Goal: Browse casually: Explore the website without a specific task or goal

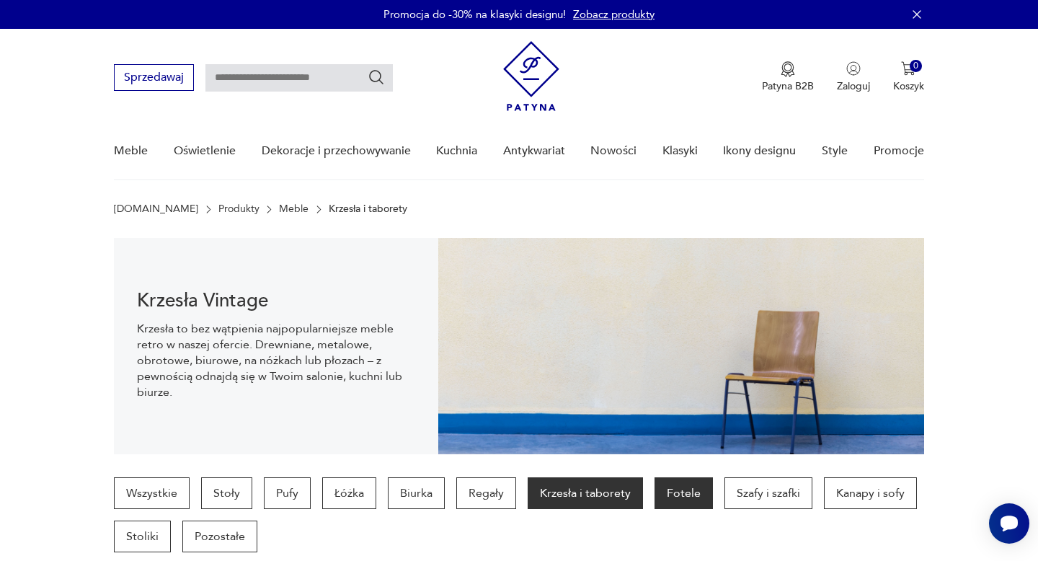
click at [702, 503] on p "Fotele" at bounding box center [684, 493] width 58 height 32
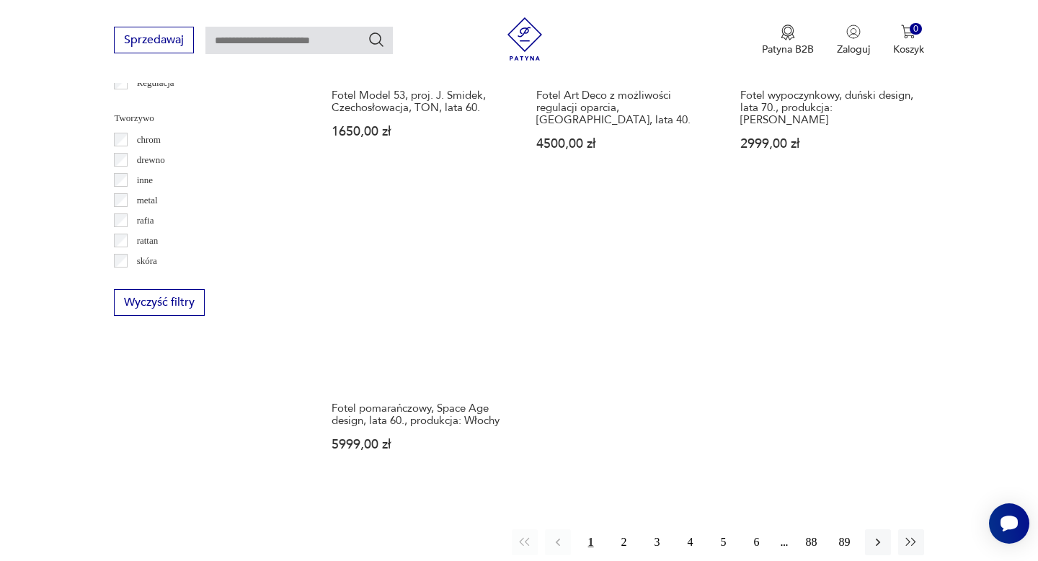
scroll to position [2212, 0]
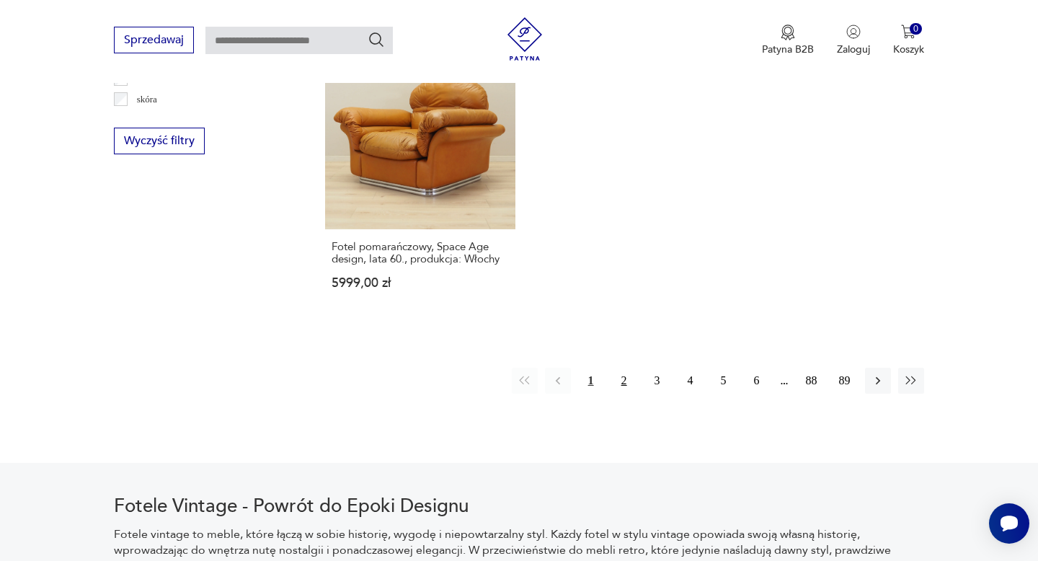
click at [630, 368] on button "2" at bounding box center [624, 381] width 26 height 26
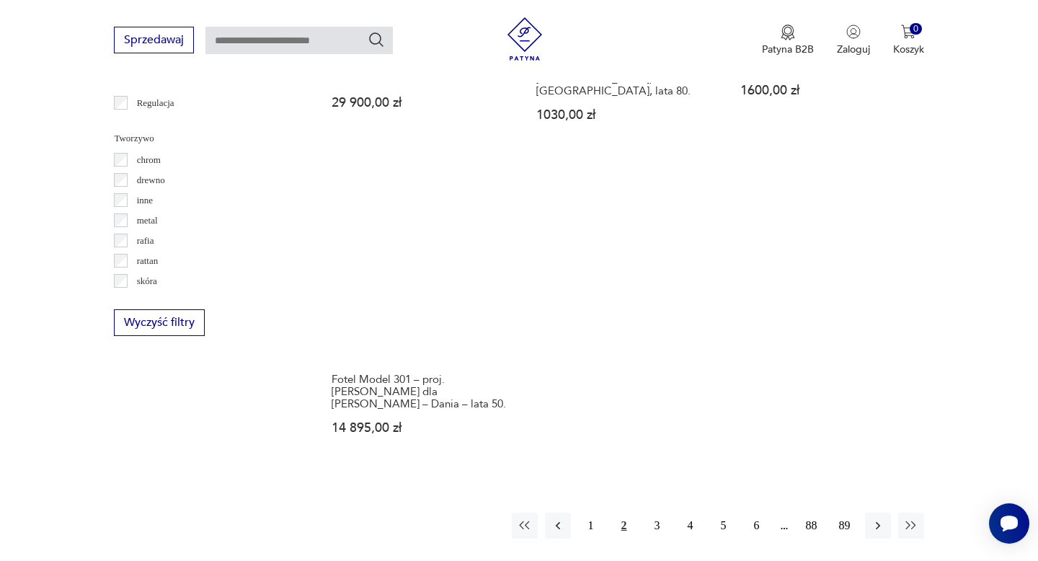
scroll to position [2033, 0]
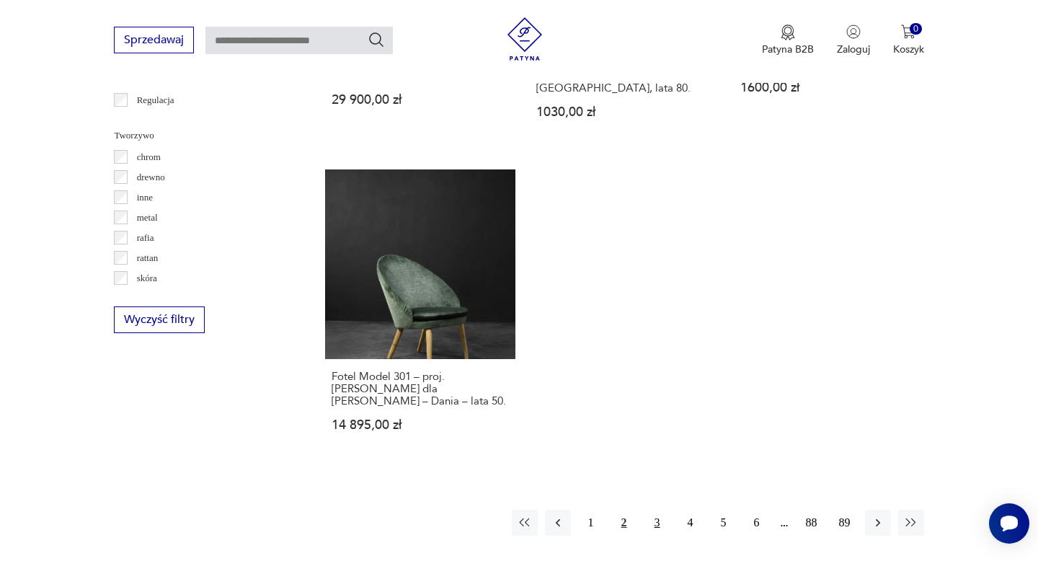
click at [650, 510] on button "3" at bounding box center [658, 523] width 26 height 26
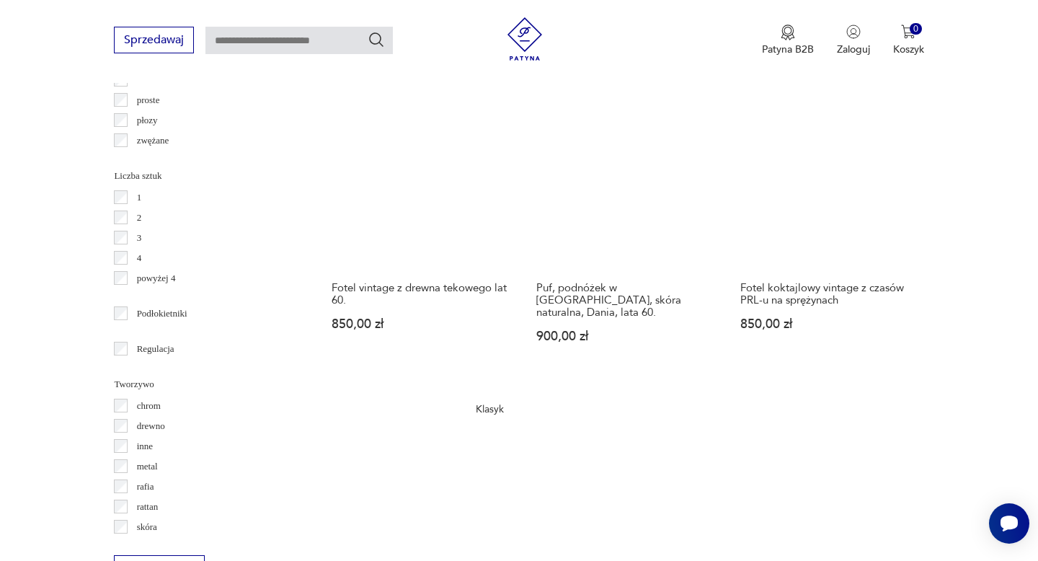
scroll to position [2067, 0]
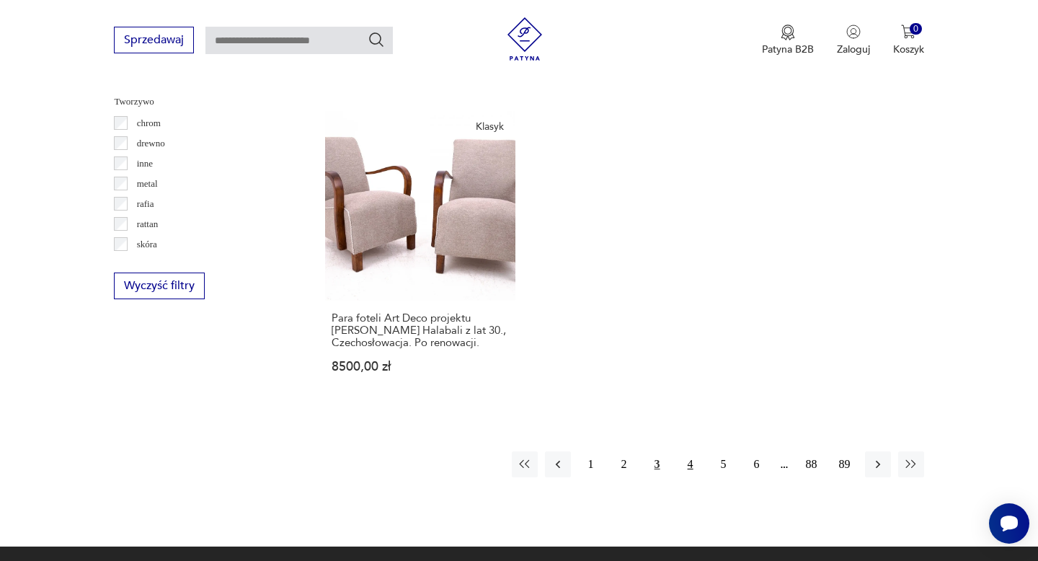
click at [691, 453] on button "4" at bounding box center [691, 464] width 26 height 26
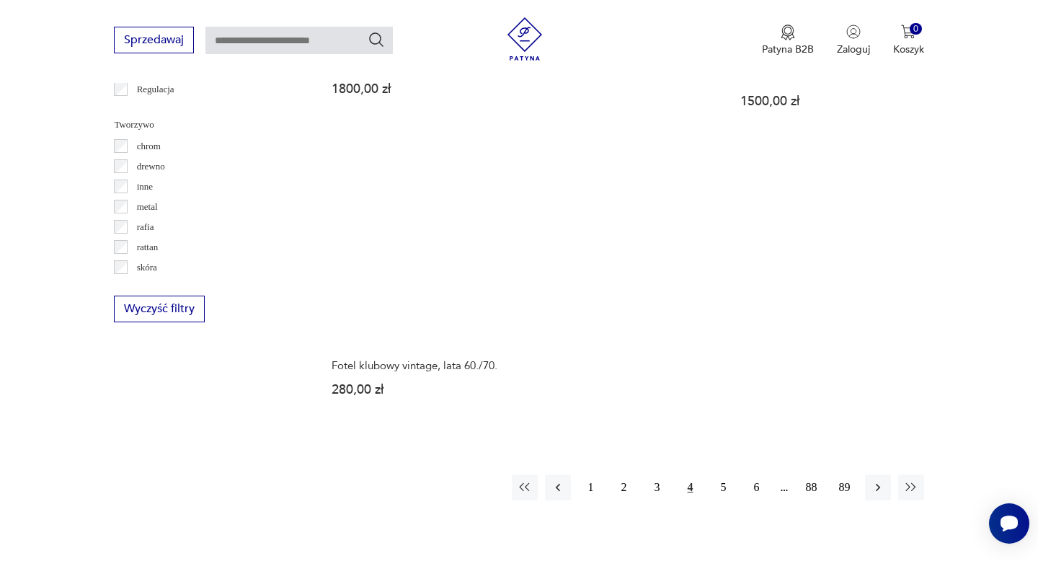
scroll to position [2195, 0]
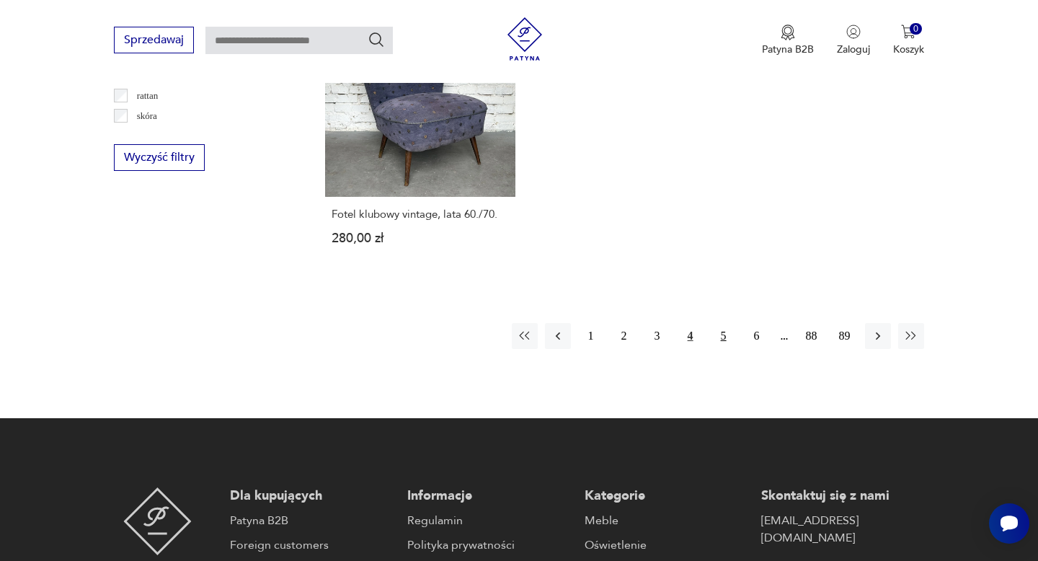
click at [726, 323] on button "5" at bounding box center [724, 336] width 26 height 26
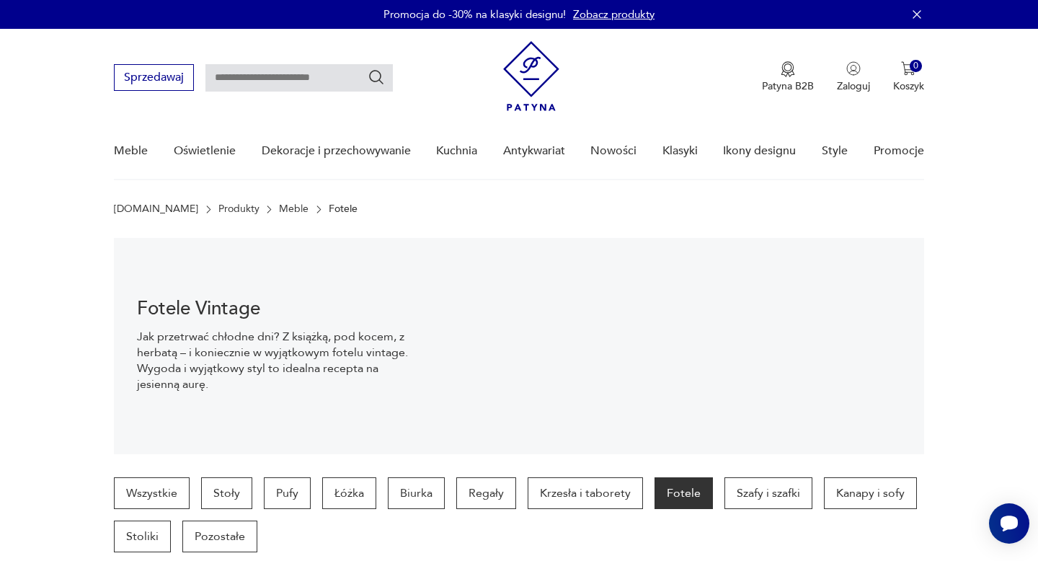
scroll to position [54, 0]
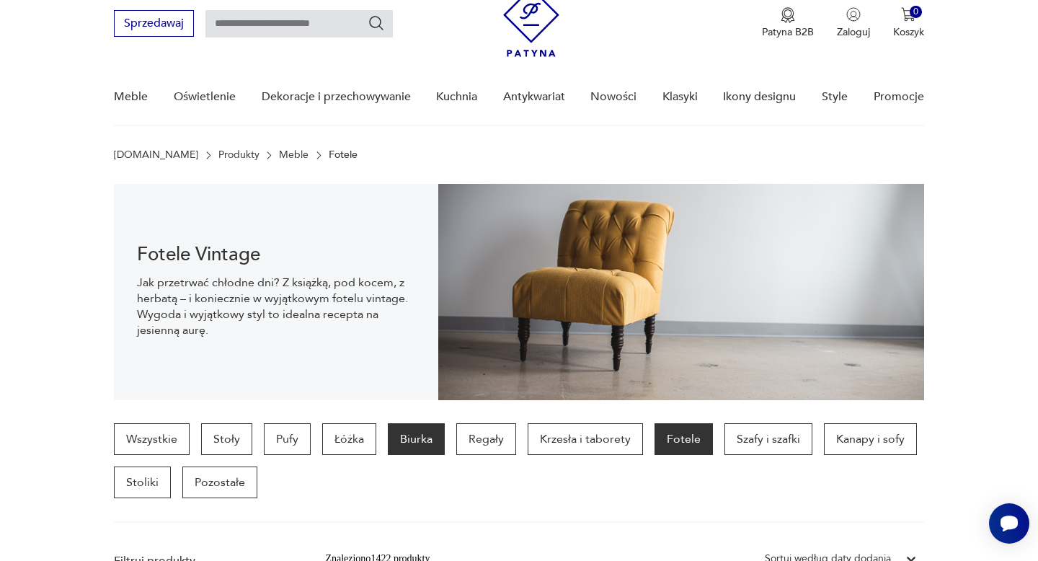
click at [423, 446] on p "Biurka" at bounding box center [416, 439] width 57 height 32
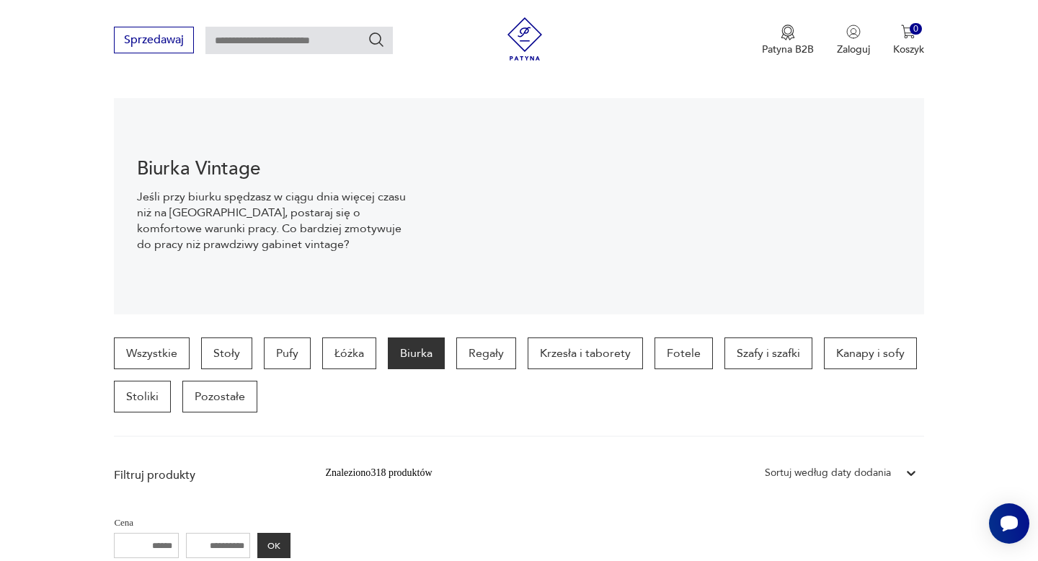
scroll to position [137, 0]
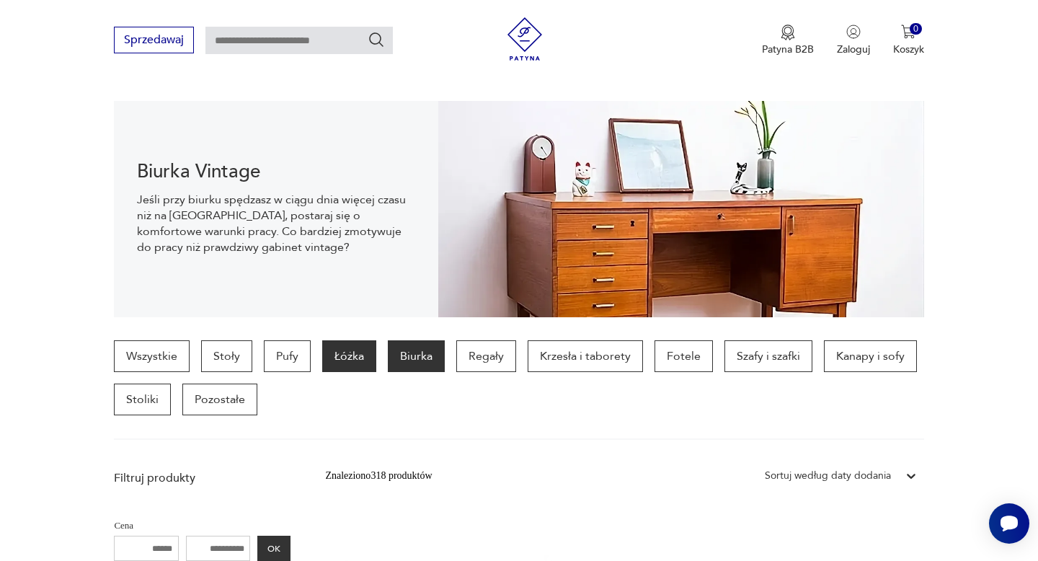
click at [349, 363] on p "Łóżka" at bounding box center [349, 356] width 54 height 32
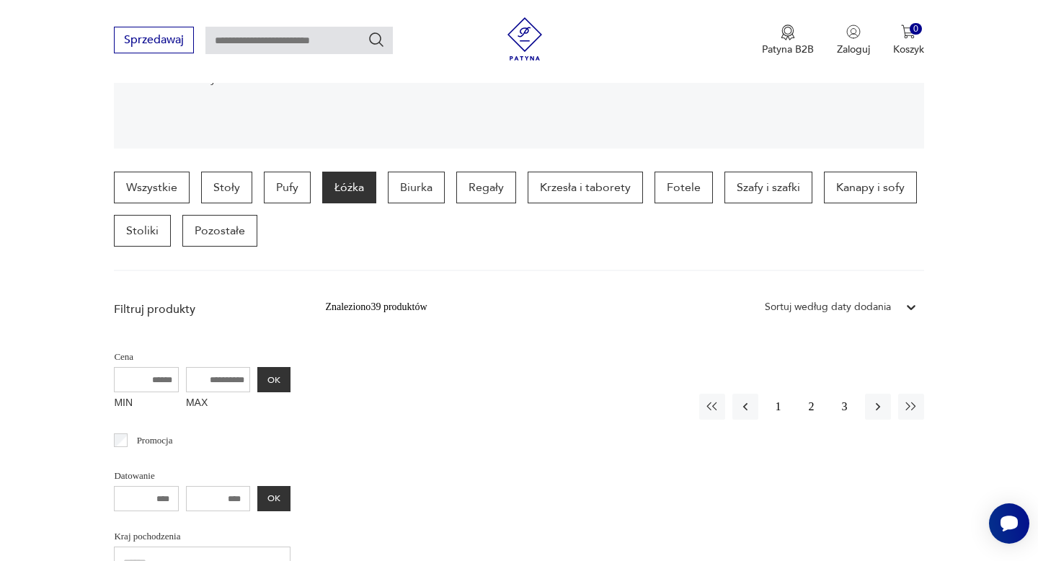
scroll to position [307, 0]
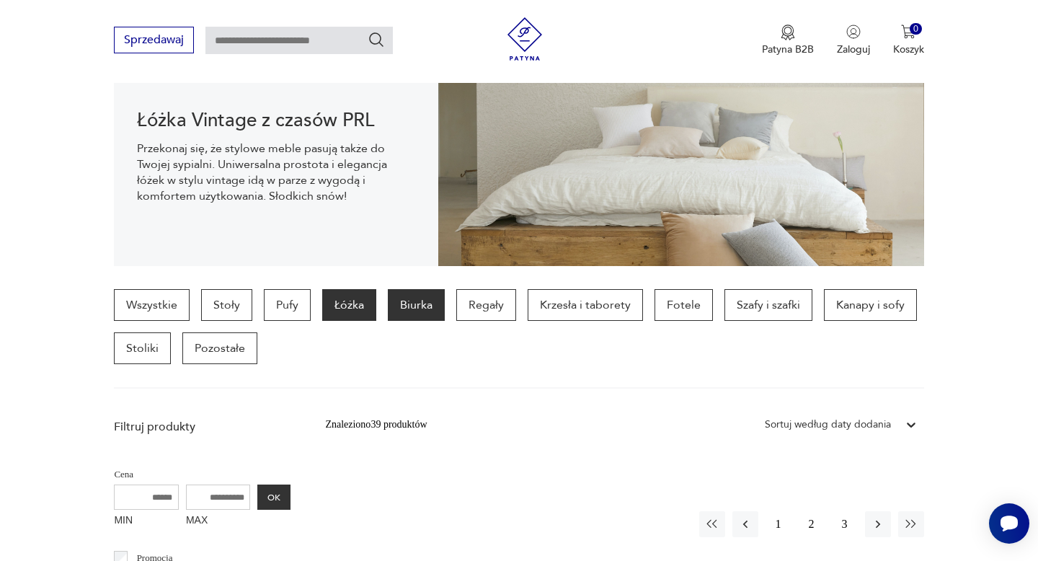
scroll to position [189, 0]
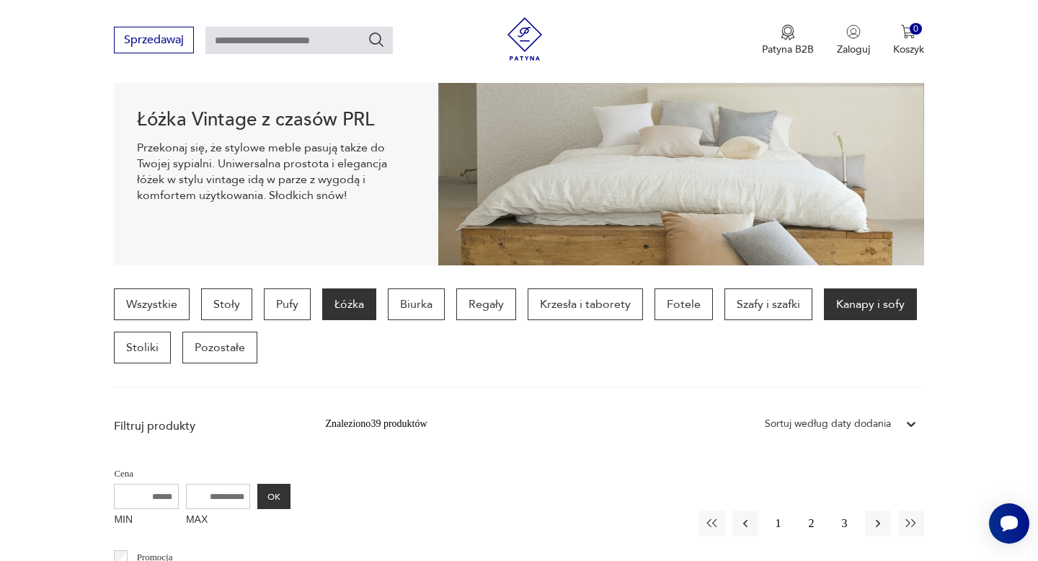
click at [854, 309] on p "Kanapy i sofy" at bounding box center [870, 304] width 93 height 32
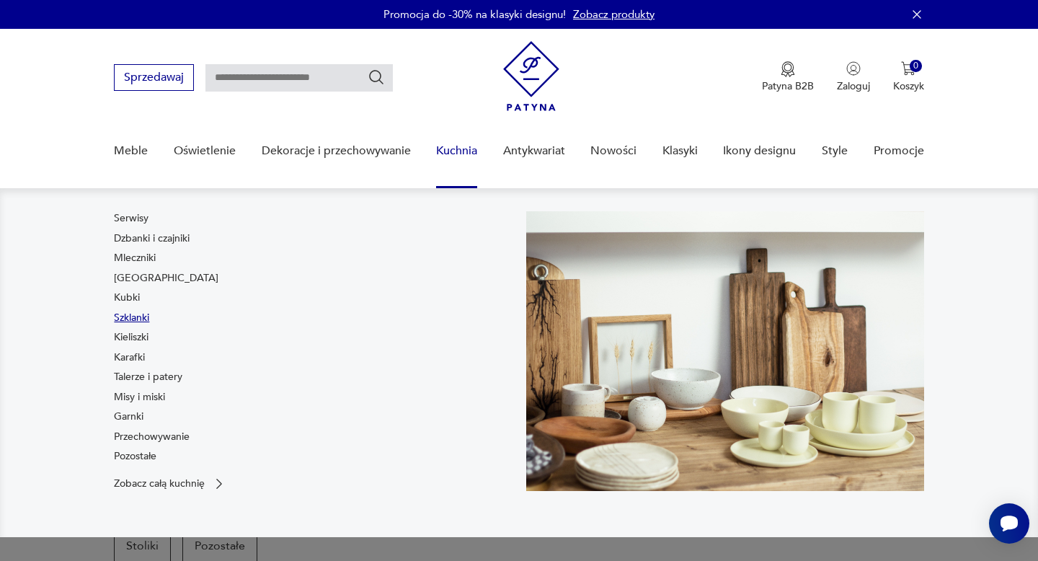
click at [129, 319] on link "Szklanki" at bounding box center [131, 318] width 35 height 14
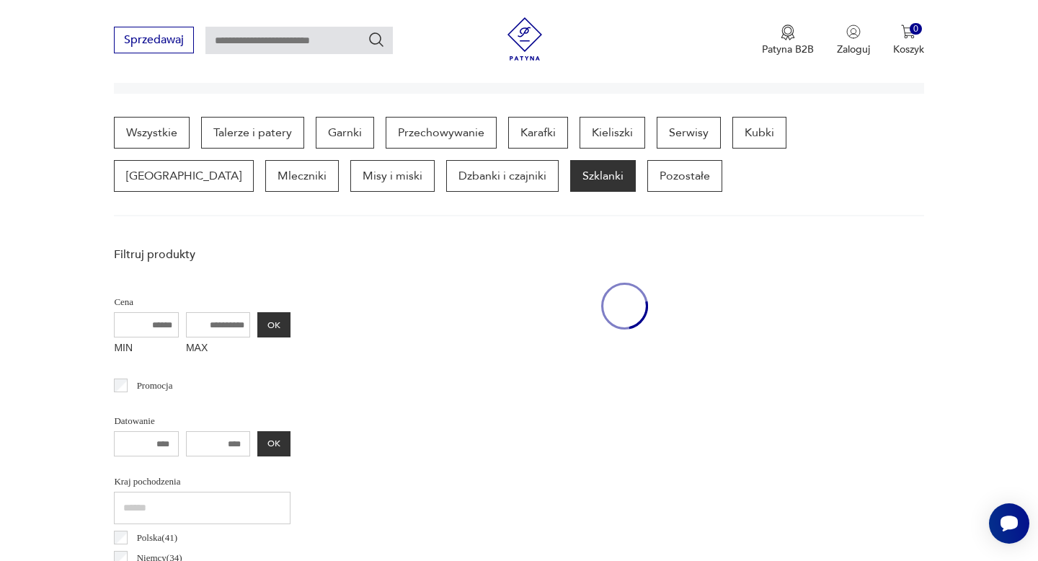
scroll to position [383, 0]
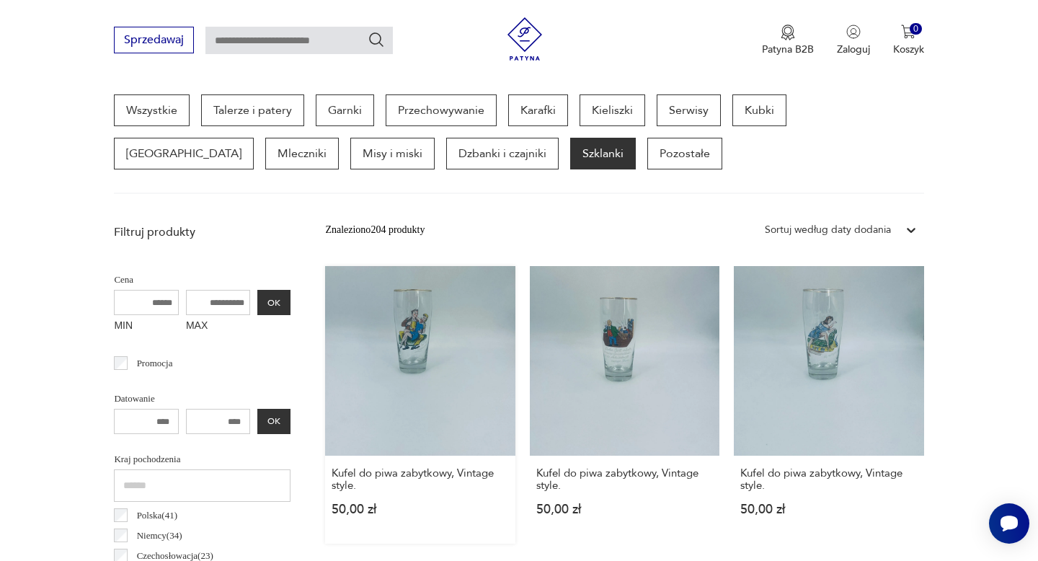
click at [426, 343] on link "Kufel do piwa zabytkowy, Vintage style. 50,00 zł" at bounding box center [420, 405] width 190 height 278
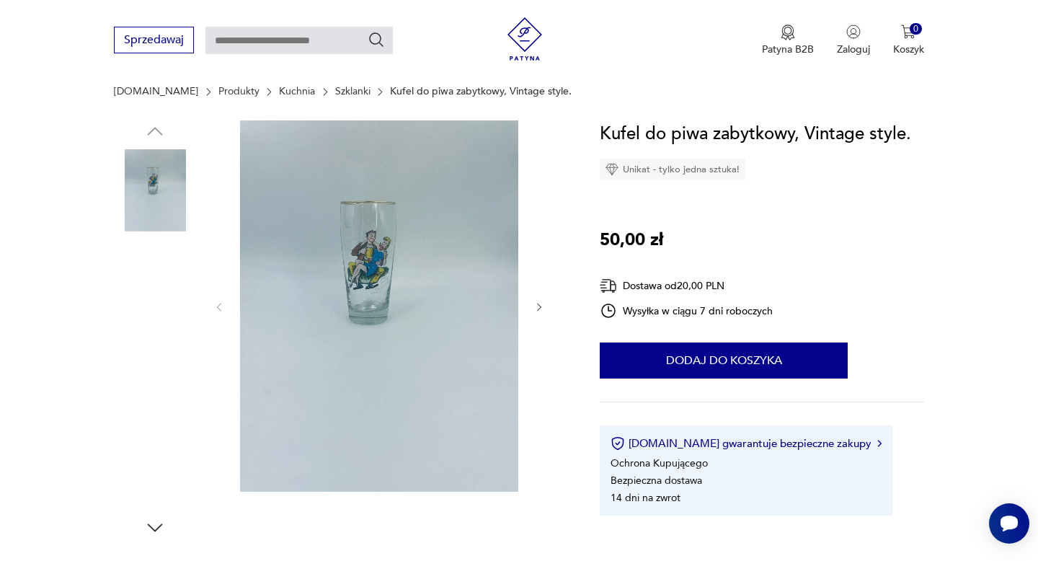
scroll to position [133, 0]
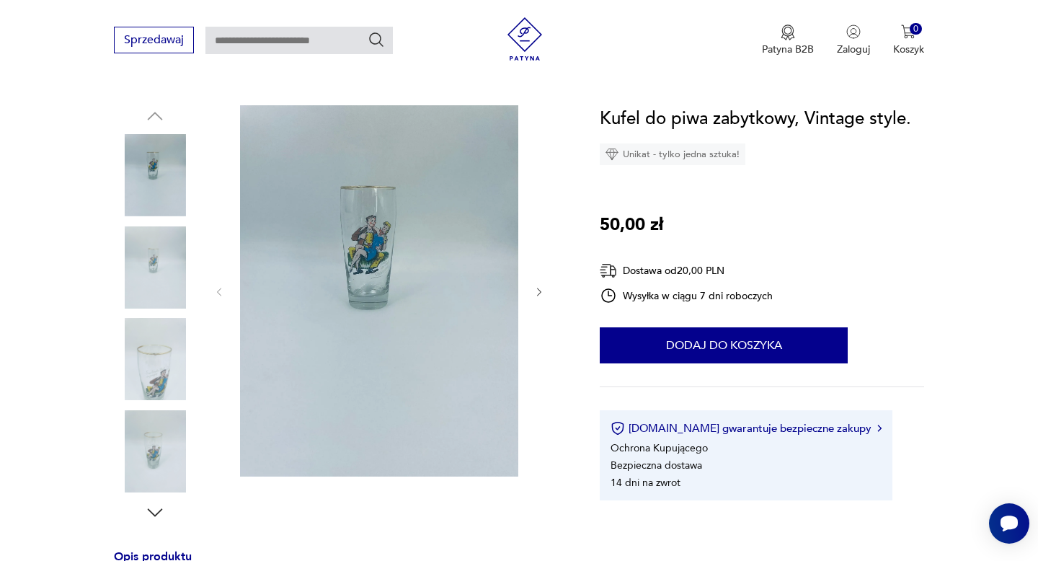
click at [164, 173] on img at bounding box center [155, 175] width 82 height 82
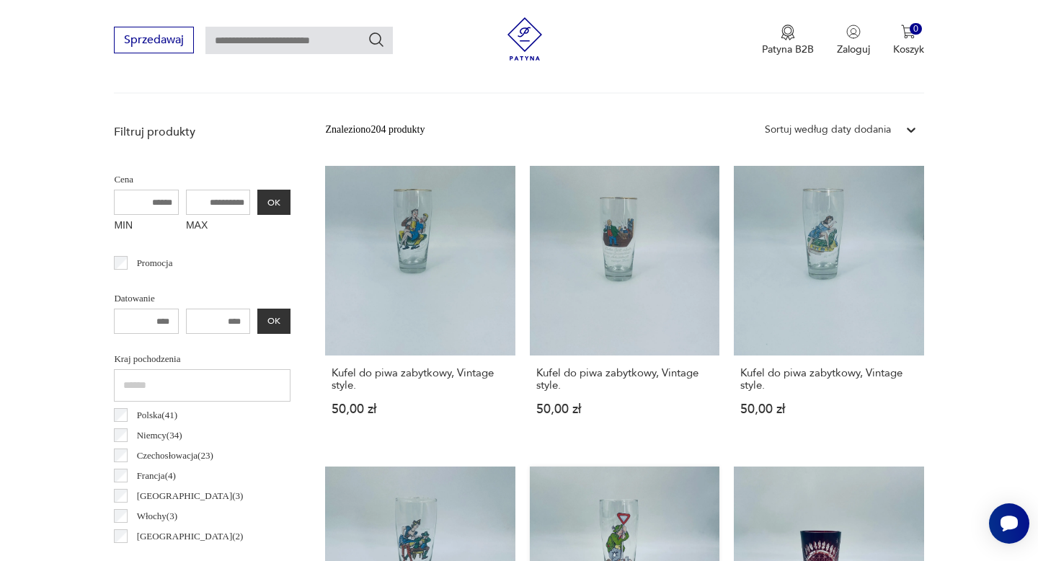
scroll to position [477, 0]
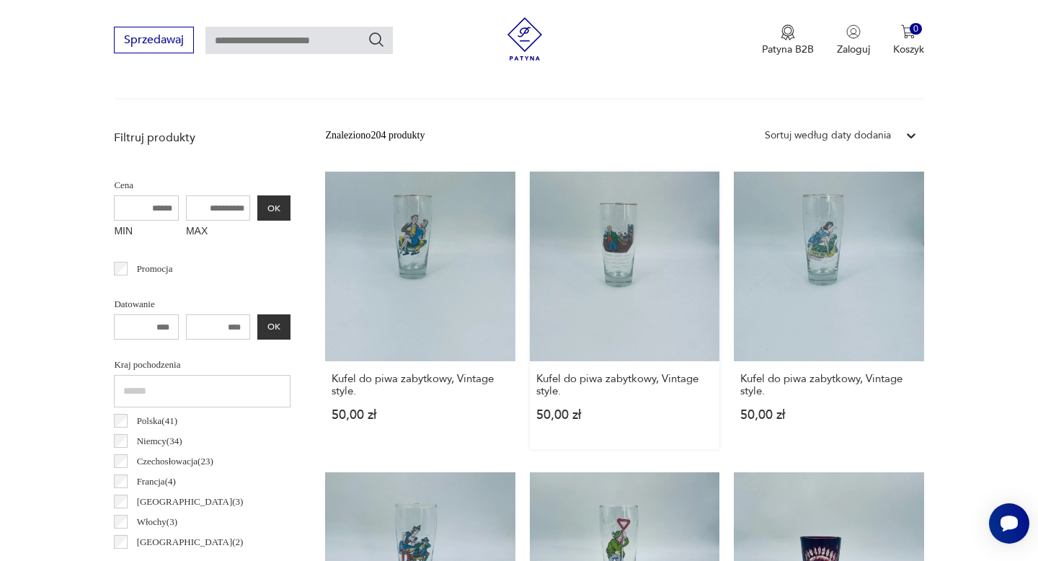
click at [633, 241] on link "Kufel do piwa zabytkowy, Vintage style. 50,00 zł" at bounding box center [625, 311] width 190 height 278
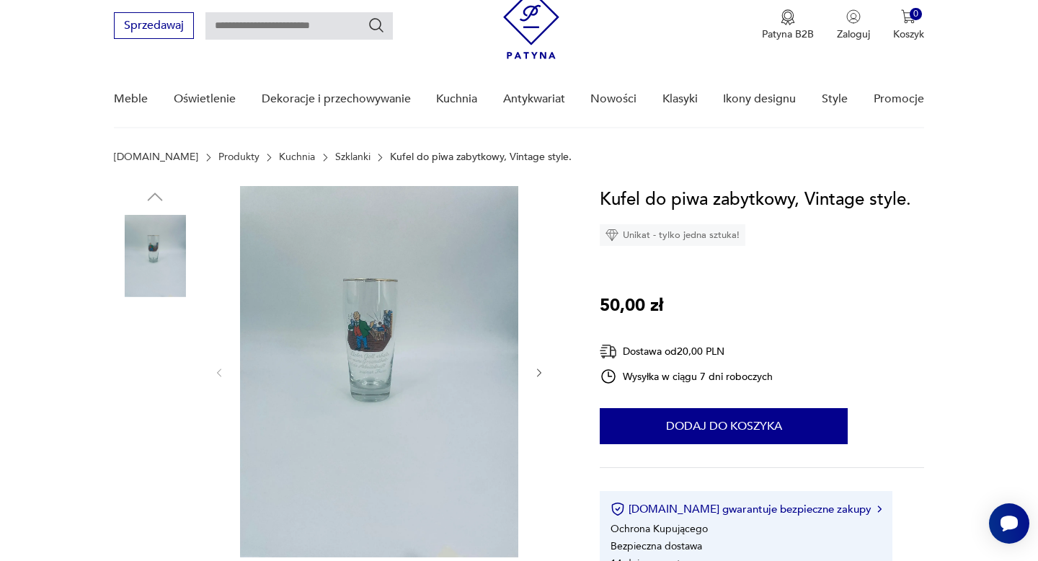
scroll to position [59, 0]
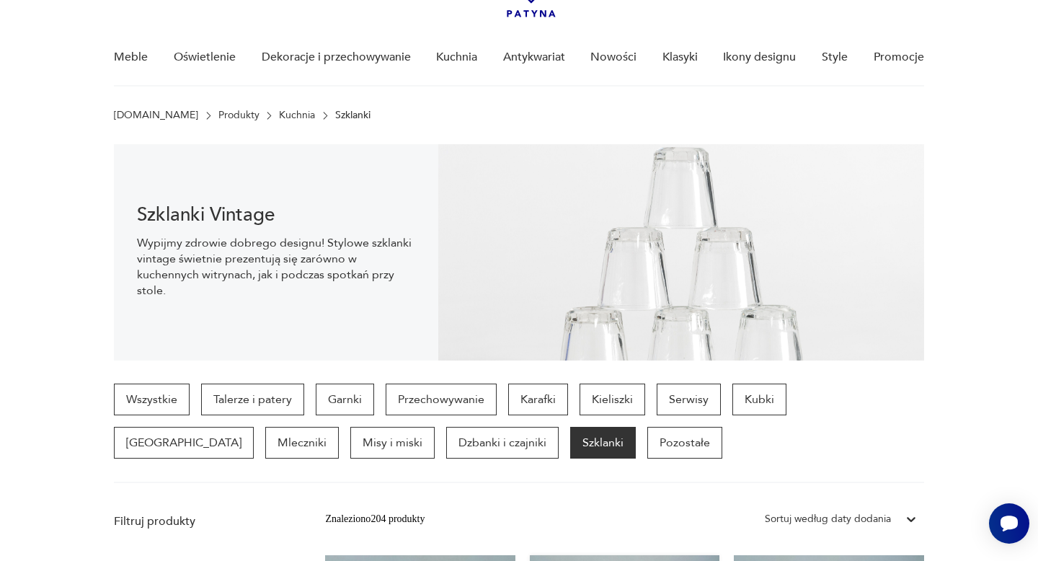
scroll to position [76, 0]
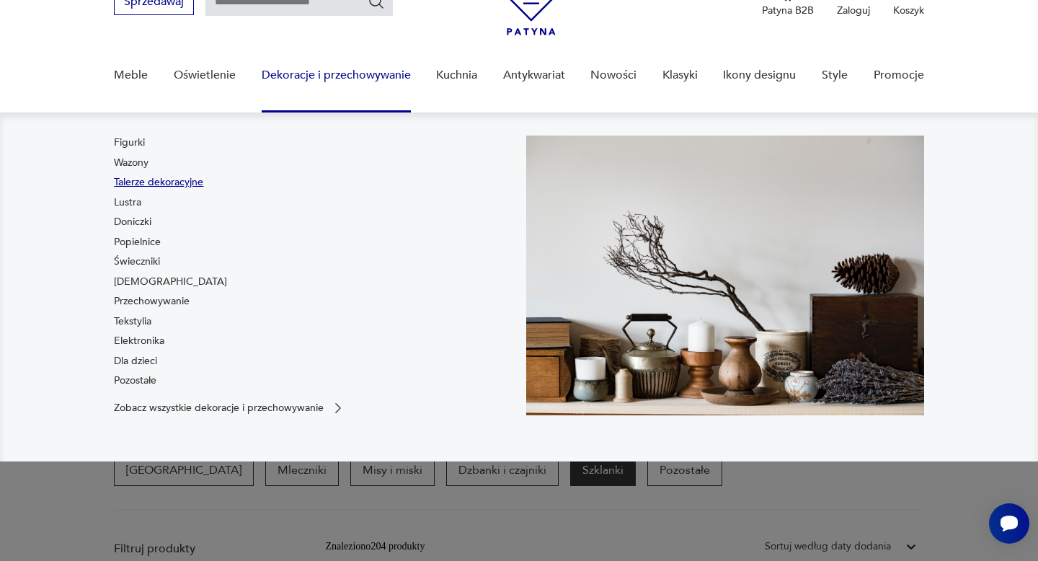
click at [142, 179] on link "Talerze dekoracyjne" at bounding box center [158, 182] width 89 height 14
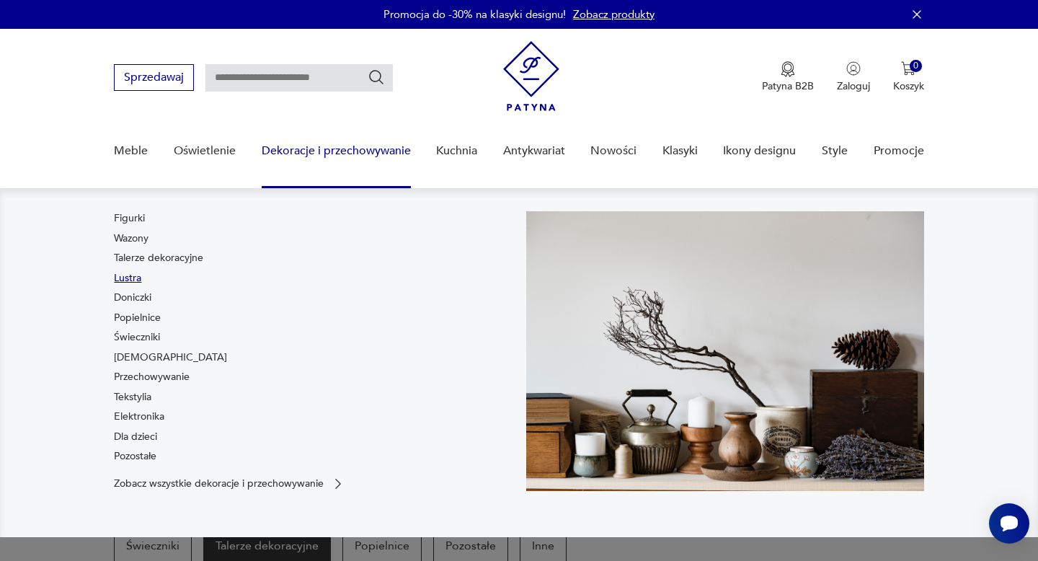
click at [133, 280] on link "Lustra" at bounding box center [127, 278] width 27 height 14
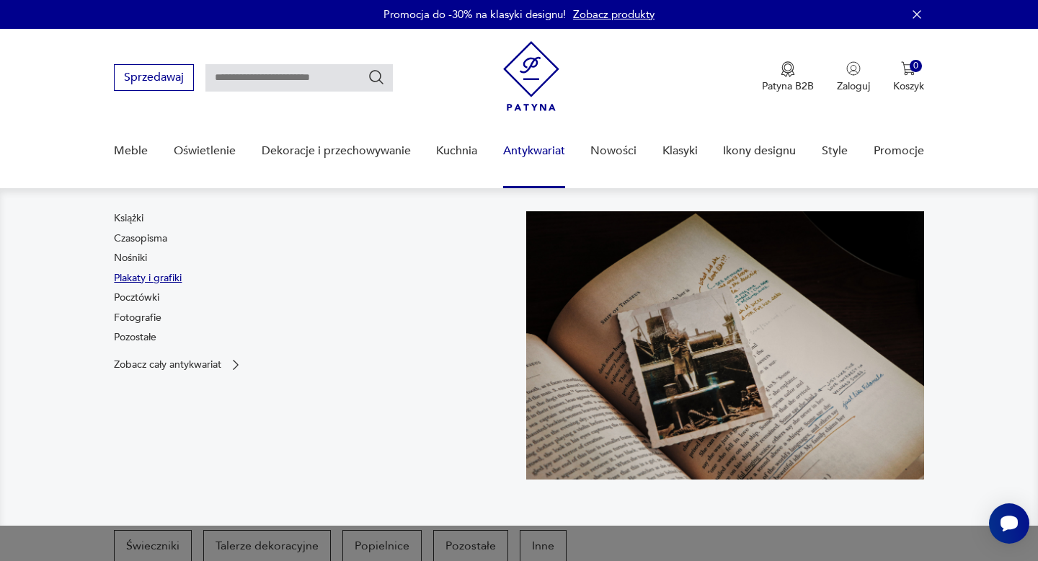
click at [129, 271] on link "Plakaty i grafiki" at bounding box center [148, 278] width 68 height 14
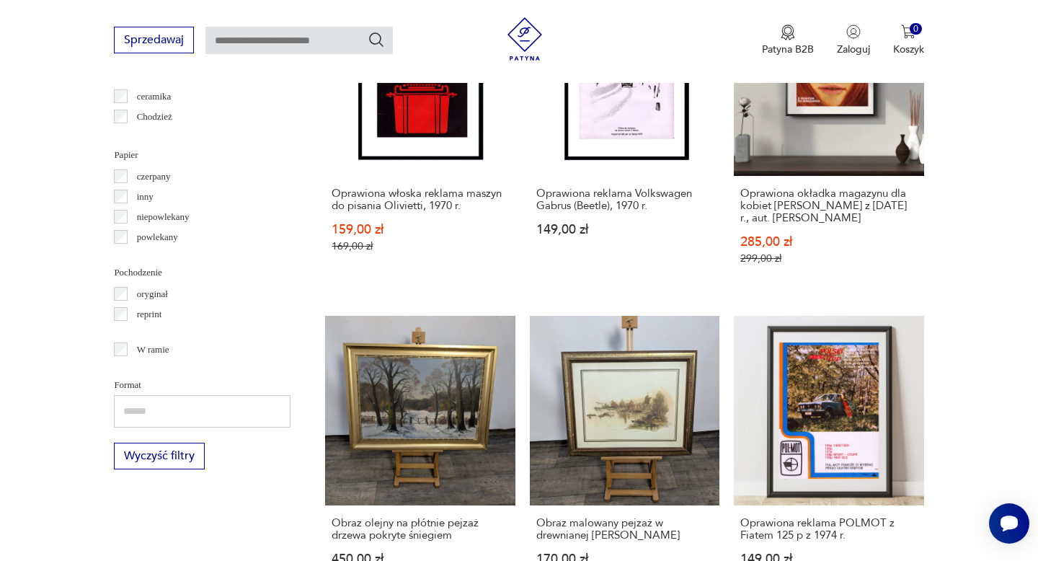
scroll to position [1981, 0]
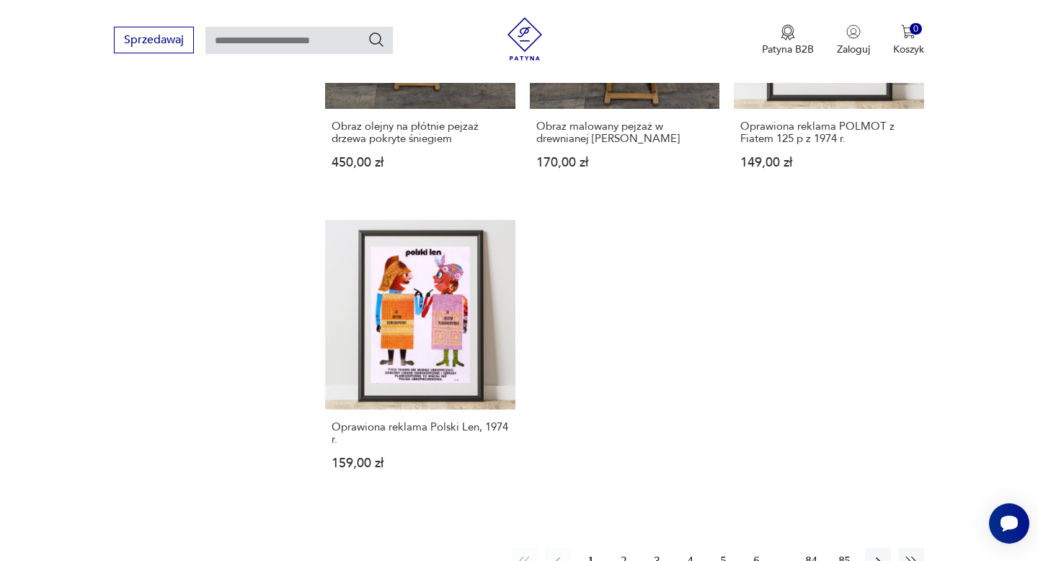
click at [624, 548] on button "2" at bounding box center [624, 561] width 26 height 26
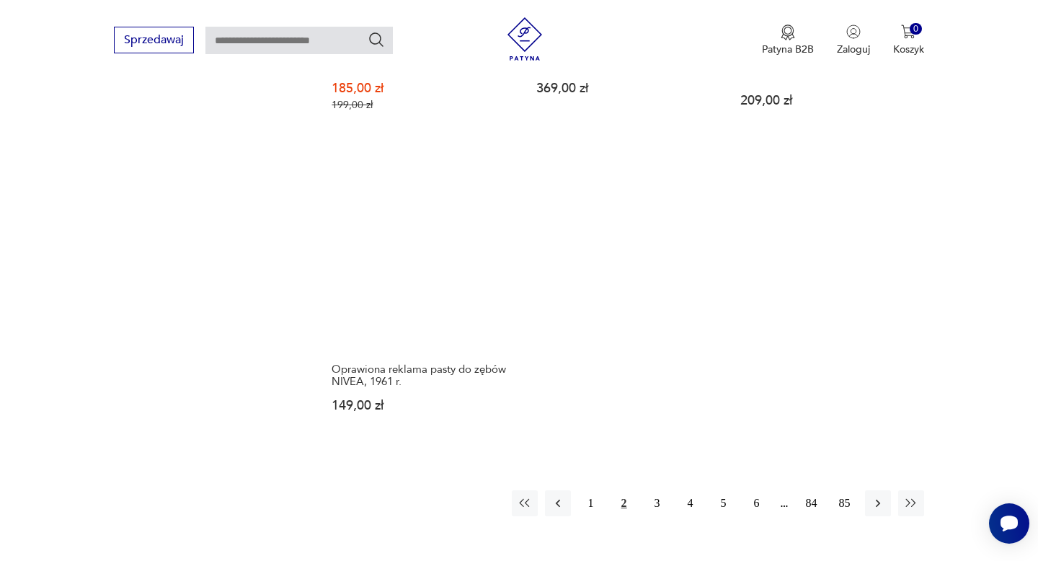
scroll to position [2133, 0]
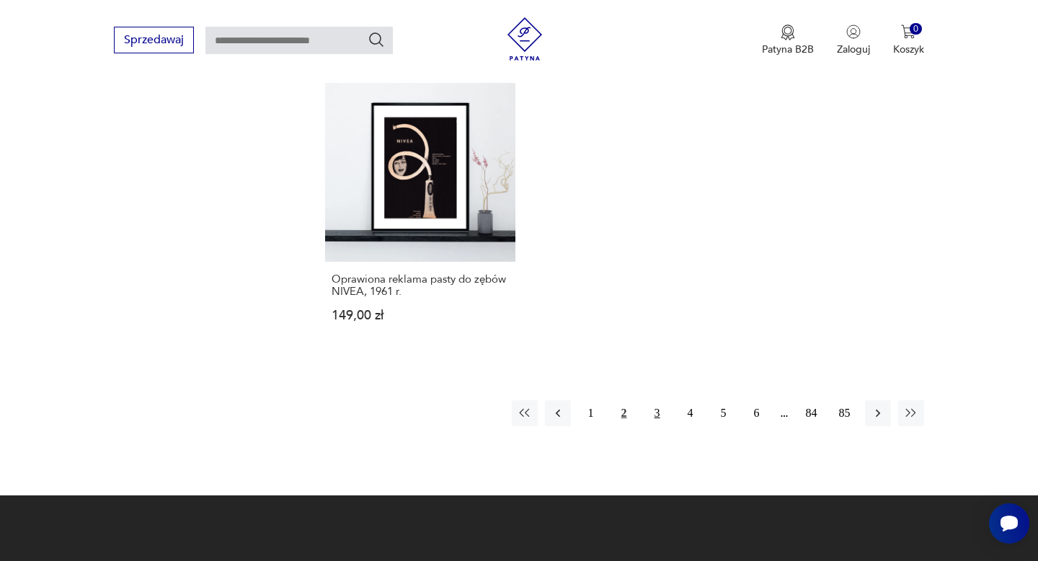
click at [661, 404] on button "3" at bounding box center [658, 413] width 26 height 26
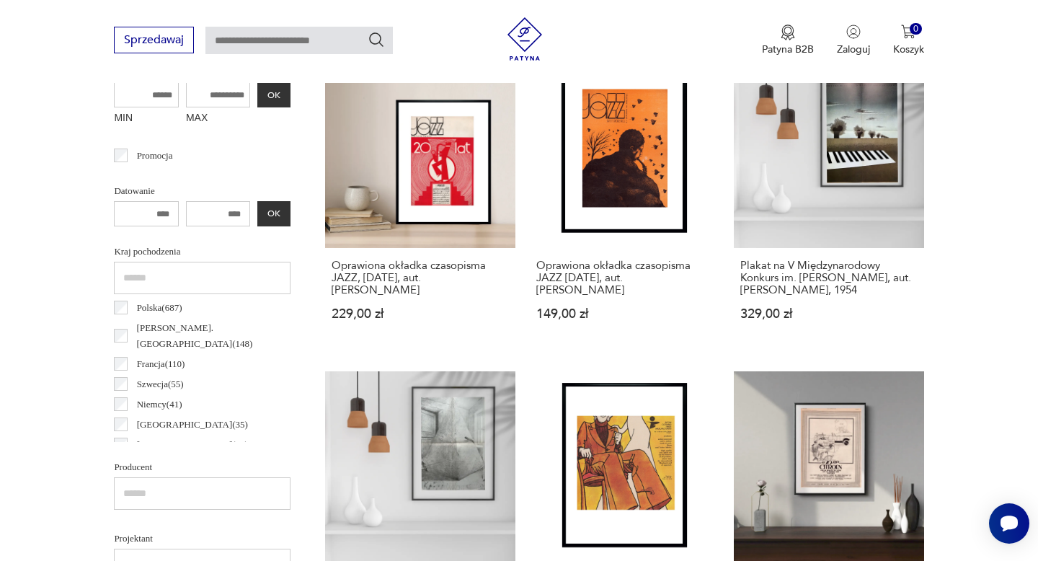
scroll to position [698, 0]
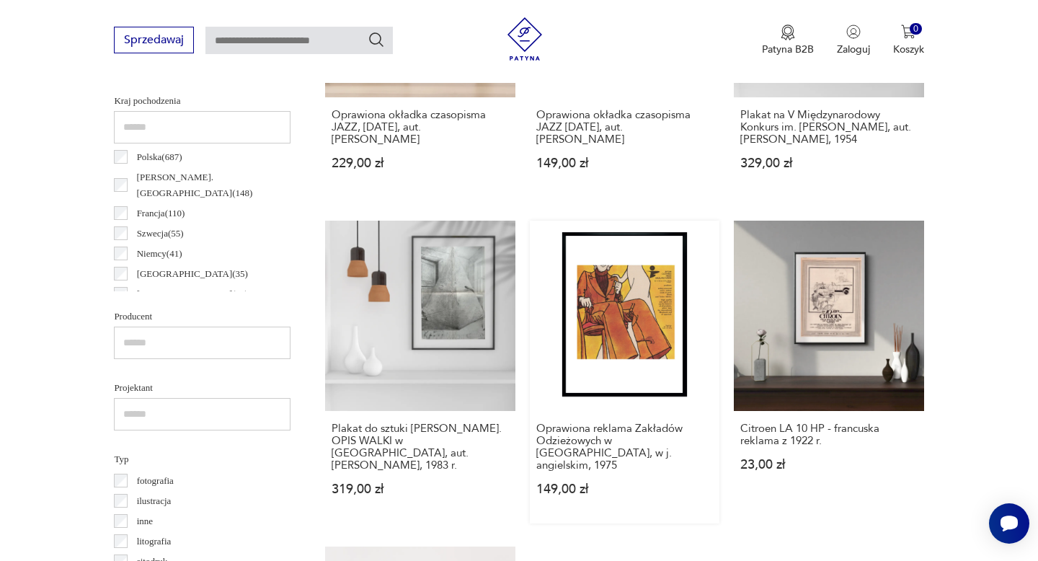
click at [614, 338] on link "Oprawiona reklama Zakładów Odzieżowych w Bytomiu, w j. angielskim, 1975 149,00 …" at bounding box center [625, 372] width 190 height 302
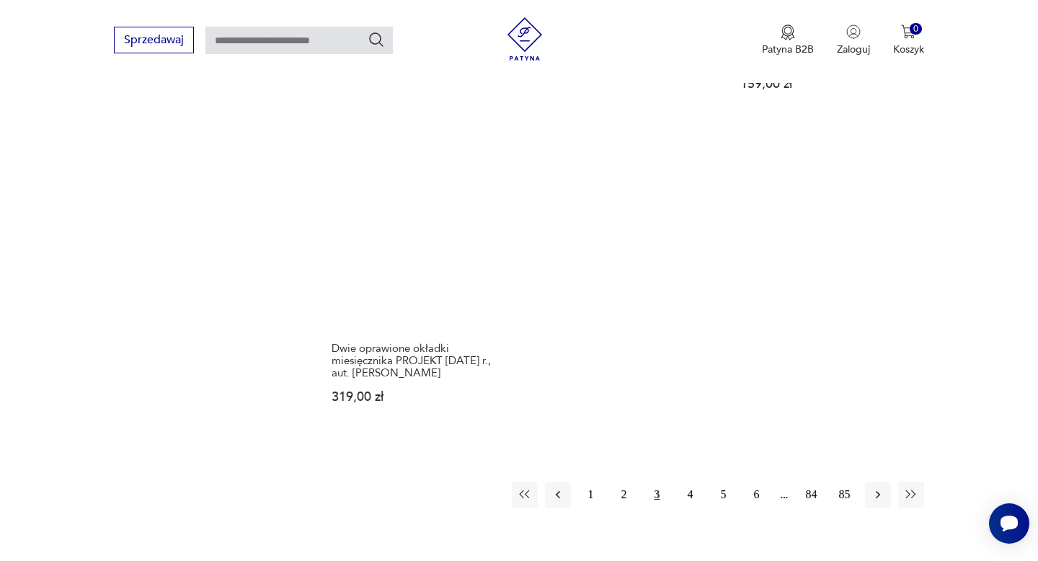
scroll to position [2051, 0]
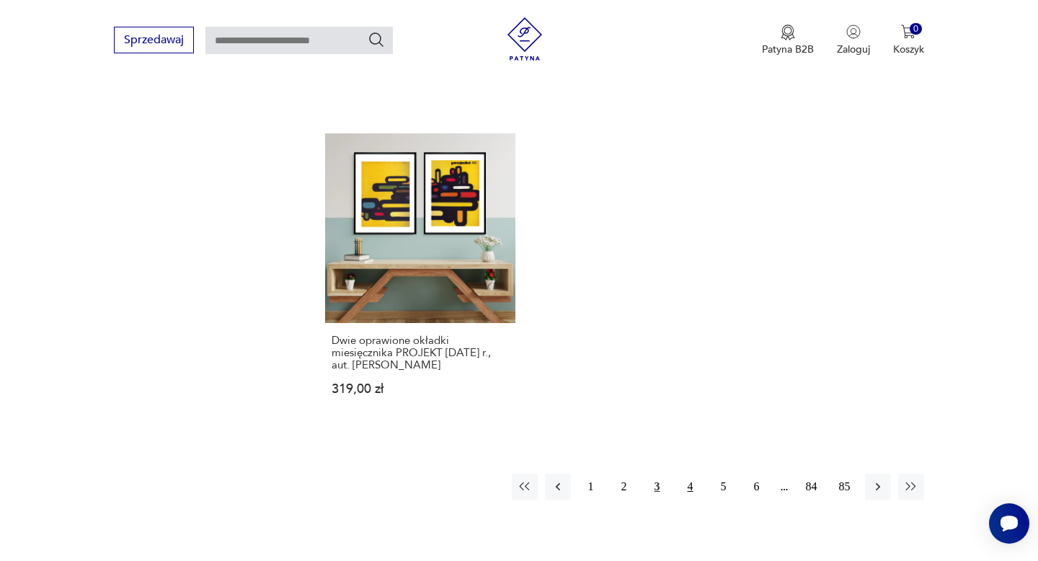
click at [691, 474] on button "4" at bounding box center [691, 487] width 26 height 26
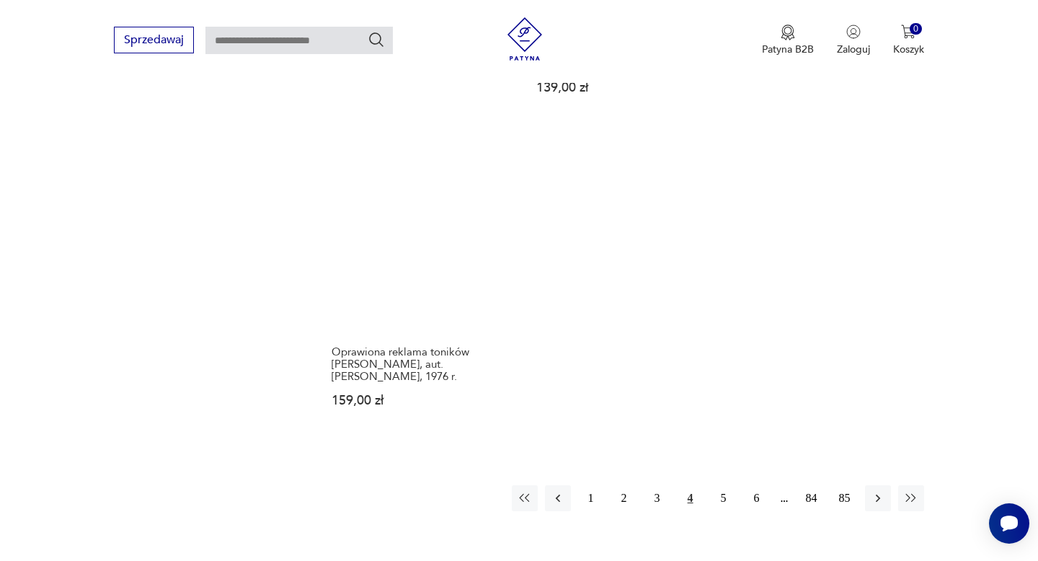
scroll to position [2056, 0]
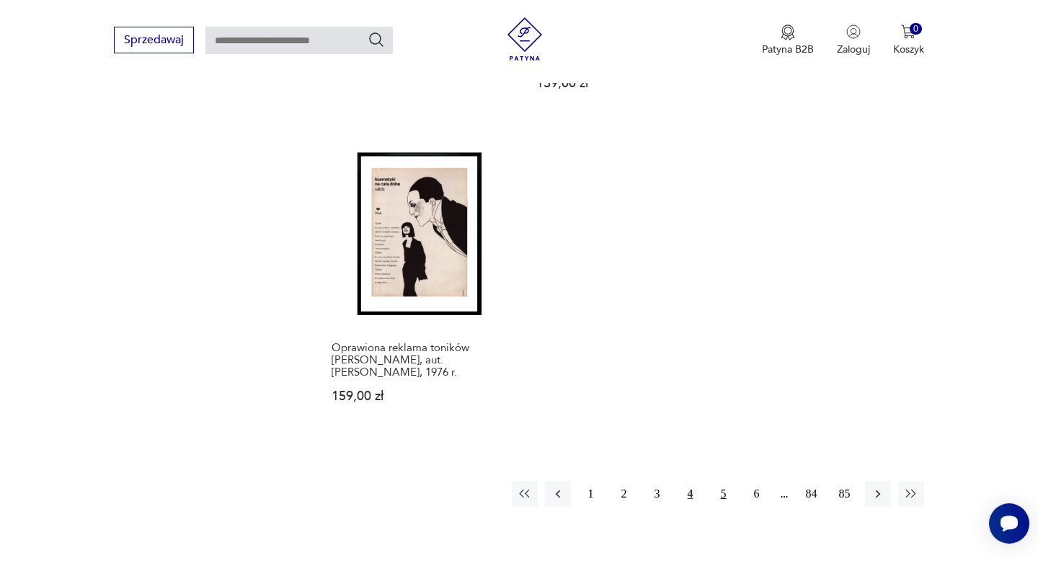
click at [722, 481] on button "5" at bounding box center [724, 494] width 26 height 26
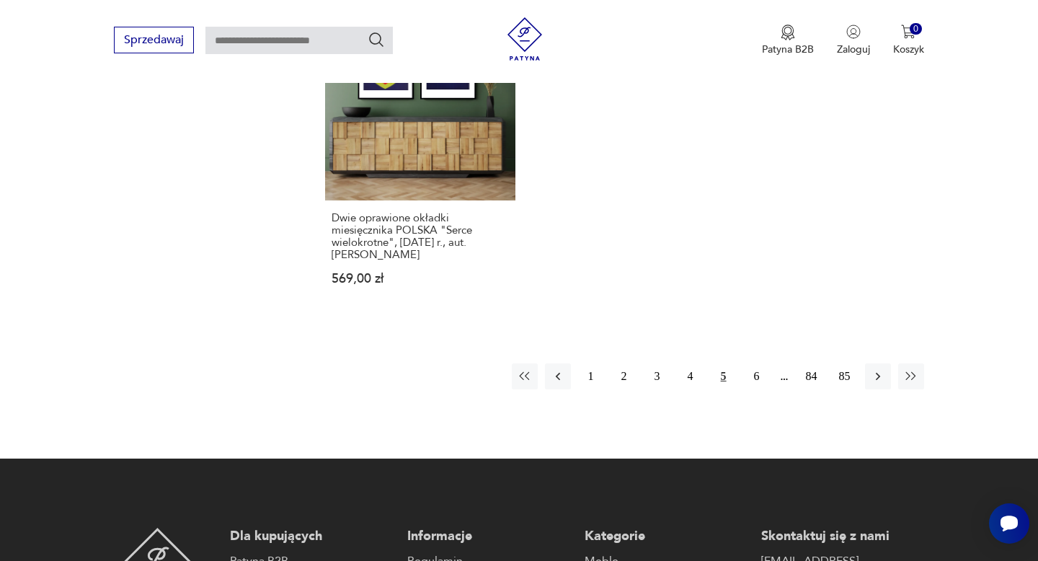
scroll to position [2213, 0]
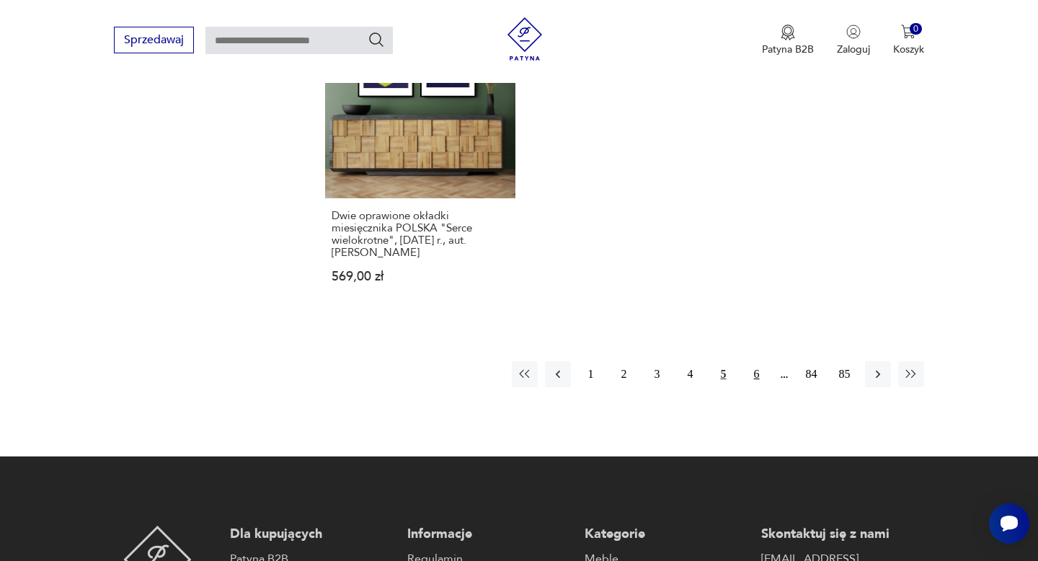
click at [746, 379] on button "6" at bounding box center [757, 374] width 26 height 26
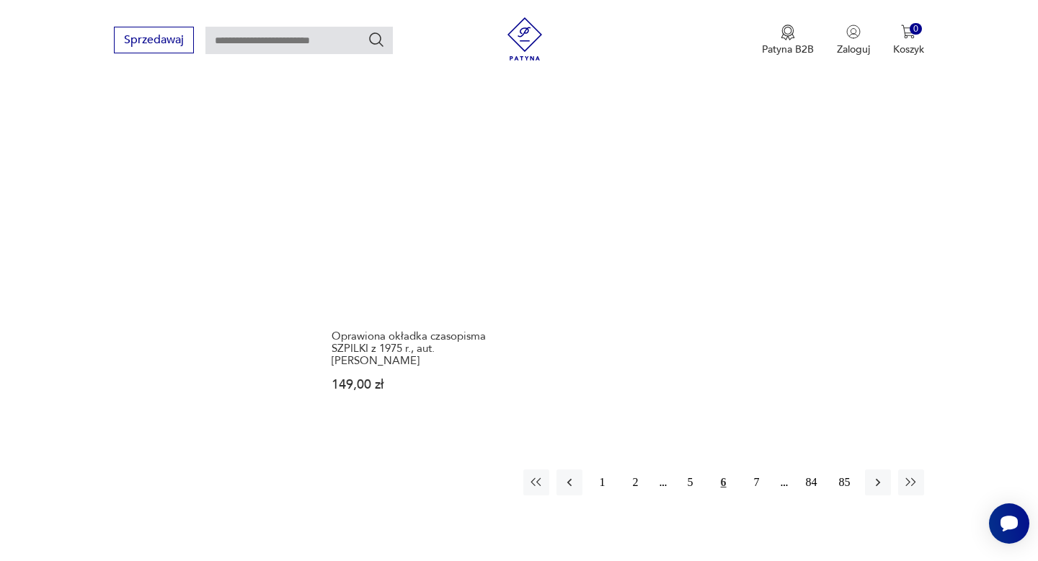
scroll to position [2110, 0]
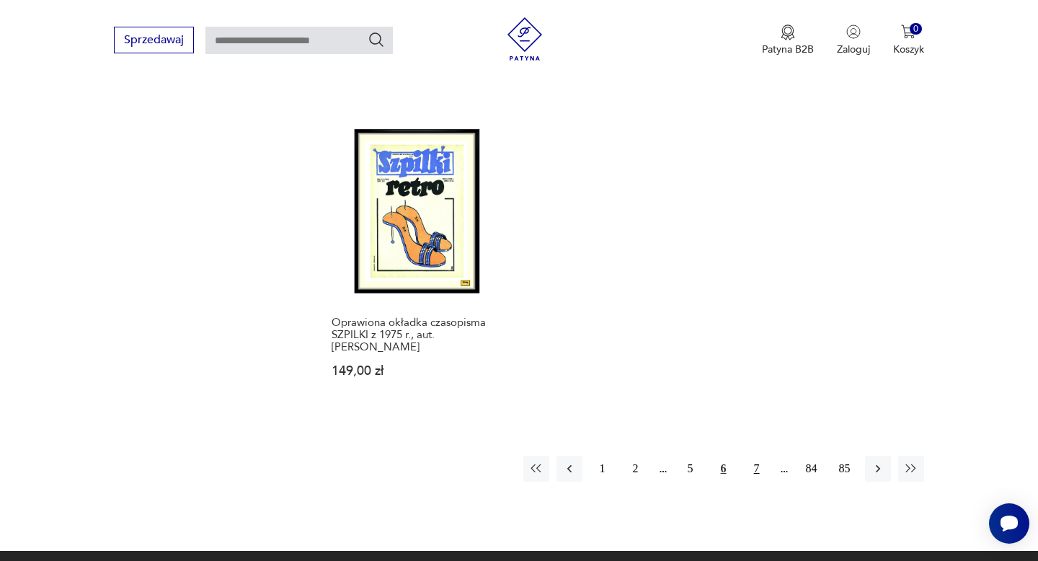
click at [756, 459] on button "7" at bounding box center [757, 469] width 26 height 26
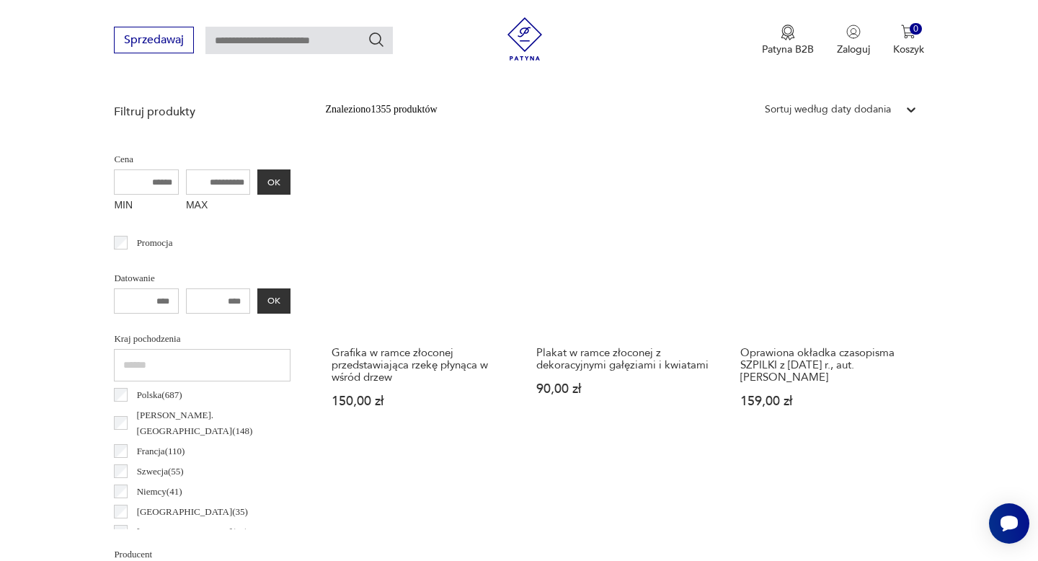
scroll to position [720, 0]
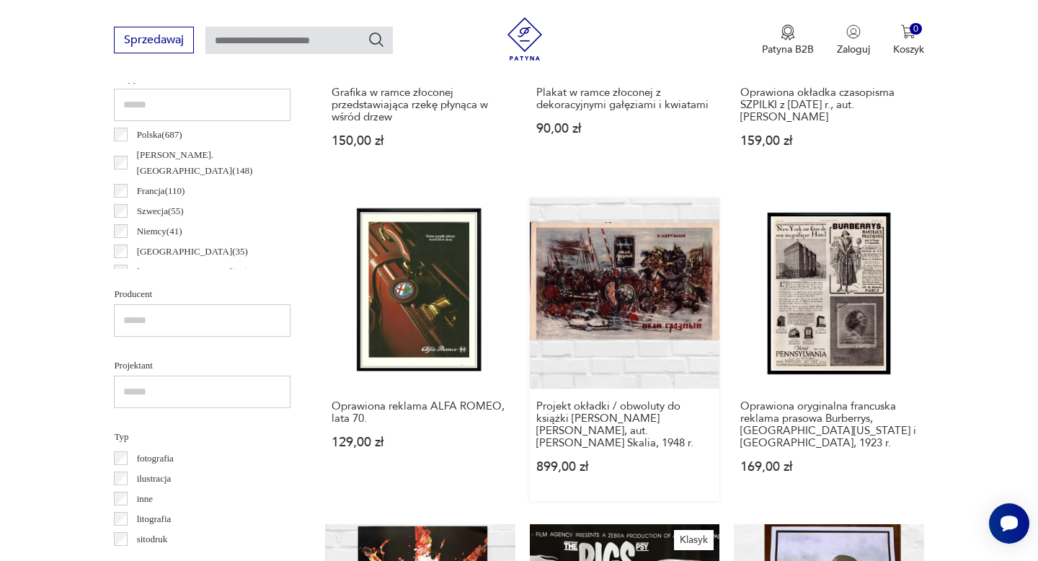
click at [650, 304] on link "Projekt okładki / obwoluty do książki Iwan Groźny W. Kostylew, aut. Pawel Sokol…" at bounding box center [625, 349] width 190 height 302
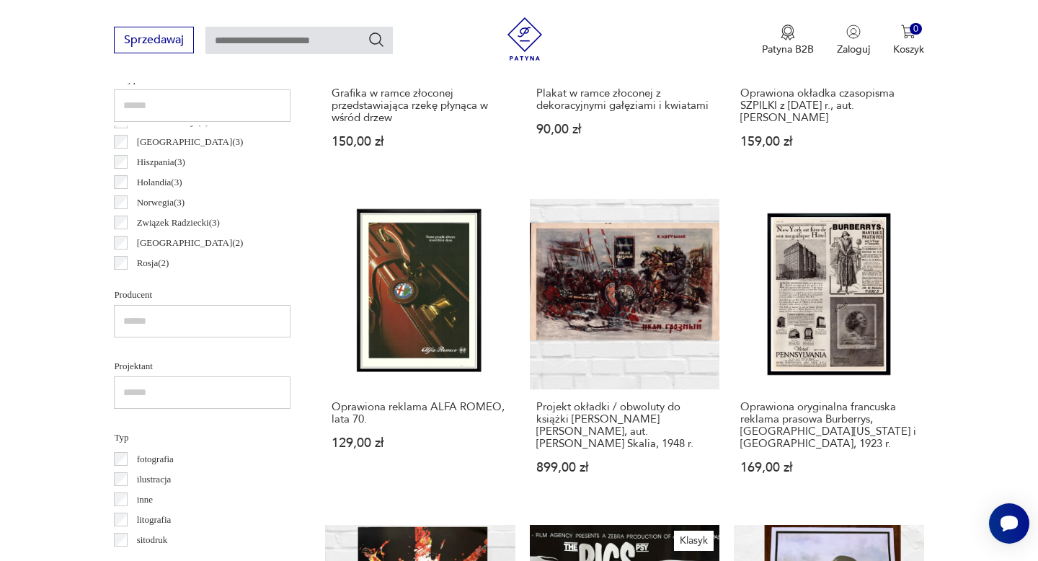
scroll to position [218, 0]
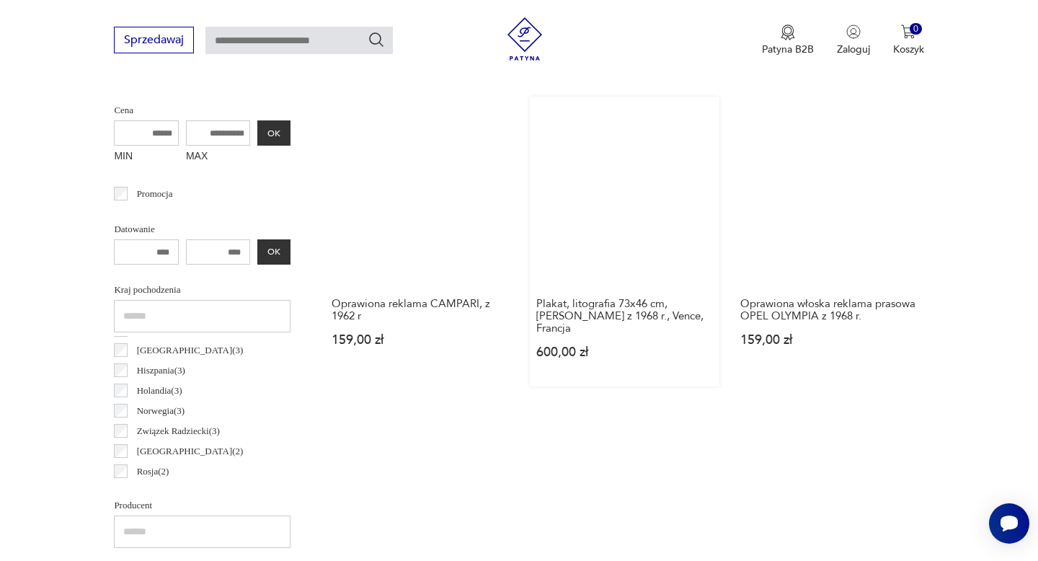
scroll to position [510, 0]
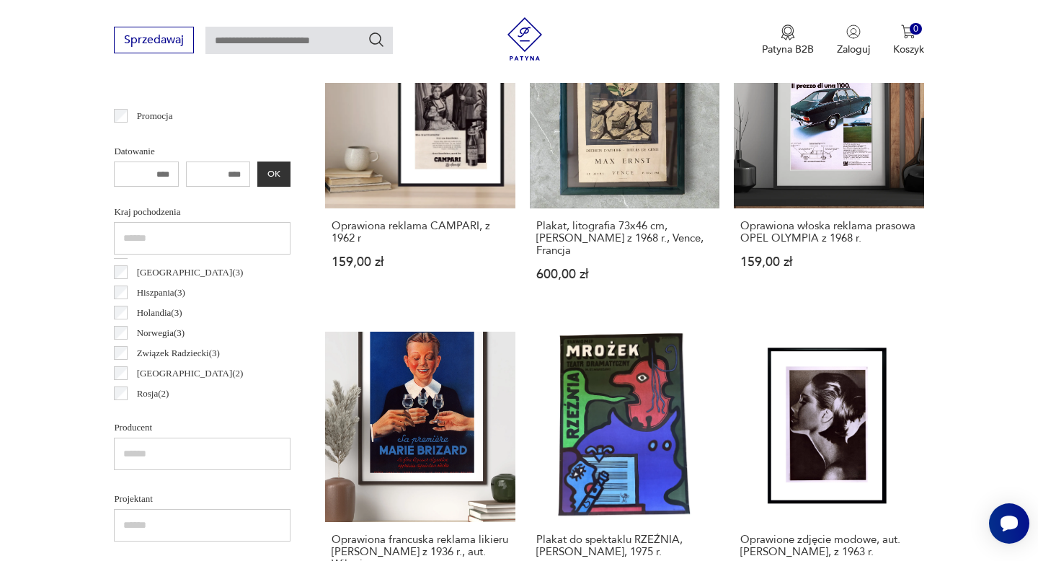
scroll to position [577, 0]
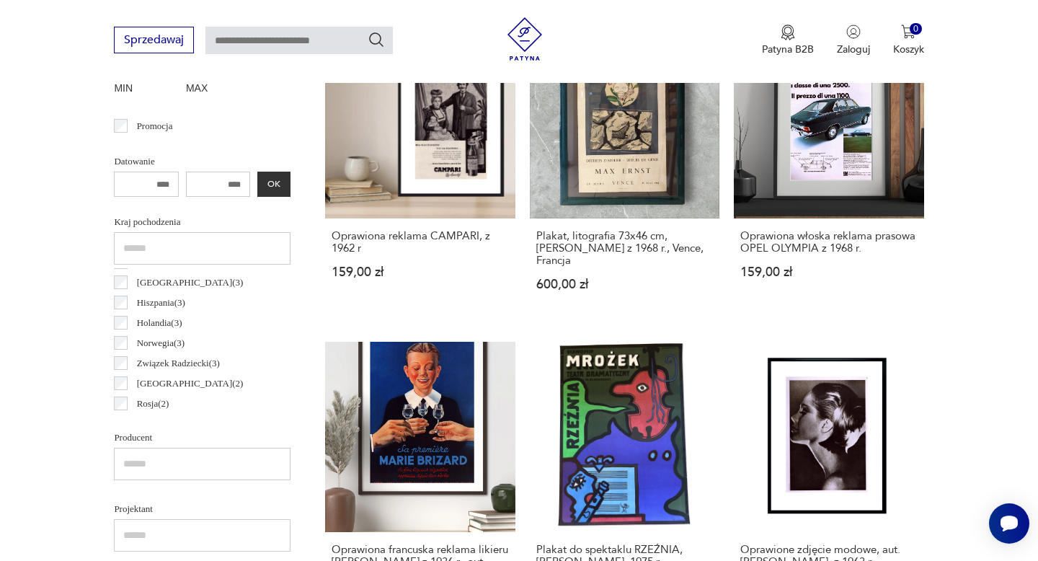
click at [191, 249] on input "text" at bounding box center [202, 248] width 177 height 32
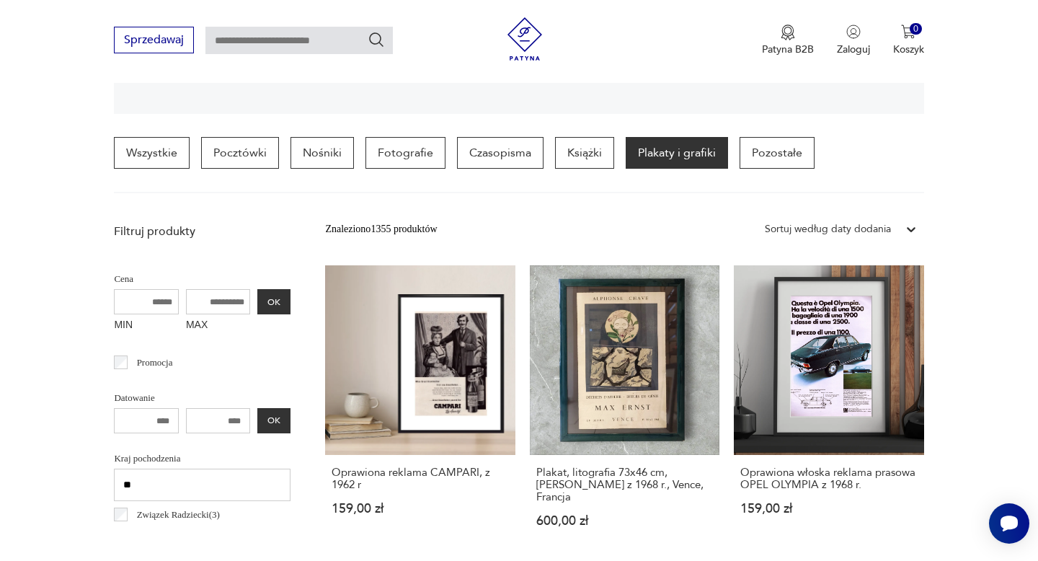
scroll to position [340, 0]
click at [908, 234] on icon at bounding box center [911, 230] width 14 height 14
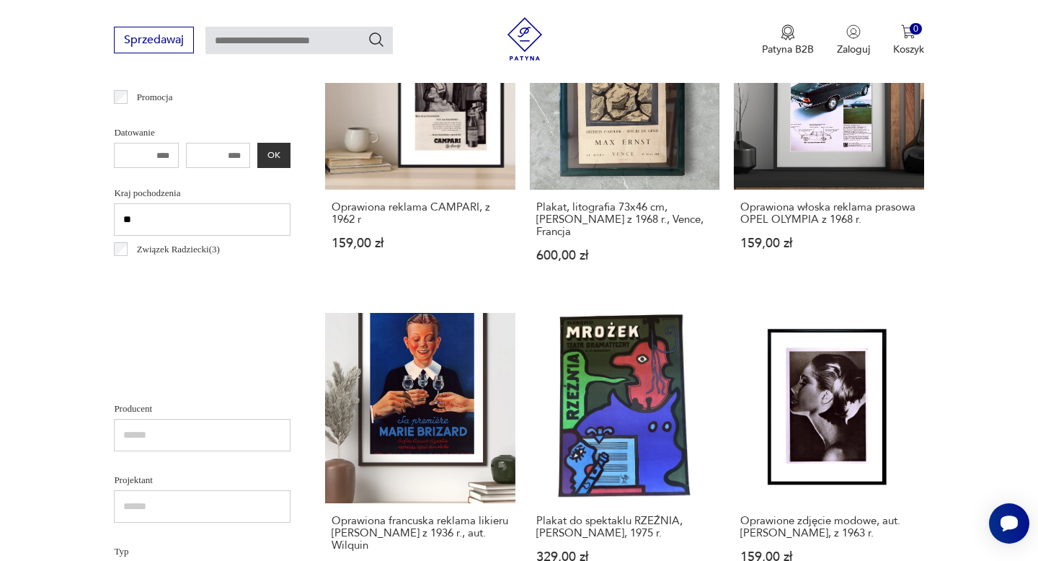
scroll to position [631, 0]
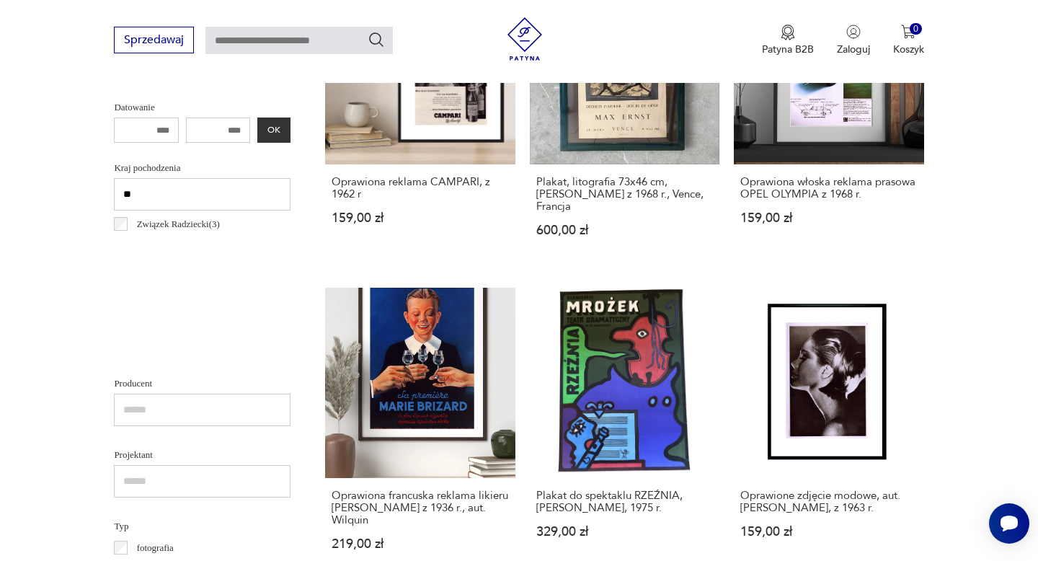
click at [139, 198] on input "**" at bounding box center [202, 194] width 177 height 32
type input "*"
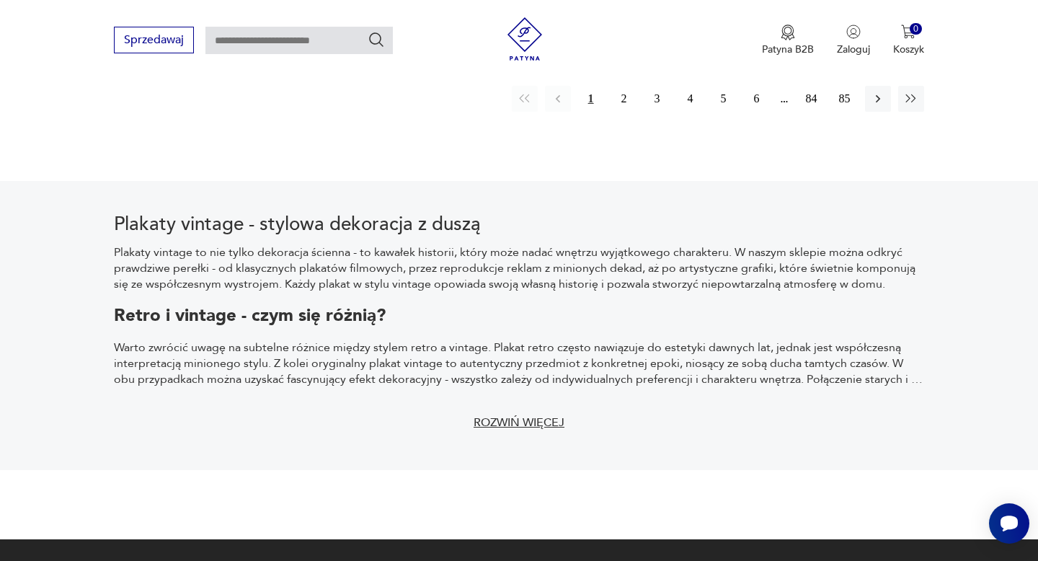
scroll to position [2225, 0]
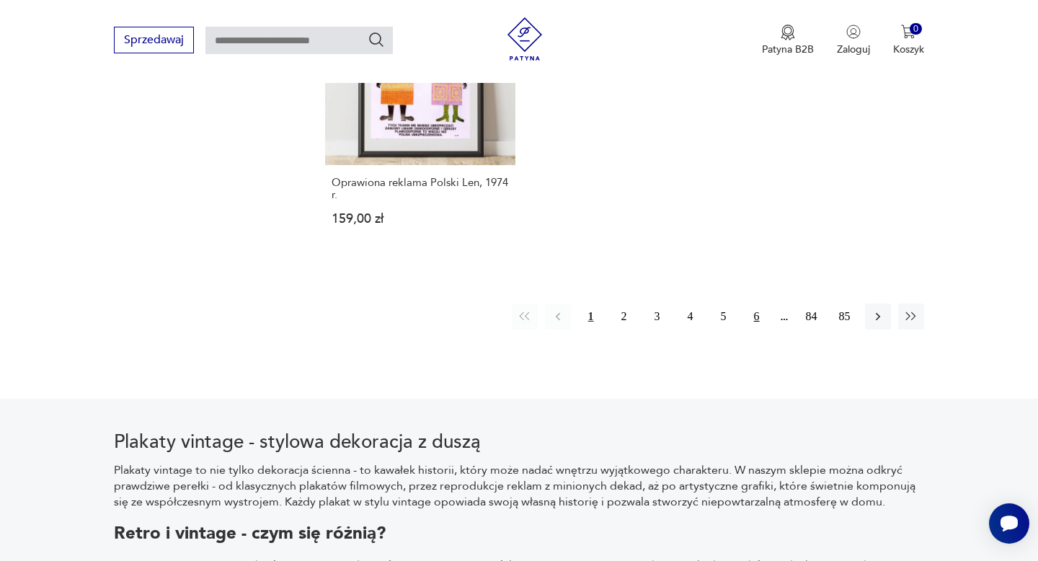
click at [750, 304] on button "6" at bounding box center [757, 317] width 26 height 26
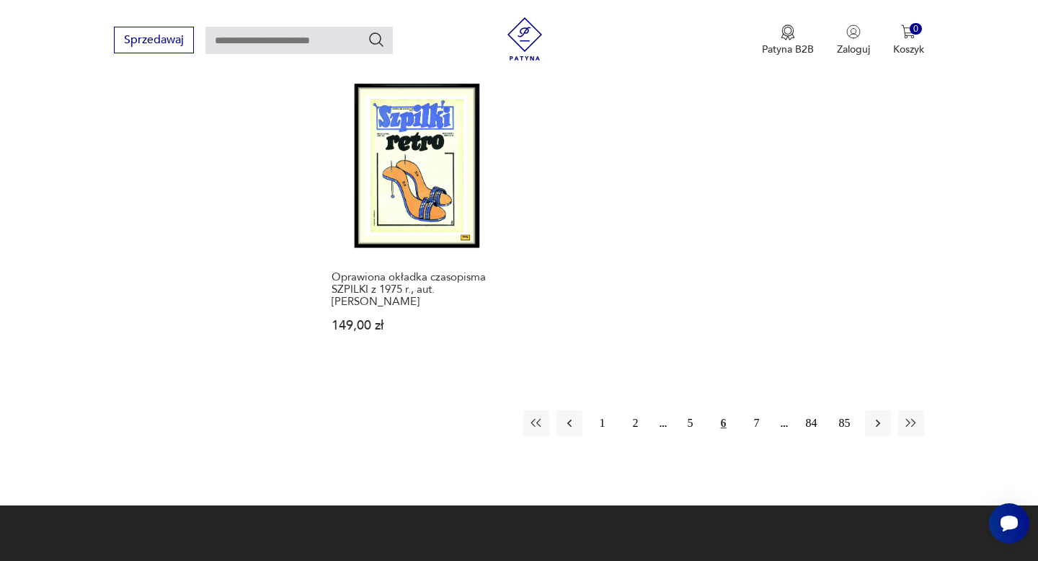
scroll to position [2168, 0]
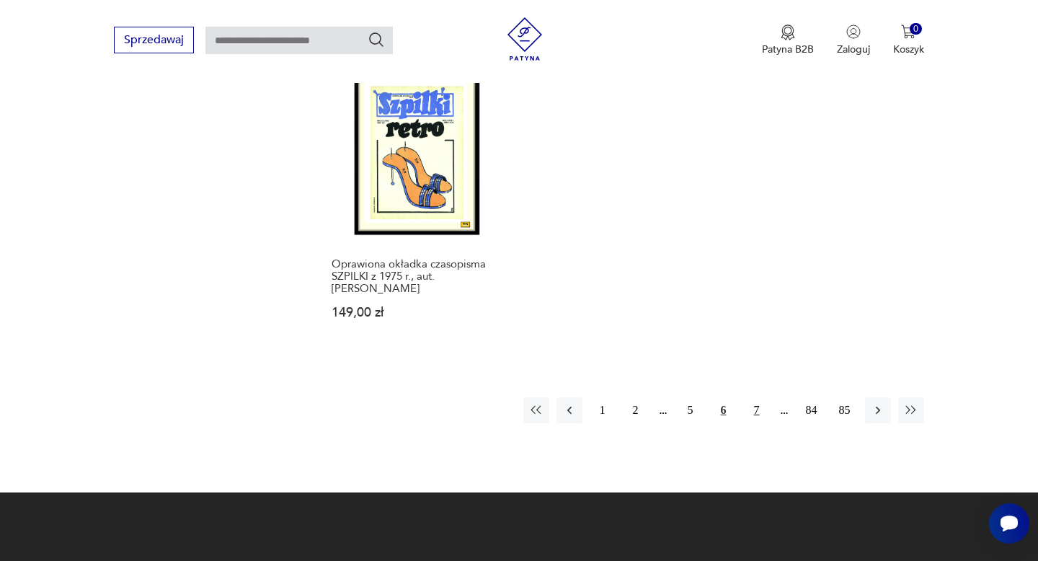
click at [751, 401] on button "7" at bounding box center [757, 410] width 26 height 26
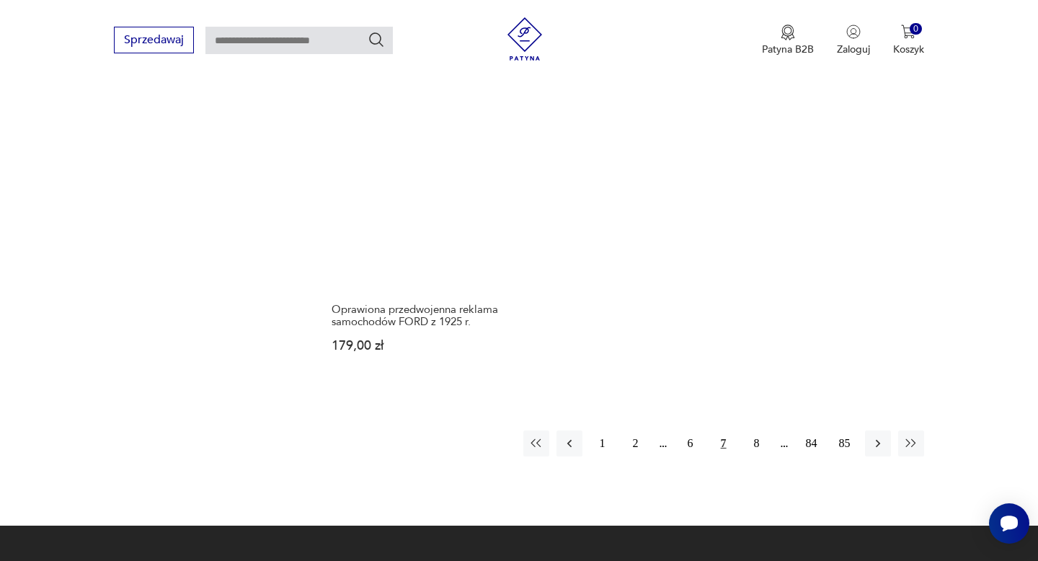
scroll to position [2241, 0]
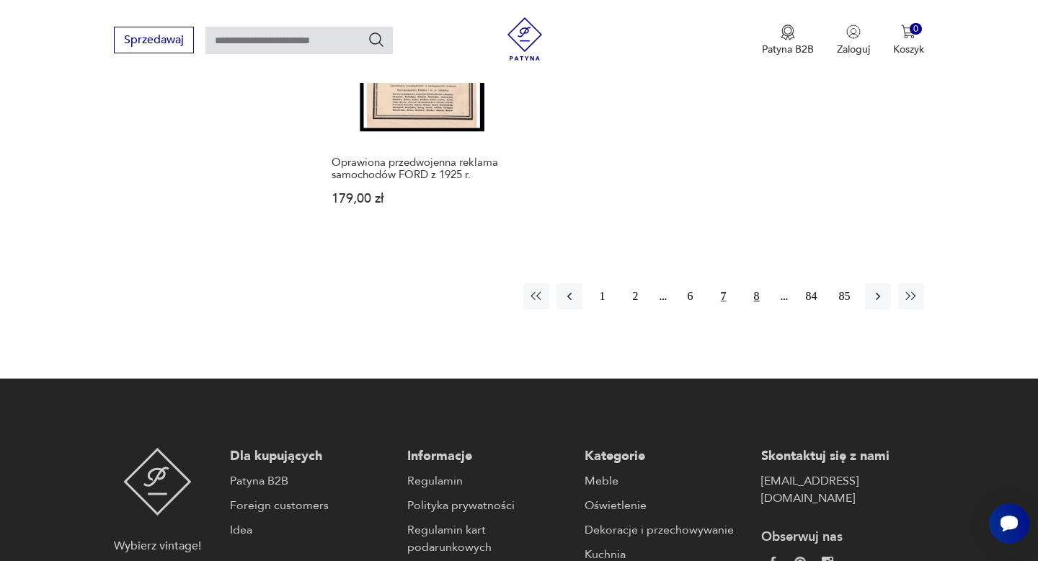
click at [755, 283] on button "8" at bounding box center [757, 296] width 26 height 26
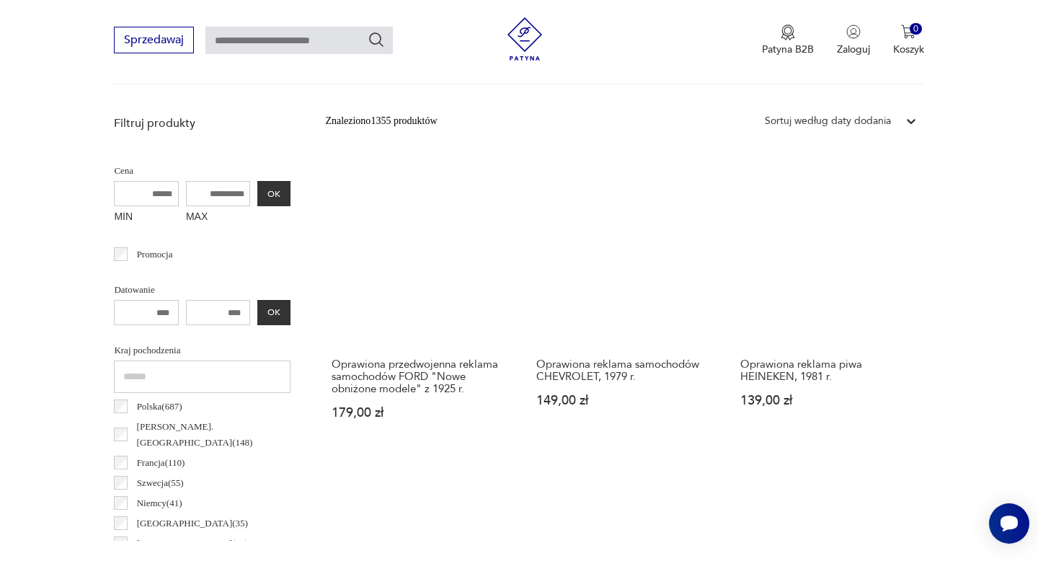
scroll to position [445, 0]
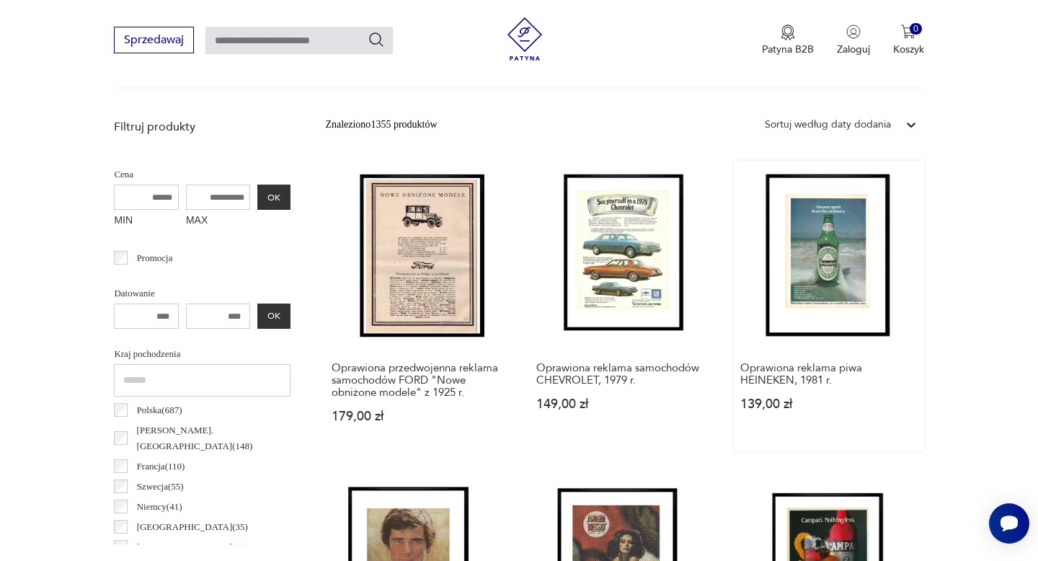
click at [845, 290] on link "Oprawiona reklama piwa HEINEKEN, 1981 r. 139,00 zł" at bounding box center [829, 306] width 190 height 290
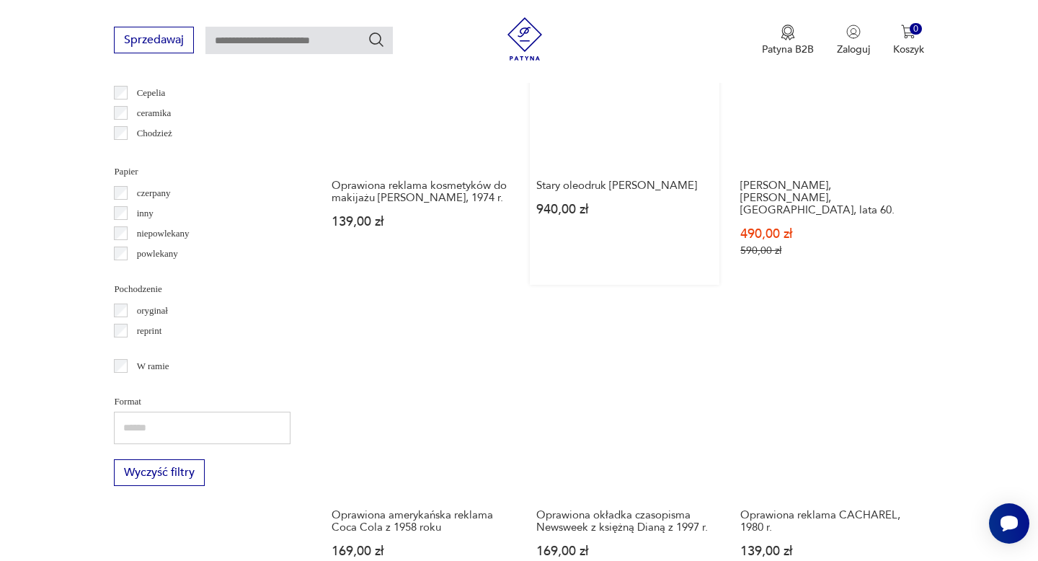
scroll to position [1567, 0]
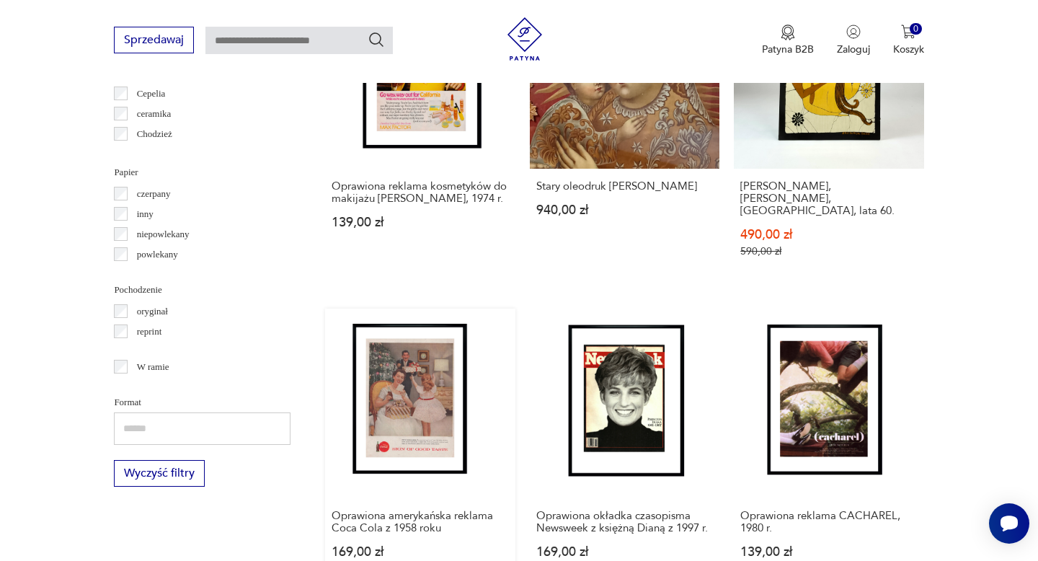
click at [418, 340] on link "Oprawiona amerykańska reklama Coca Cola z 1958 roku 169,00 zł" at bounding box center [420, 448] width 190 height 278
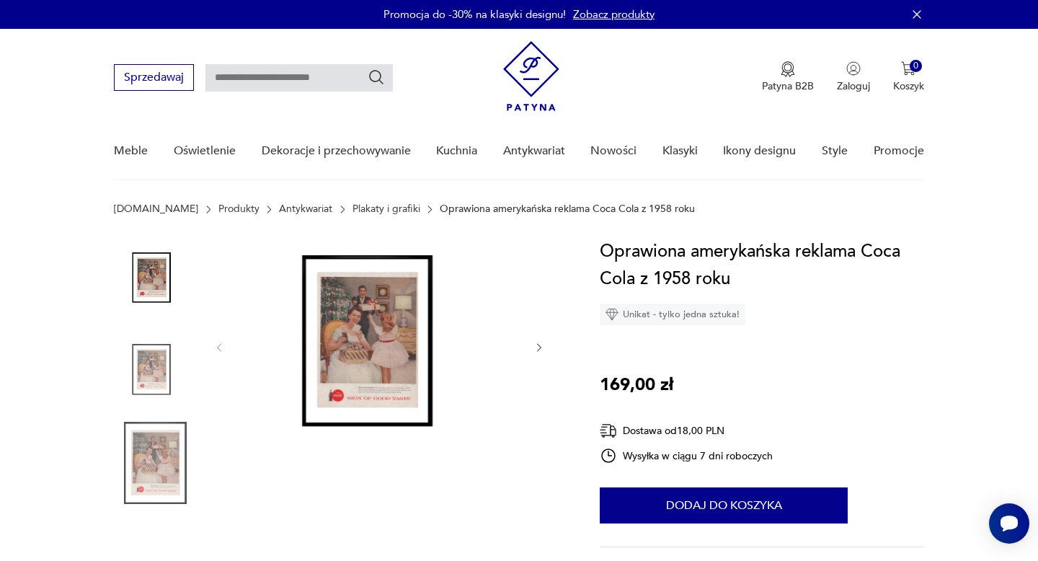
click at [352, 327] on img at bounding box center [379, 346] width 278 height 216
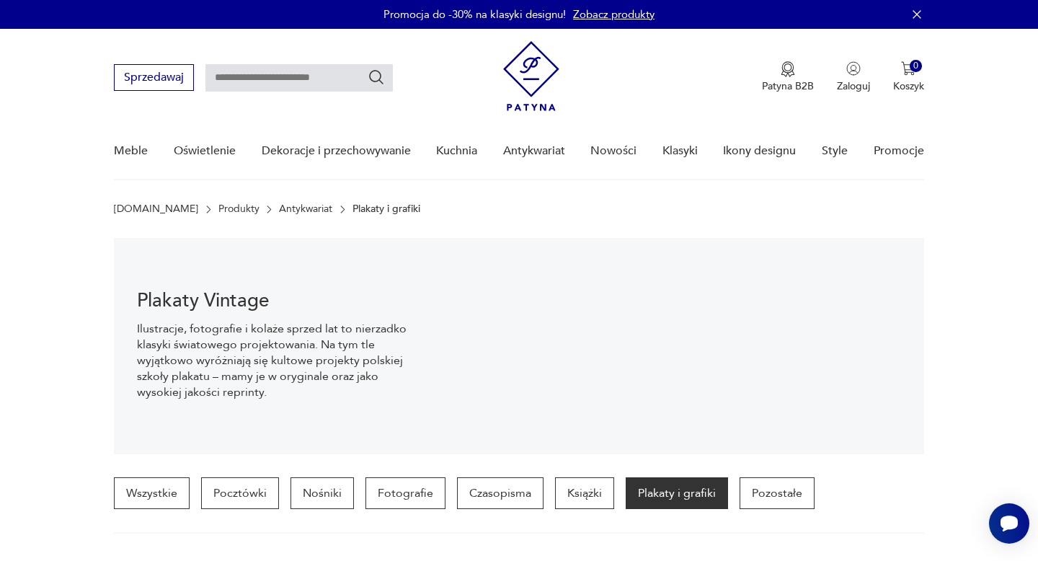
scroll to position [1699, 0]
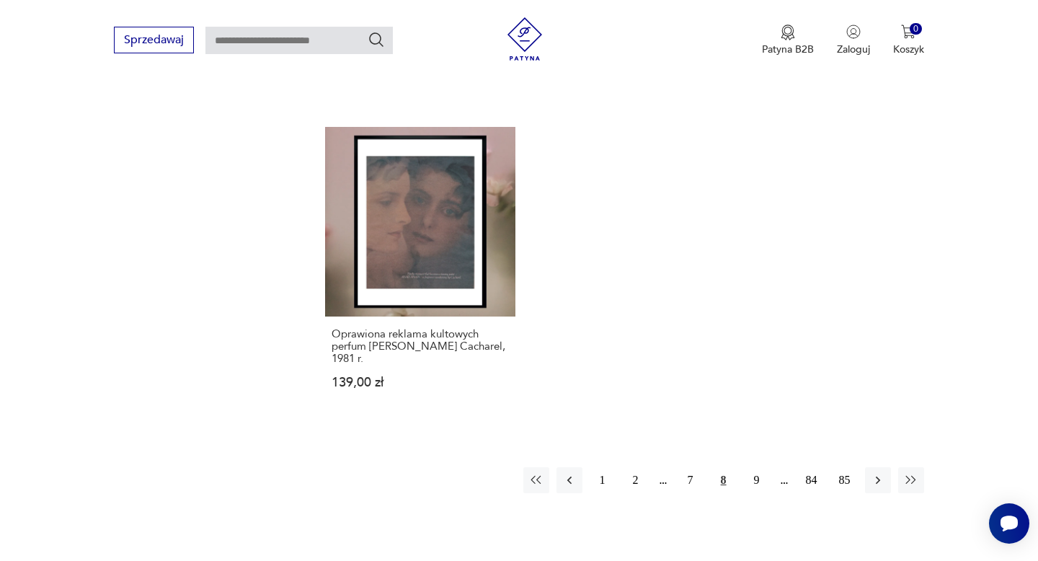
scroll to position [2048, 0]
click at [749, 468] on button "9" at bounding box center [757, 481] width 26 height 26
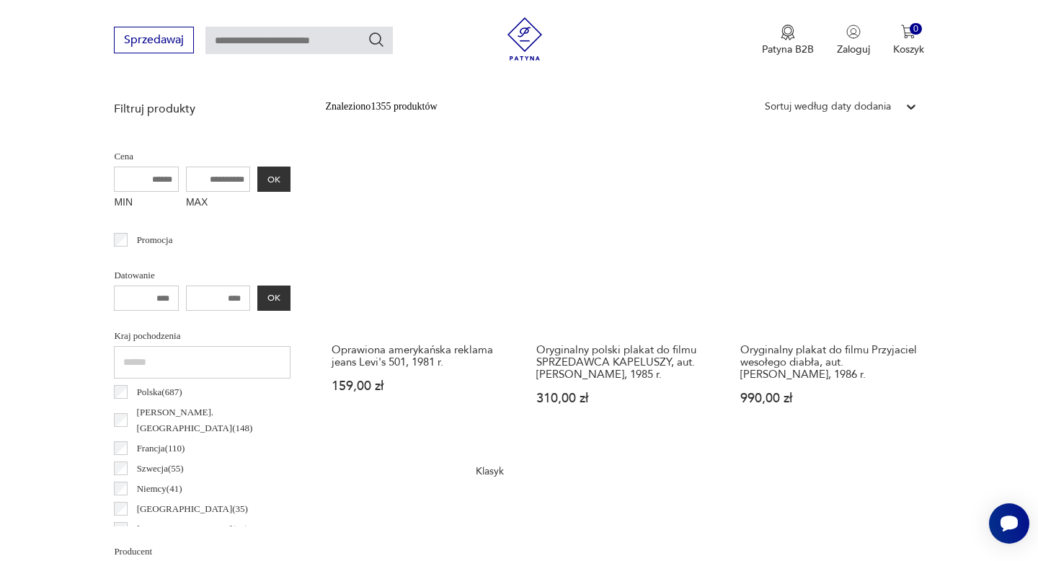
scroll to position [717, 0]
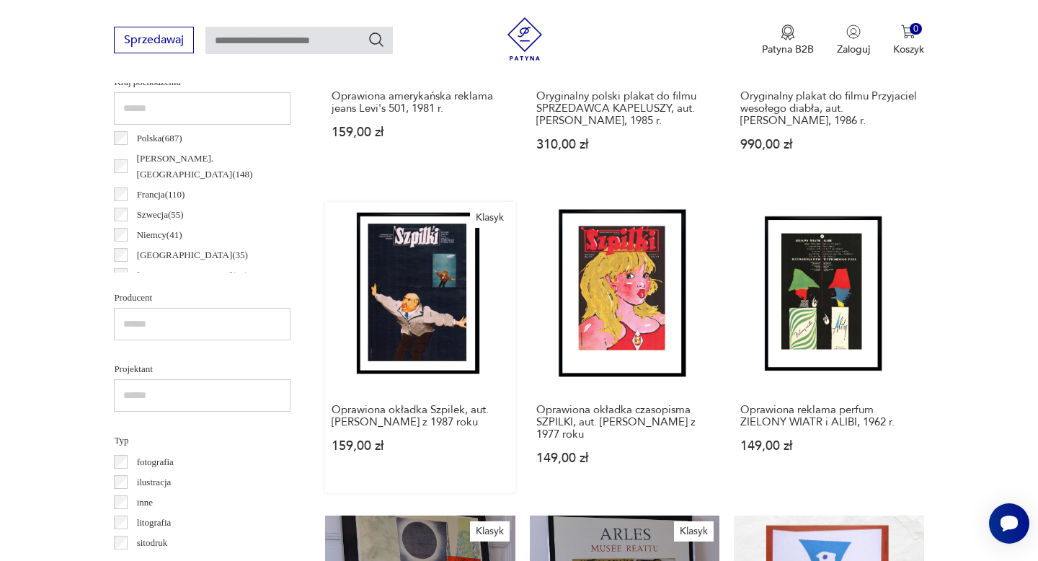
click at [410, 318] on link "Klasyk Oprawiona okładka Szpilek, aut. Andrzej Pągowski z 1987 roku 159,00 zł" at bounding box center [420, 347] width 190 height 290
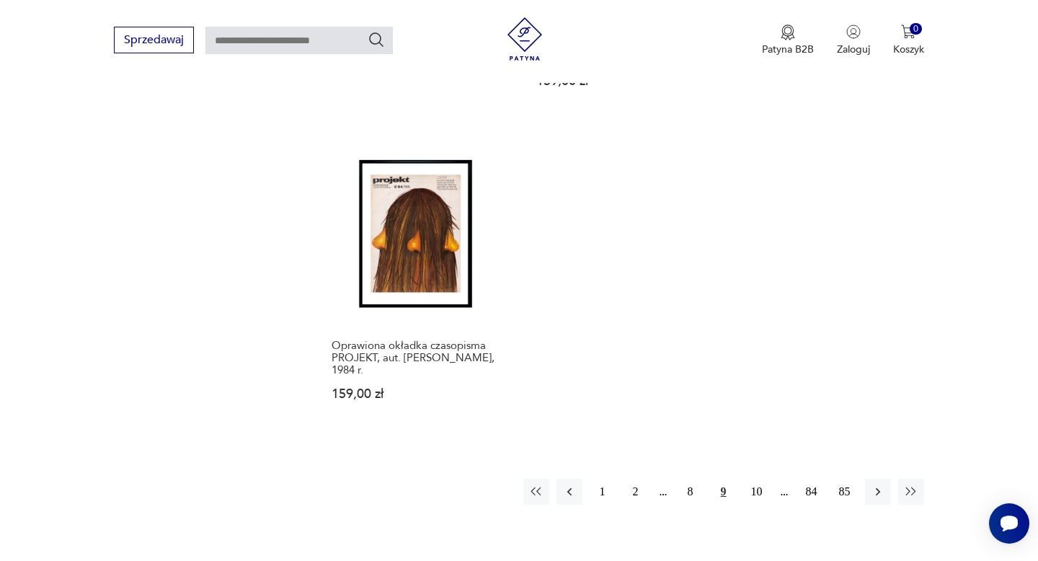
scroll to position [2048, 0]
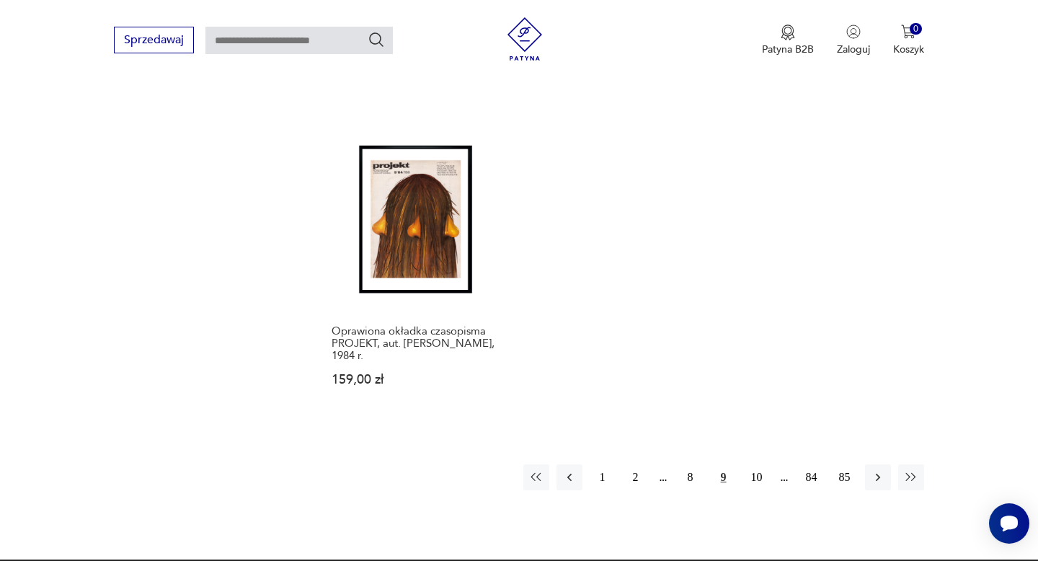
click at [742, 464] on div "1 2 8 9 10 84 85" at bounding box center [723, 477] width 401 height 26
click at [759, 466] on button "10" at bounding box center [757, 477] width 26 height 26
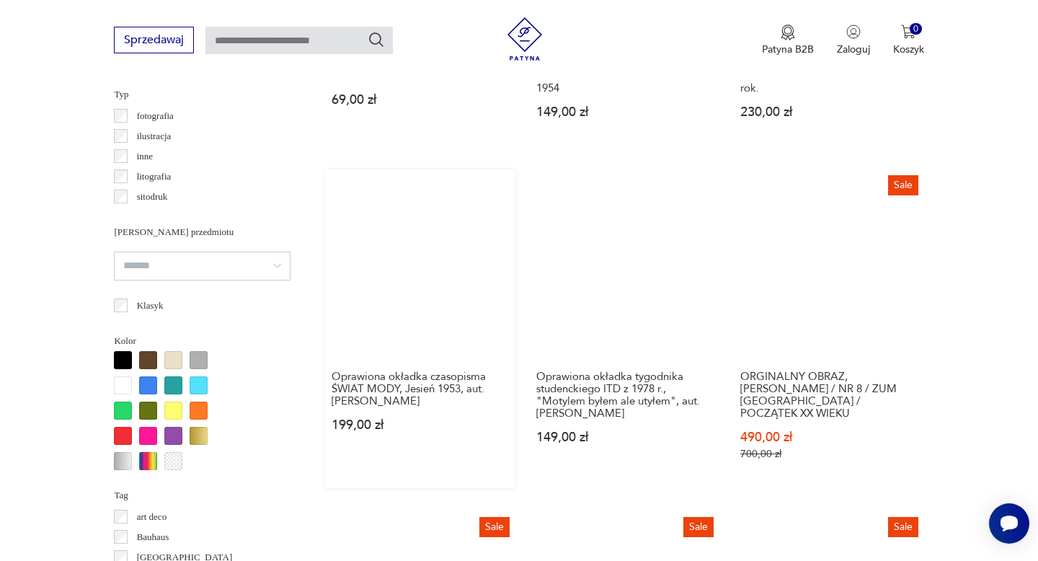
scroll to position [1056, 0]
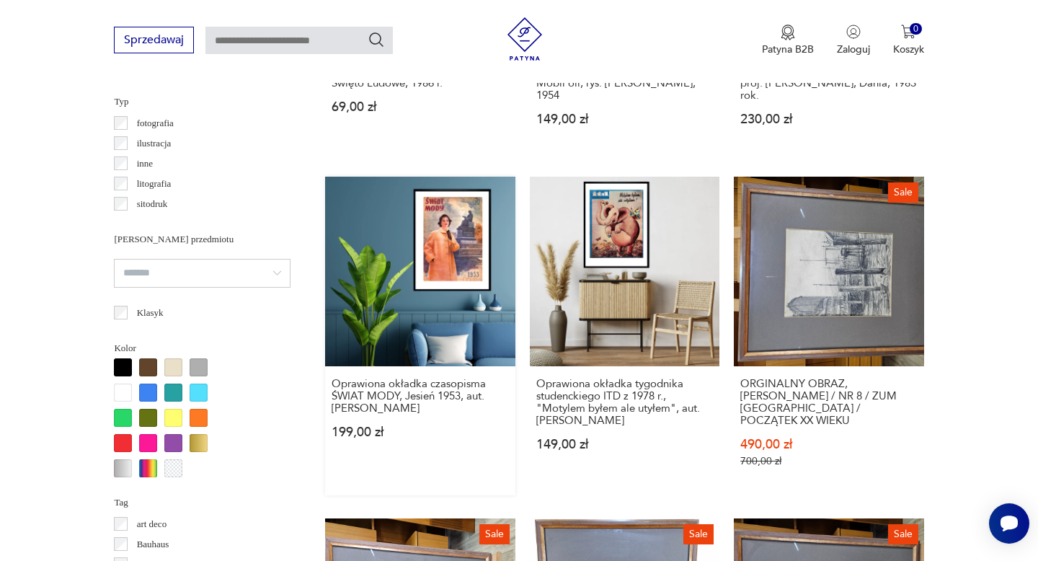
click at [446, 249] on link "Oprawiona okładka czasopisma ŚWIAT MODY, Jesień 1953, aut. Maciej Nehring 199,0…" at bounding box center [420, 336] width 190 height 319
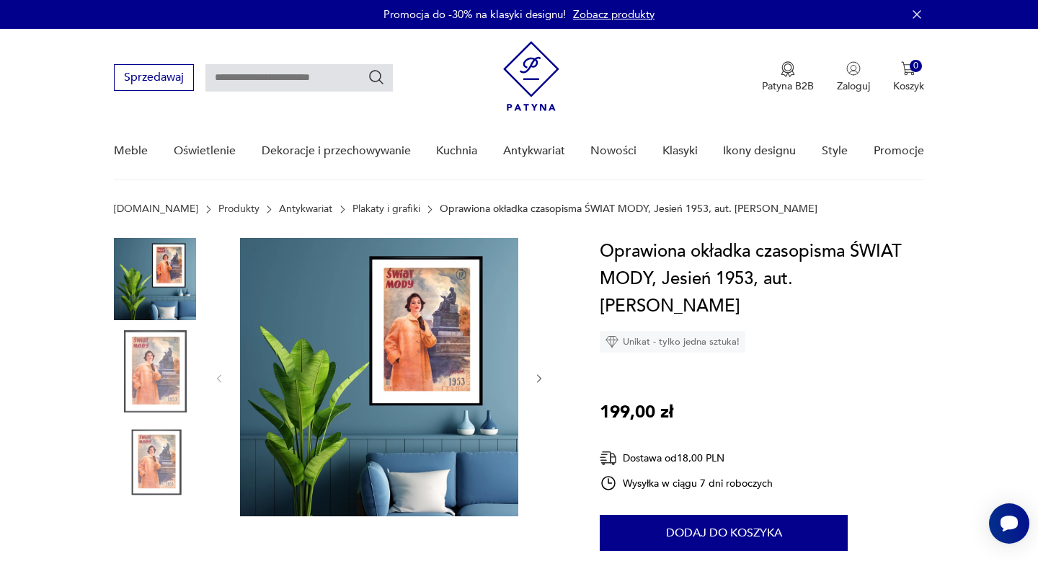
click at [162, 386] on img at bounding box center [155, 371] width 82 height 82
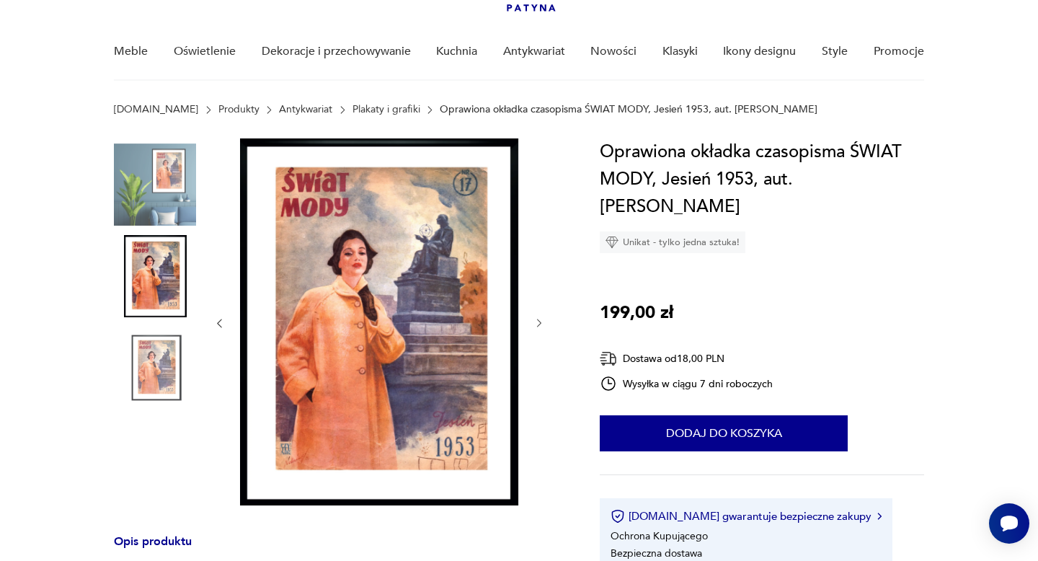
scroll to position [98, 0]
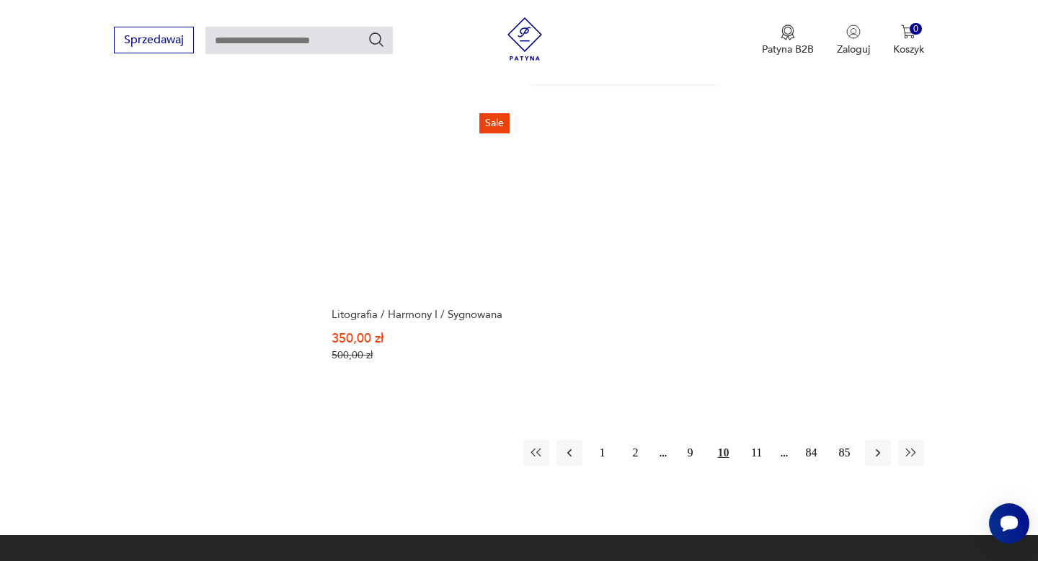
scroll to position [2162, 0]
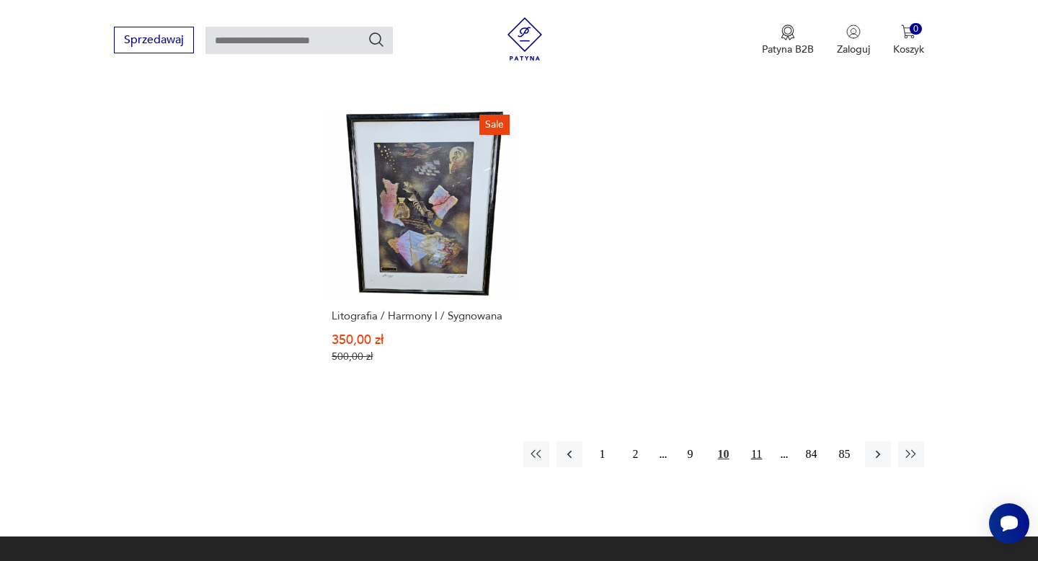
click at [759, 441] on button "11" at bounding box center [757, 454] width 26 height 26
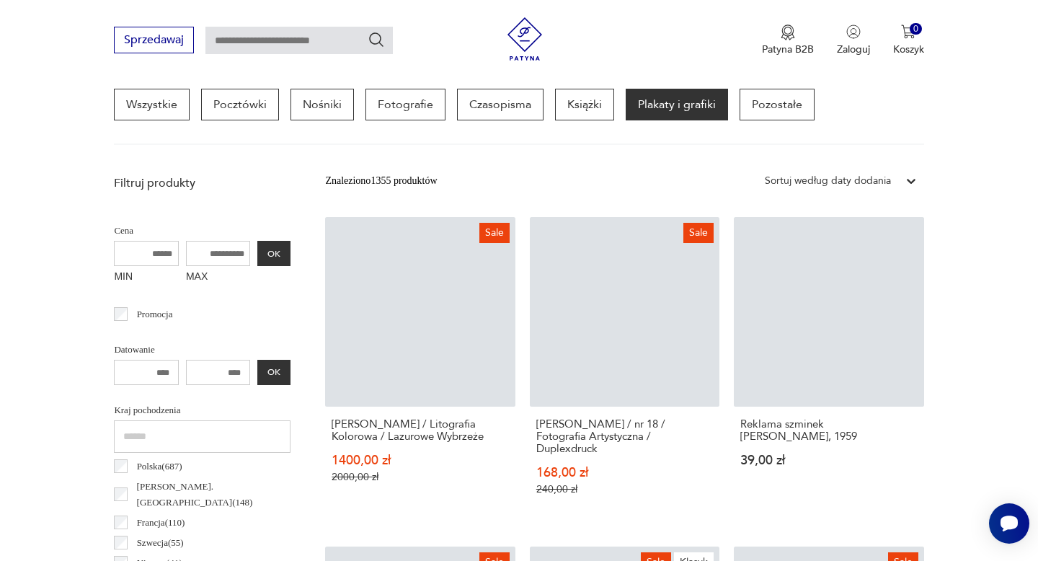
scroll to position [340, 0]
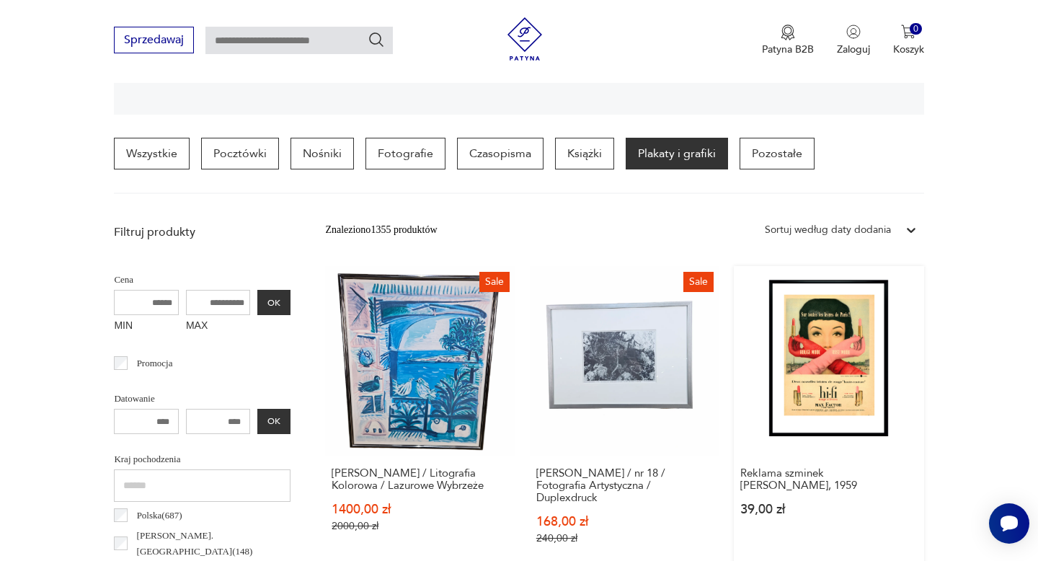
click at [794, 385] on link "Reklama szminek MAX FACTOR, 1959 39,00 zł" at bounding box center [829, 419] width 190 height 306
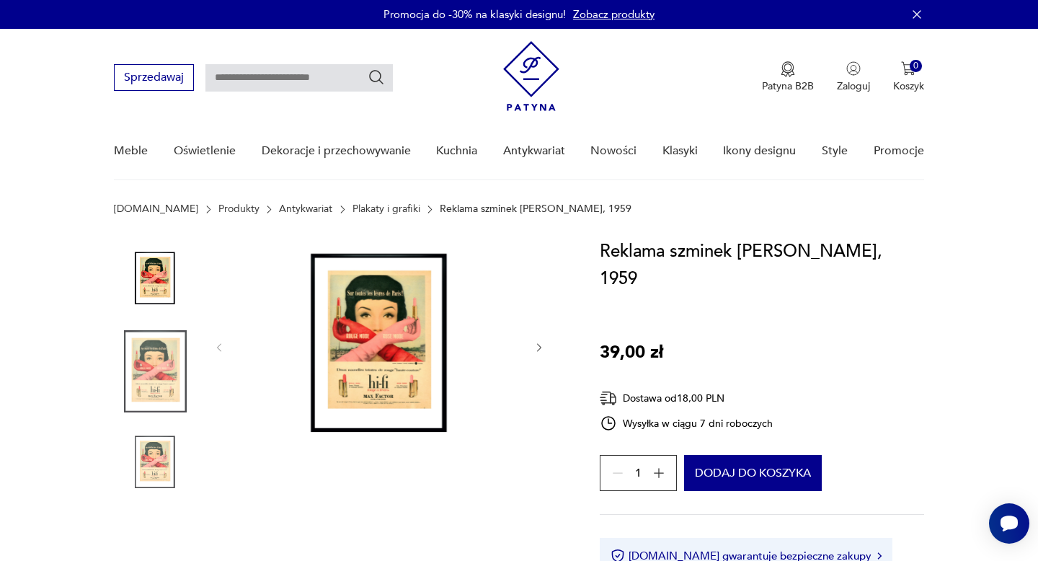
click at [145, 261] on img at bounding box center [155, 279] width 82 height 82
click at [396, 322] on img at bounding box center [379, 346] width 278 height 216
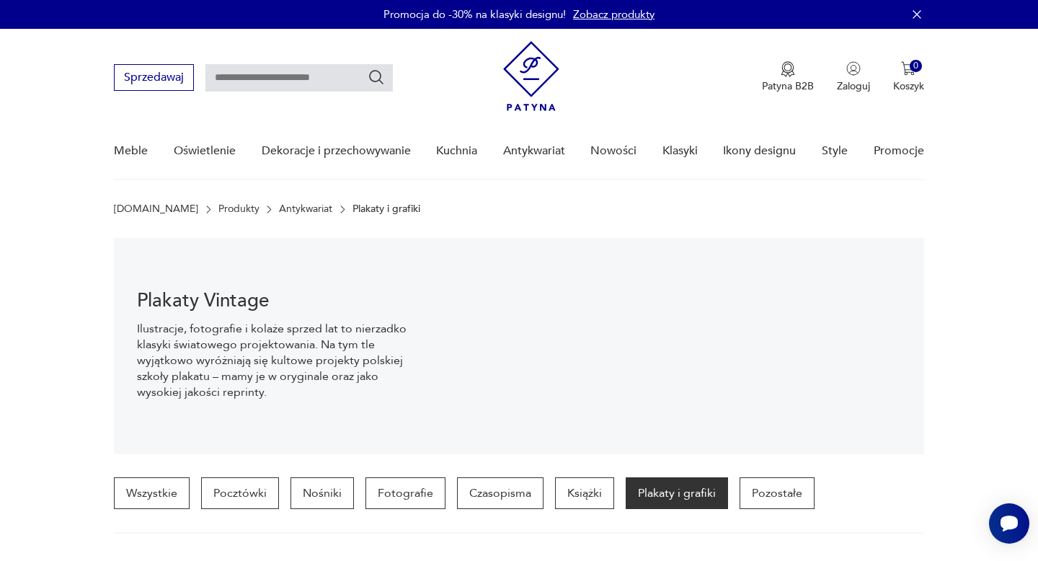
scroll to position [339, 0]
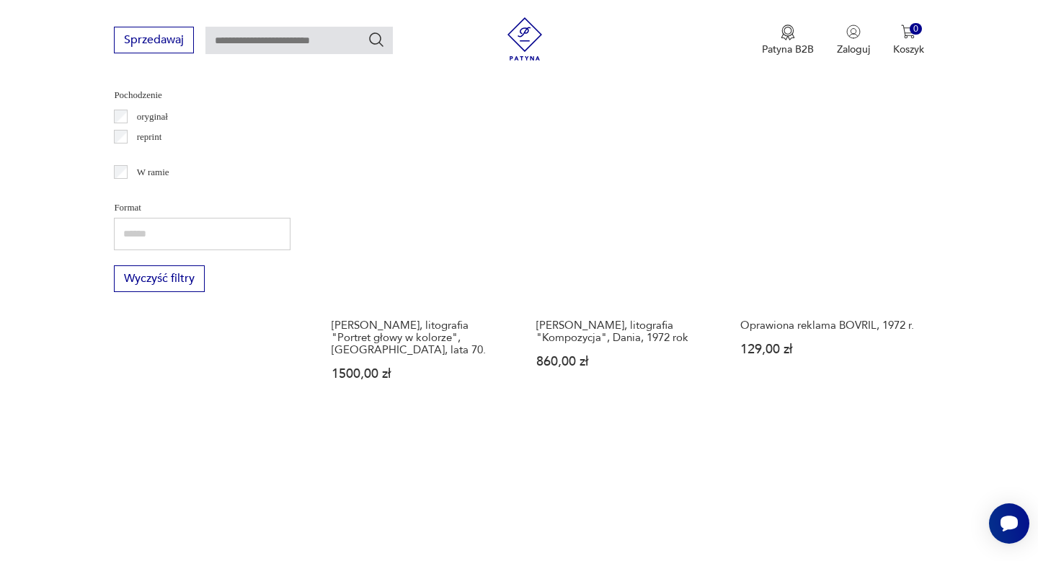
scroll to position [1930, 0]
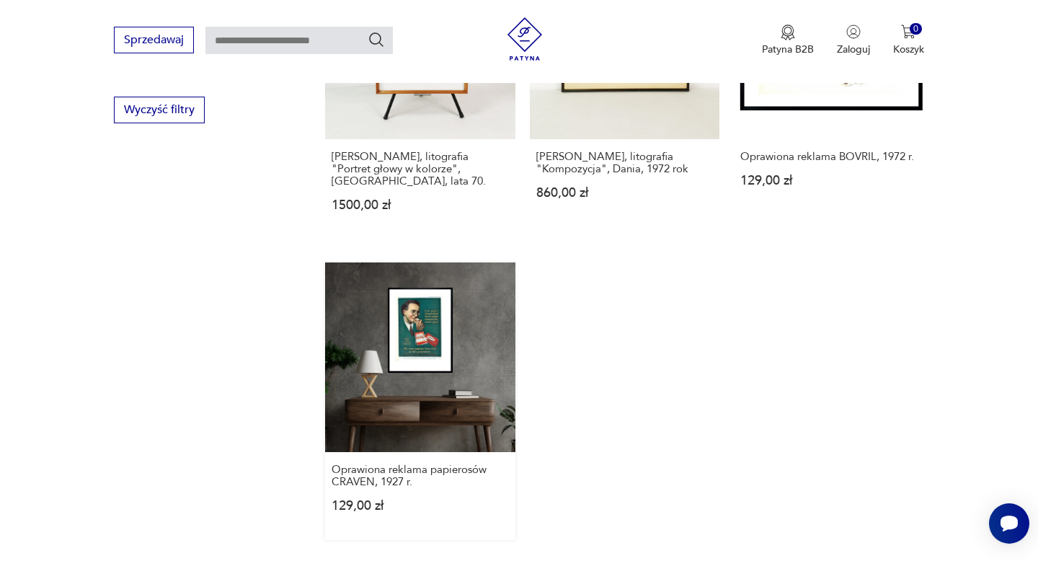
click at [446, 299] on link "Oprawiona reklama papierosów CRAVEN, 1927 r. 129,00 zł" at bounding box center [420, 401] width 190 height 278
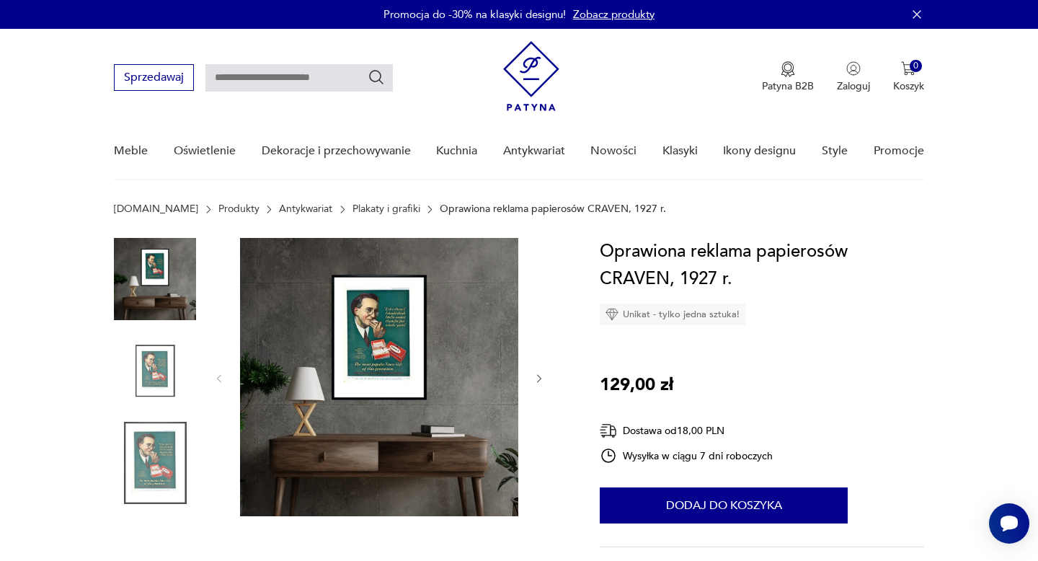
click at [386, 345] on img at bounding box center [379, 377] width 278 height 278
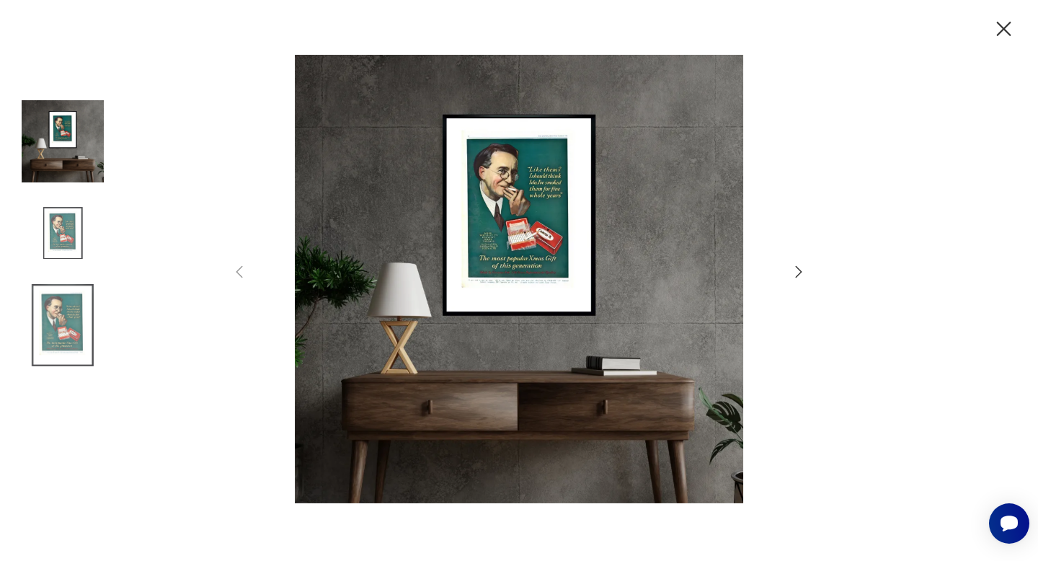
click at [1007, 32] on icon "button" at bounding box center [1004, 29] width 14 height 14
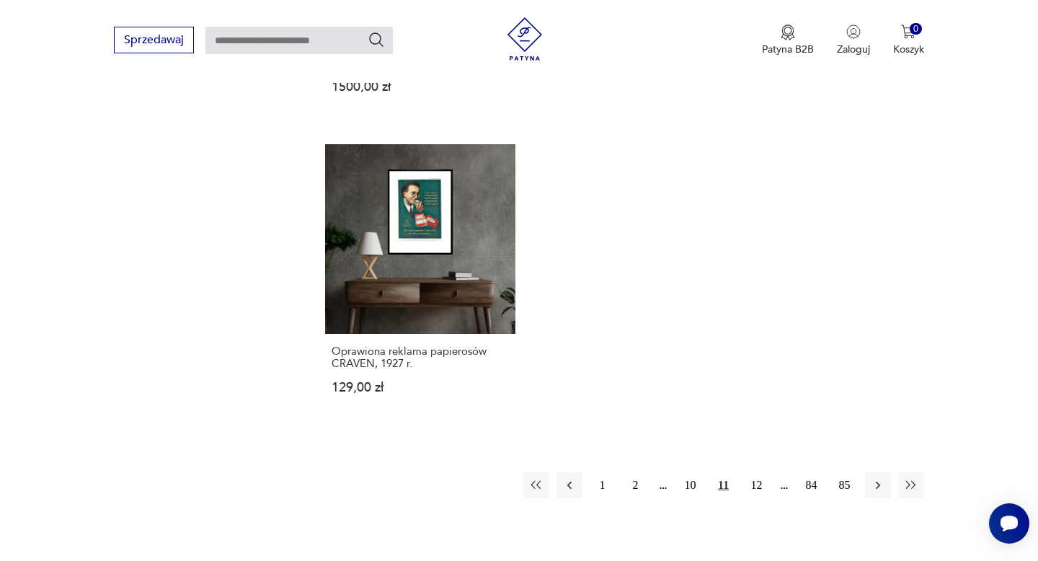
scroll to position [2064, 0]
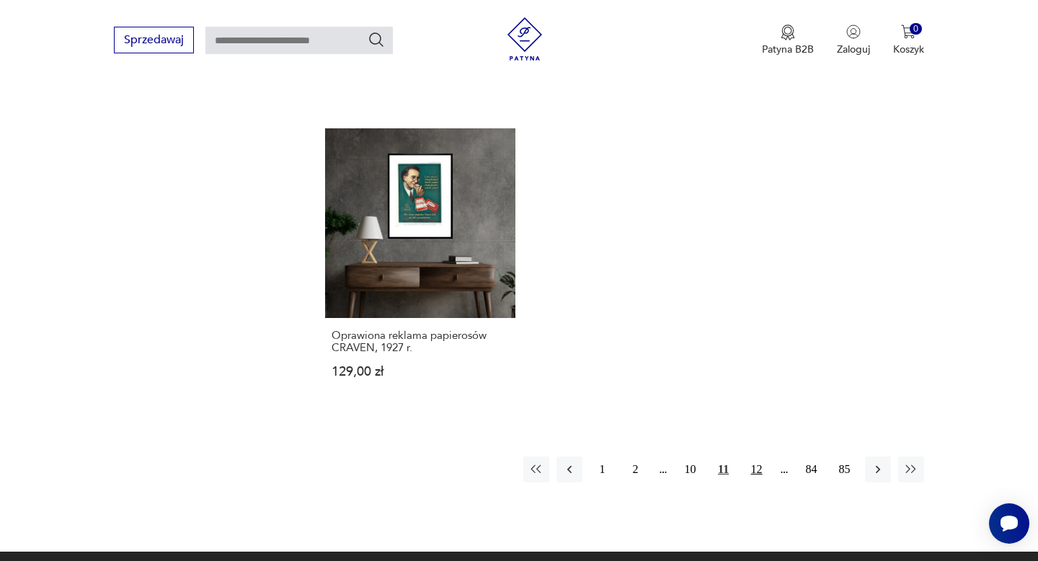
click at [748, 456] on button "12" at bounding box center [757, 469] width 26 height 26
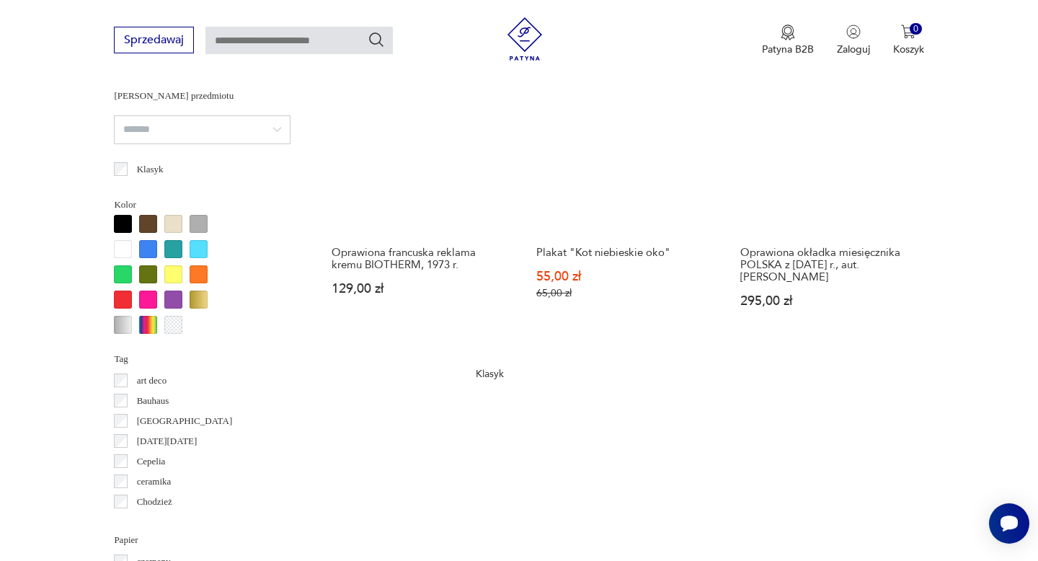
scroll to position [1317, 0]
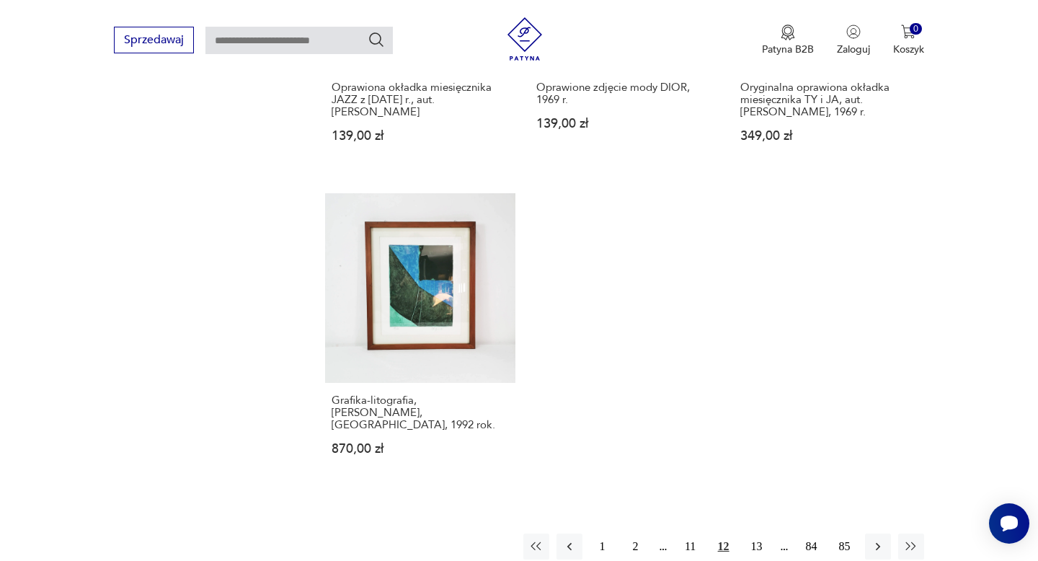
scroll to position [1994, 0]
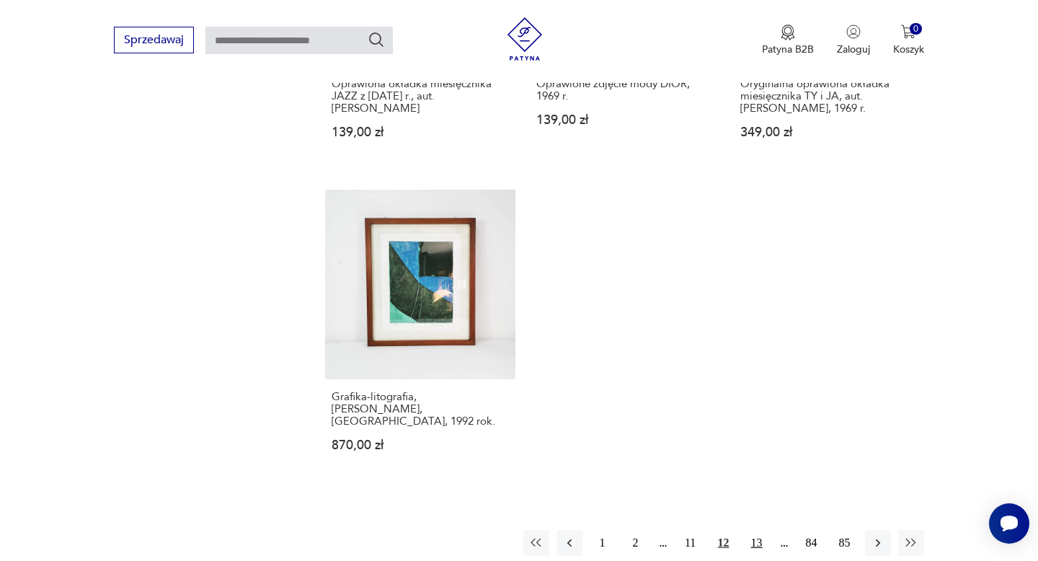
click at [752, 530] on button "13" at bounding box center [757, 543] width 26 height 26
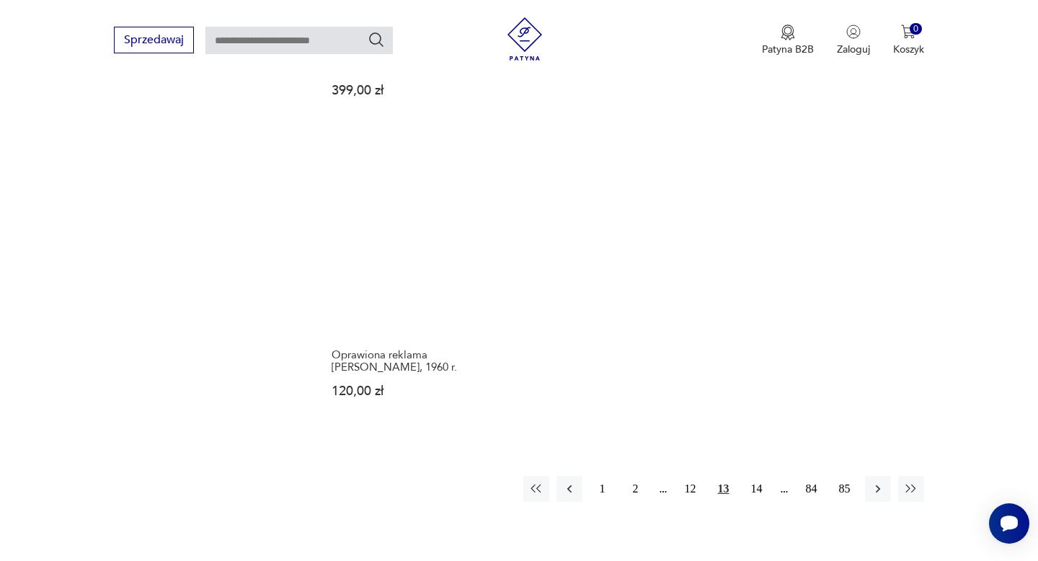
scroll to position [2043, 0]
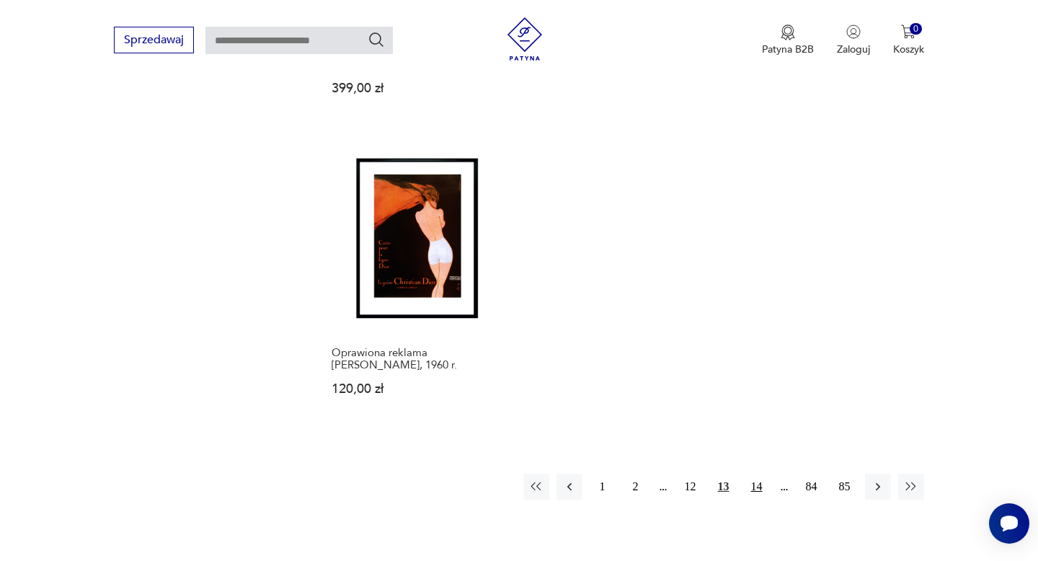
click at [751, 477] on button "14" at bounding box center [757, 487] width 26 height 26
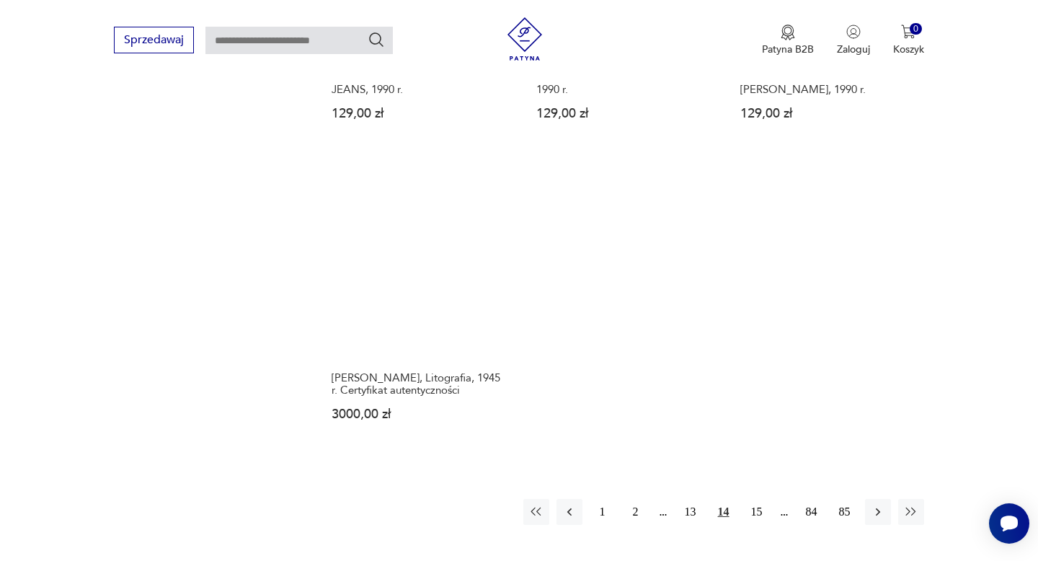
scroll to position [1971, 0]
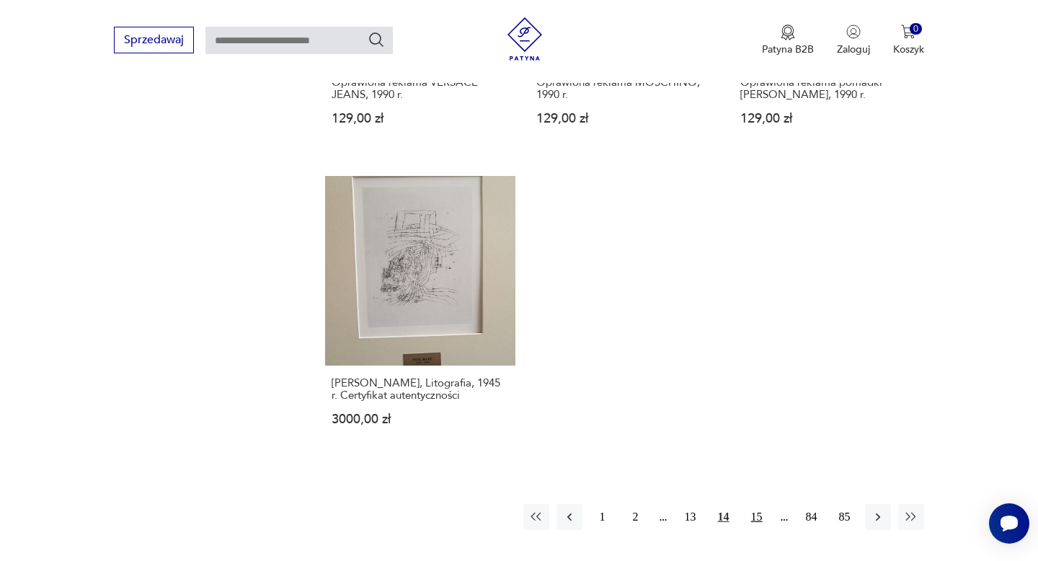
click at [747, 516] on button "15" at bounding box center [757, 517] width 26 height 26
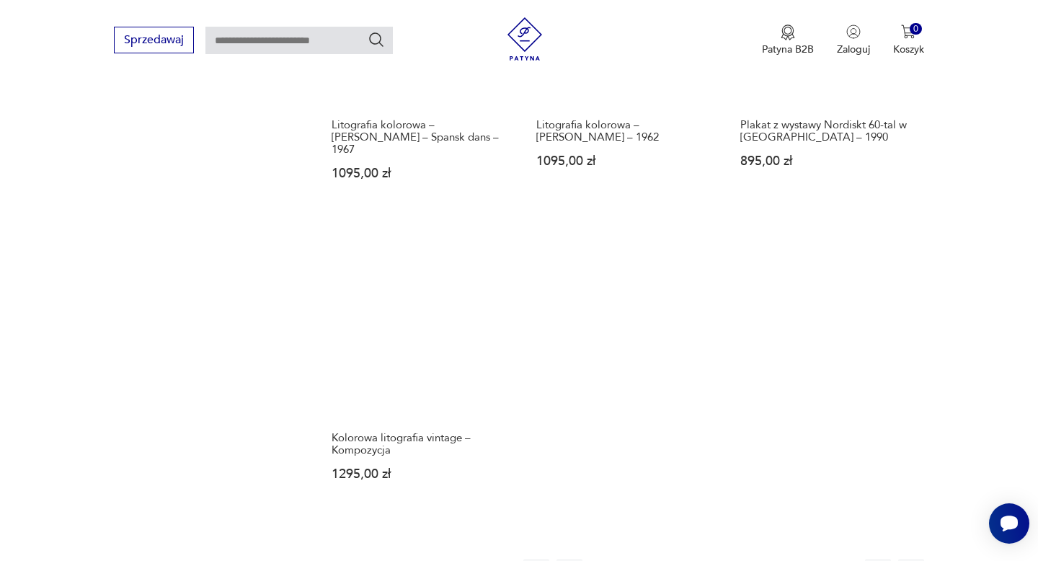
scroll to position [2001, 0]
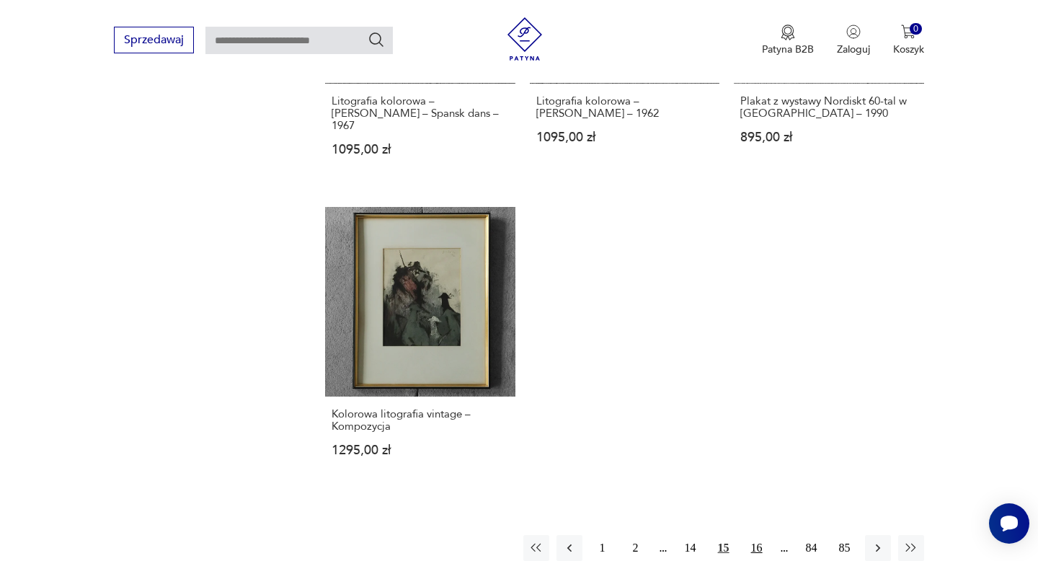
click at [755, 535] on button "16" at bounding box center [757, 548] width 26 height 26
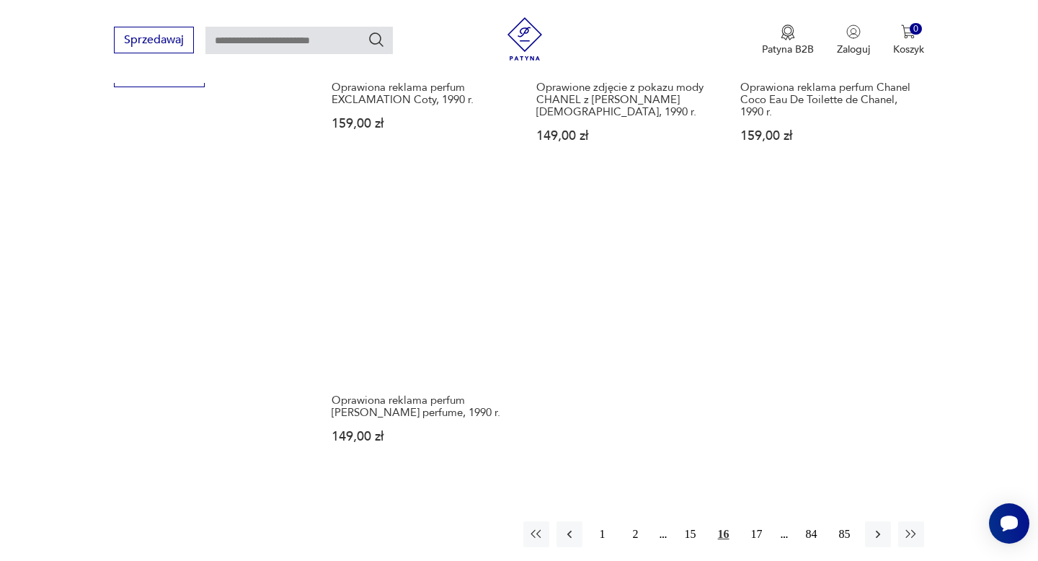
scroll to position [1976, 0]
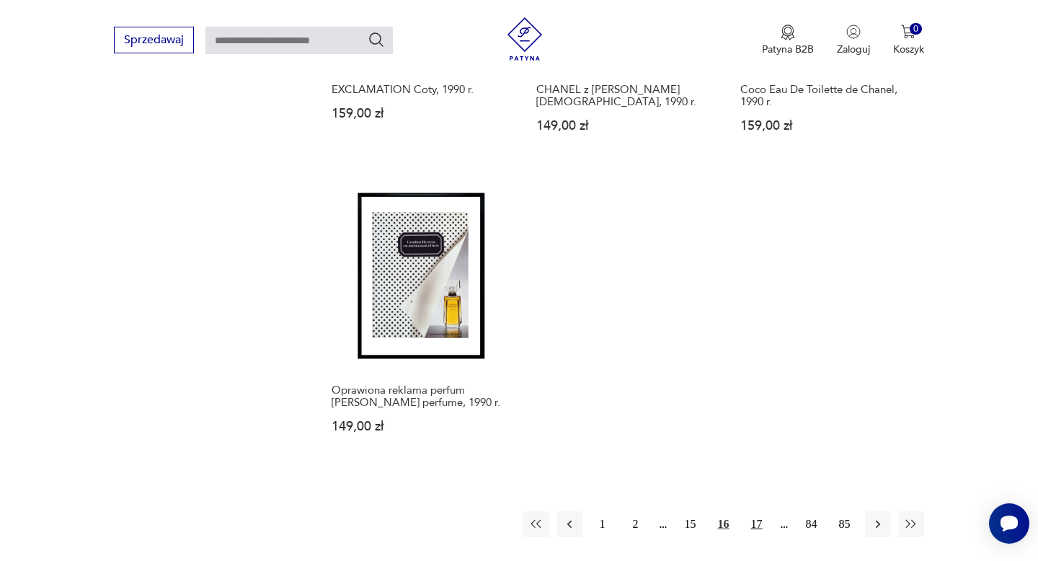
click at [749, 516] on button "17" at bounding box center [757, 524] width 26 height 26
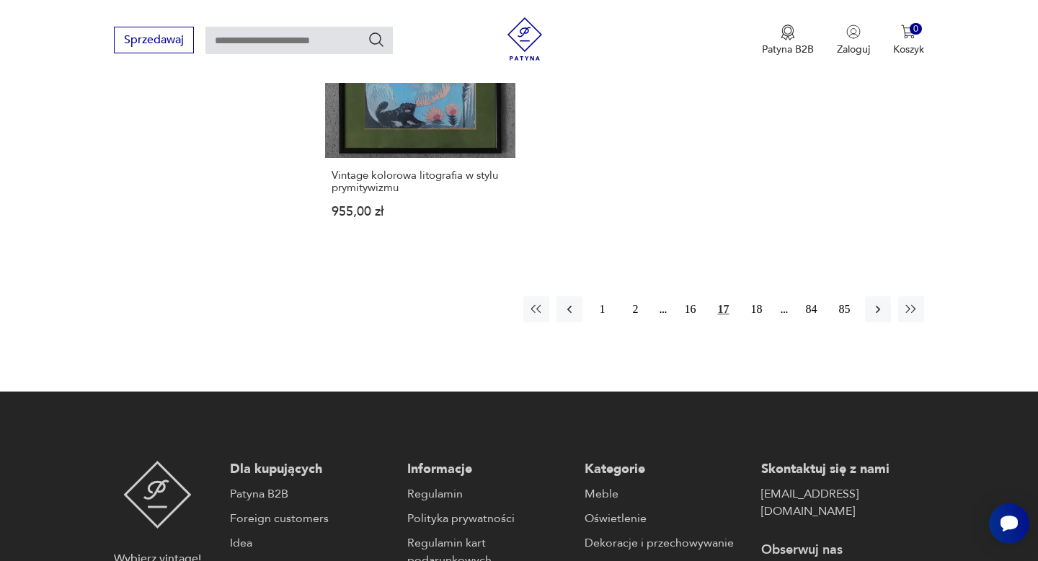
scroll to position [2177, 0]
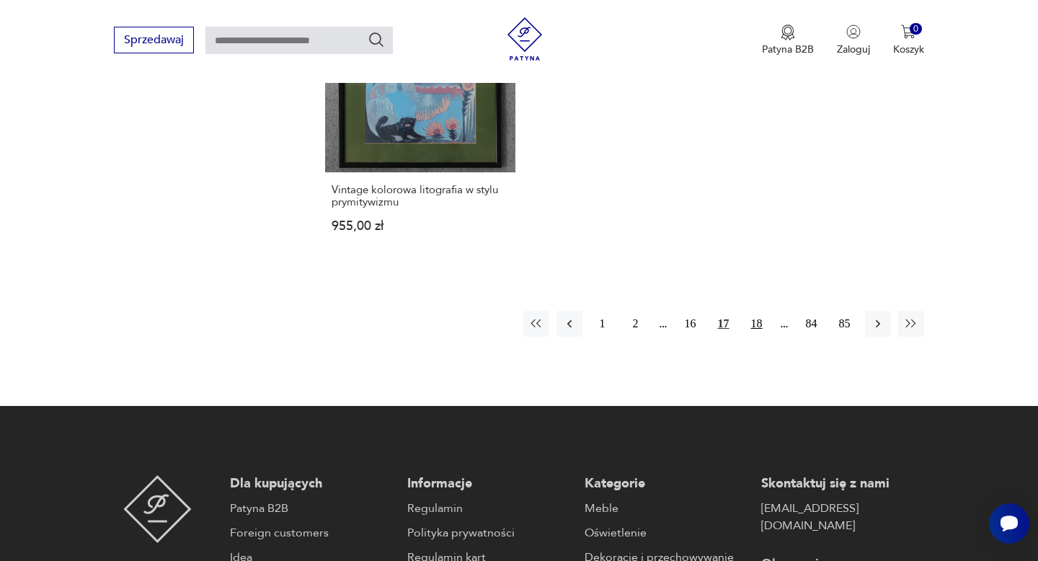
click at [749, 311] on button "18" at bounding box center [757, 324] width 26 height 26
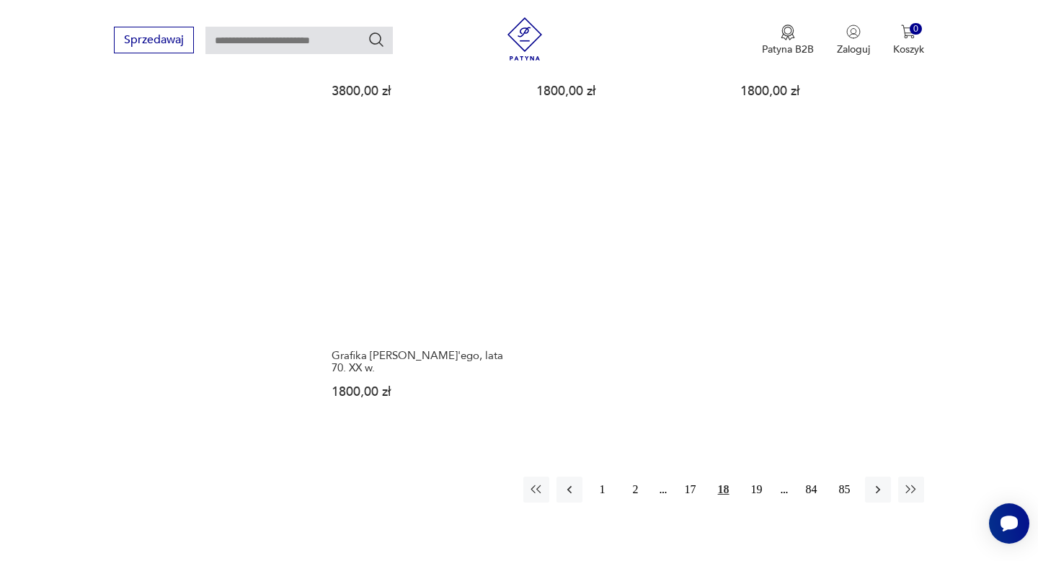
scroll to position [2050, 0]
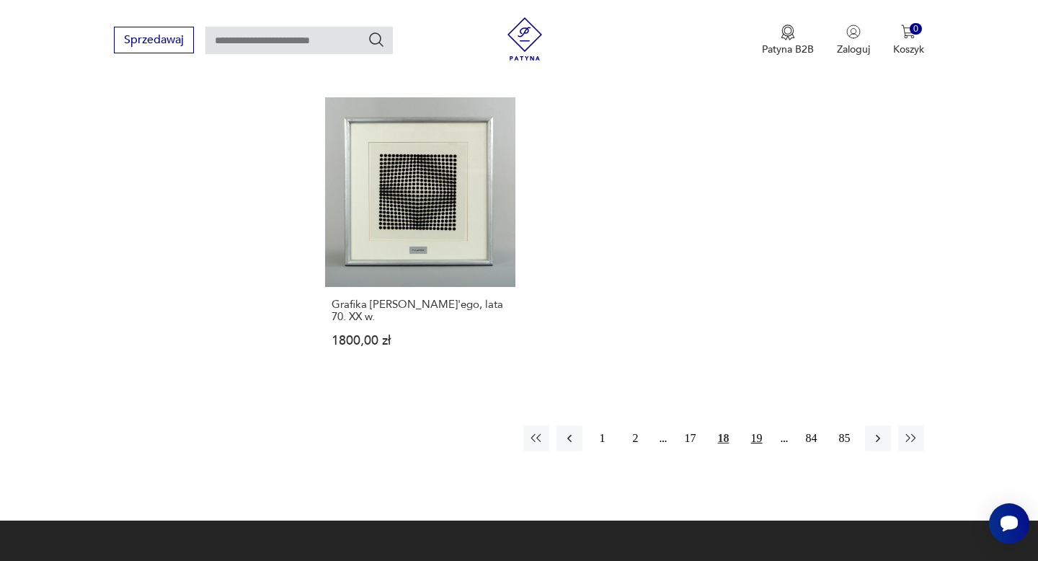
click at [752, 428] on button "19" at bounding box center [757, 438] width 26 height 26
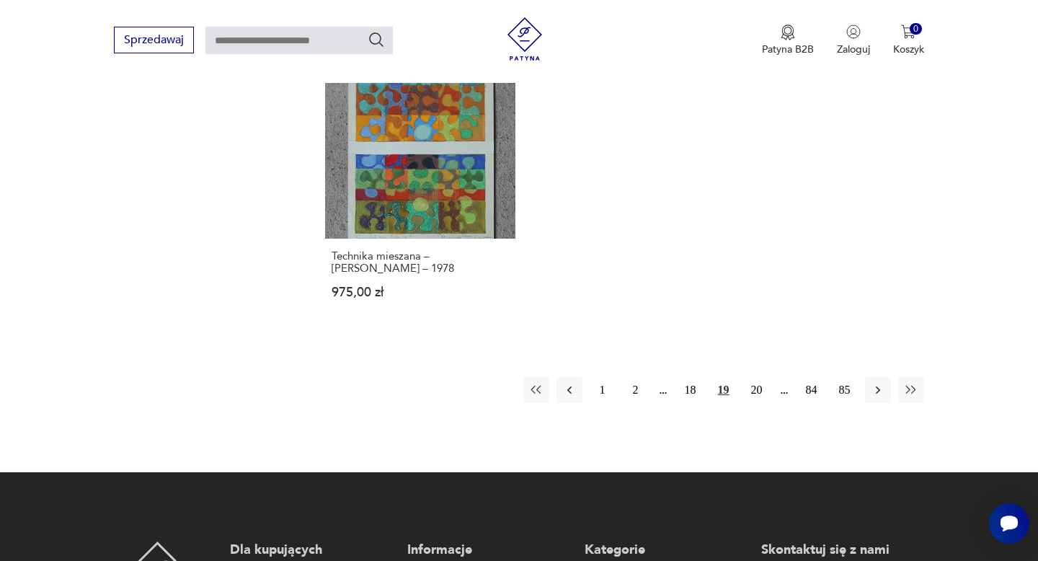
scroll to position [2064, 0]
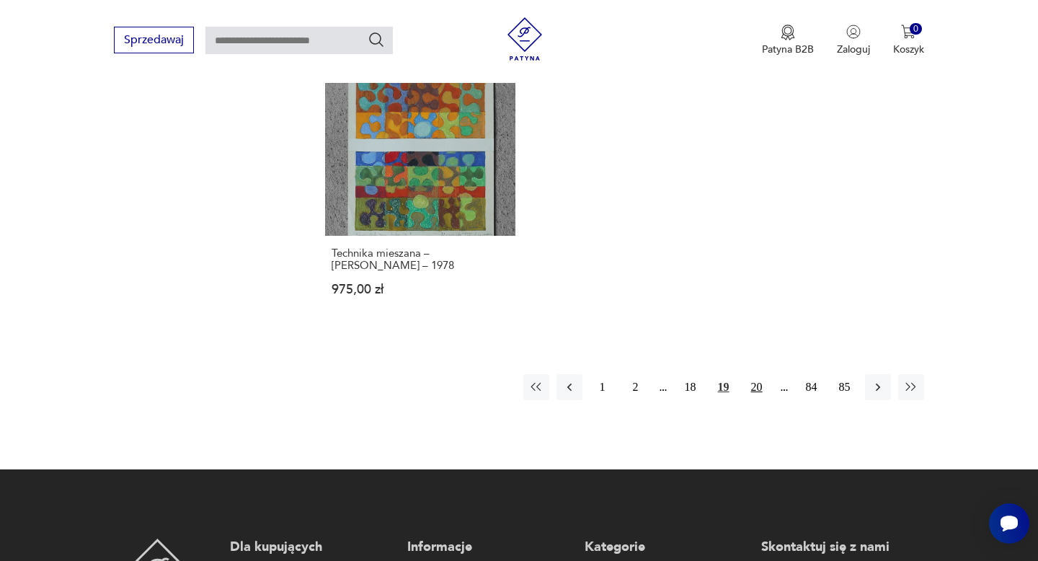
click at [751, 389] on button "20" at bounding box center [757, 387] width 26 height 26
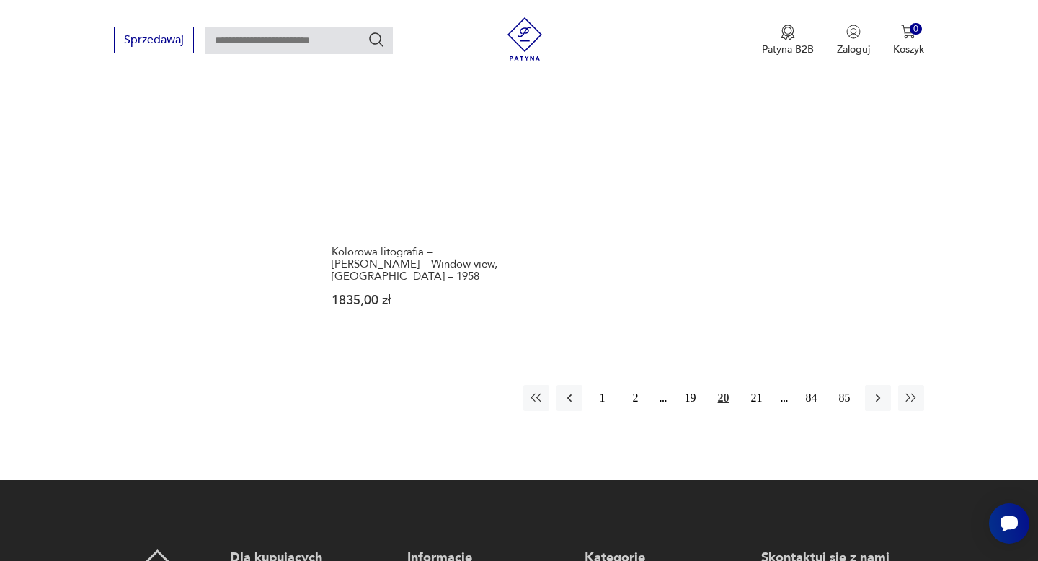
scroll to position [2210, 0]
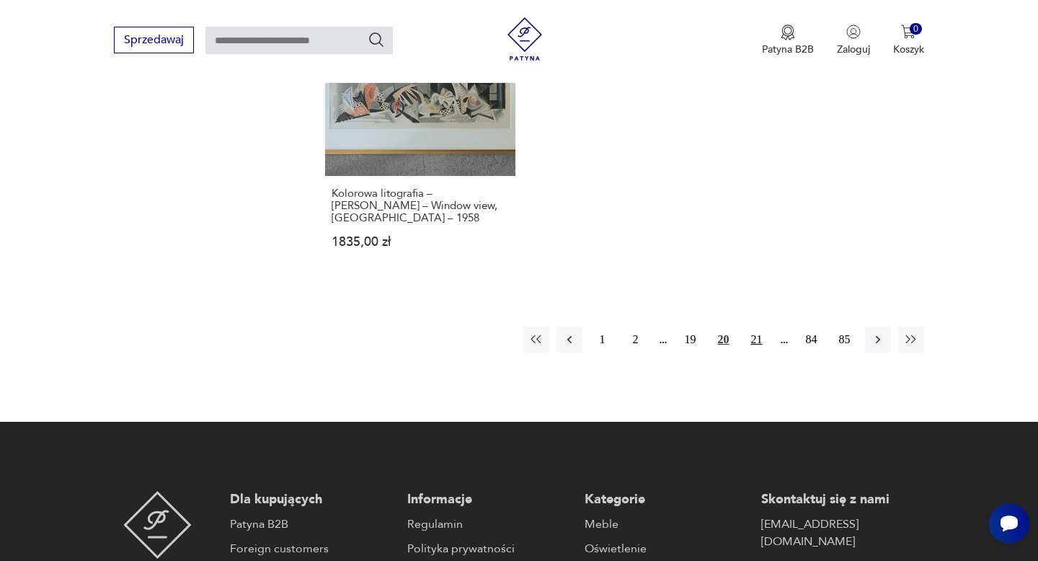
click at [750, 327] on button "21" at bounding box center [757, 340] width 26 height 26
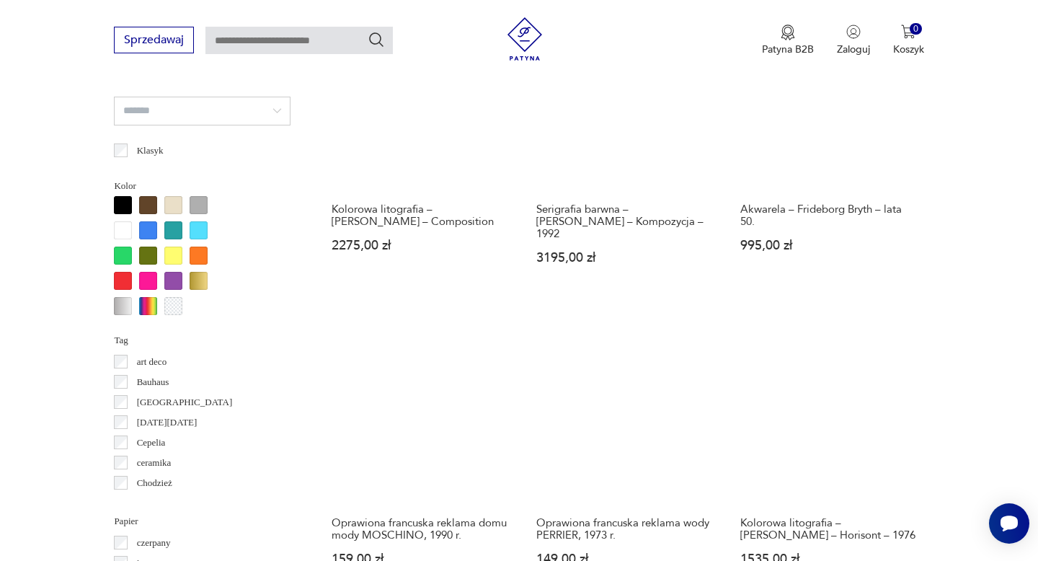
scroll to position [1242, 0]
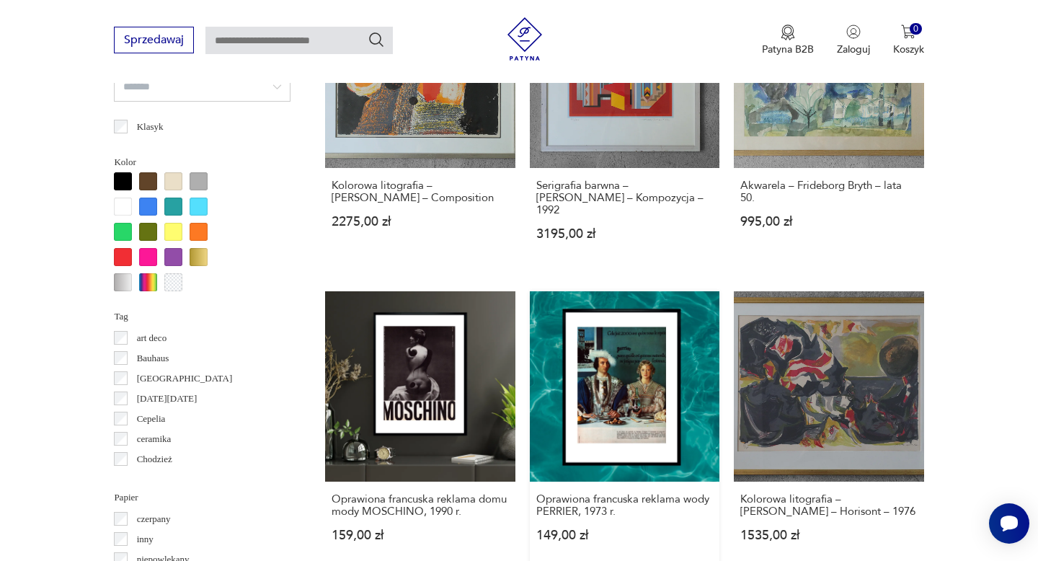
click at [643, 383] on link "Oprawiona francuska reklama wody PERRIER, 1973 r. 149,00 zł" at bounding box center [625, 430] width 190 height 278
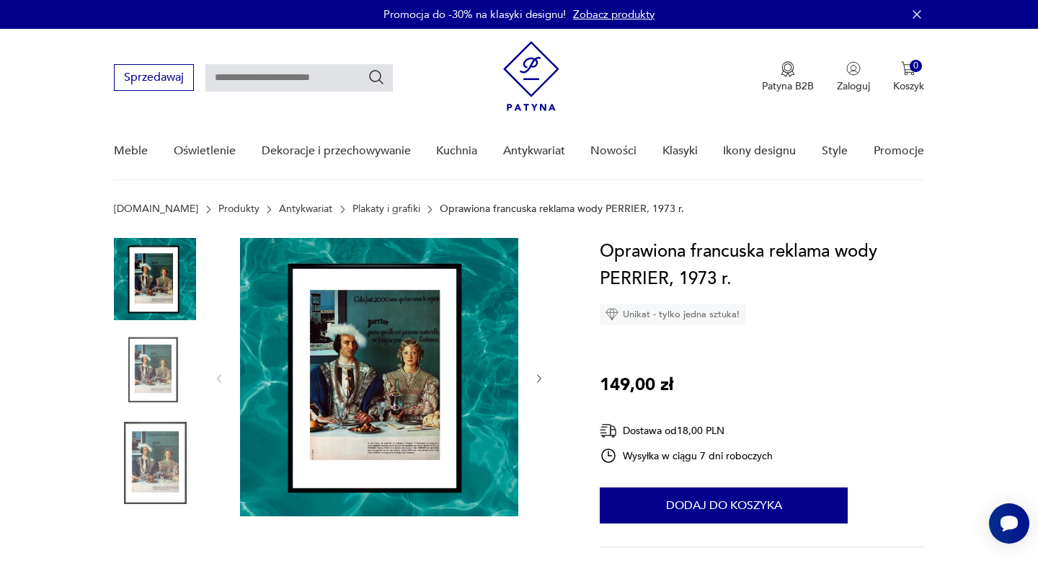
click at [311, 342] on img at bounding box center [379, 377] width 278 height 278
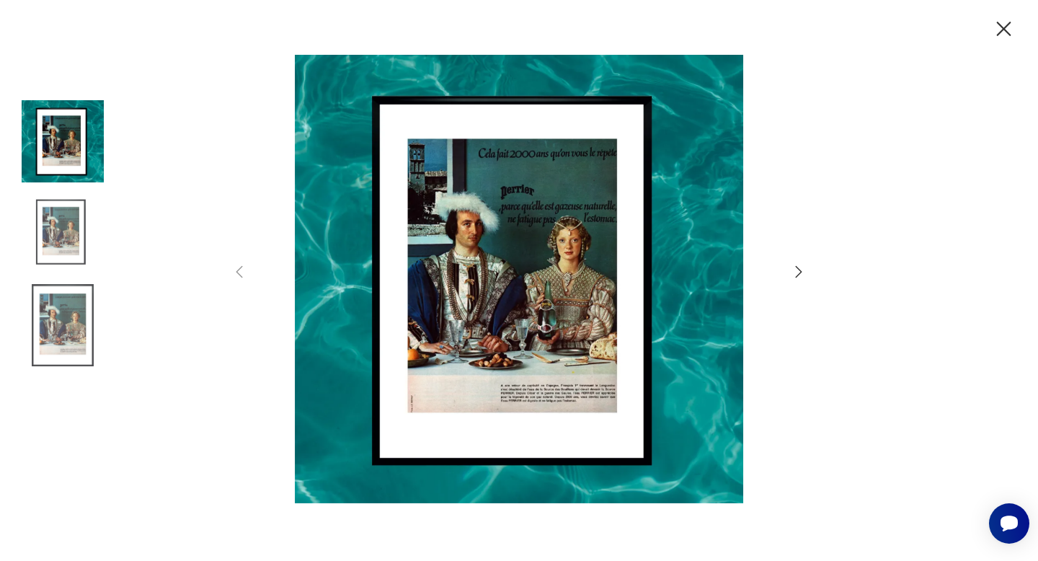
click at [999, 22] on icon "button" at bounding box center [1003, 29] width 25 height 25
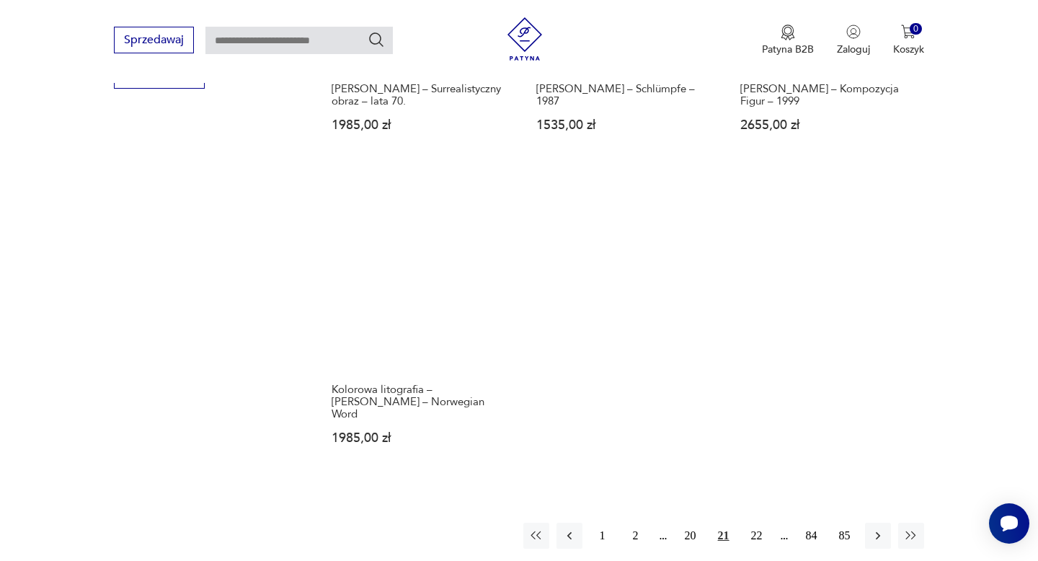
scroll to position [1966, 0]
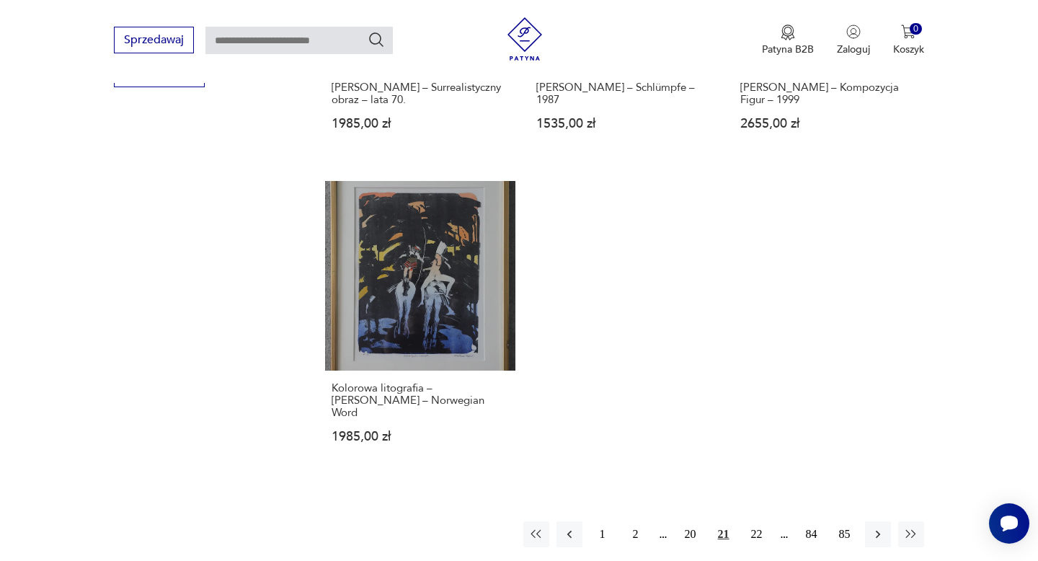
click at [742, 521] on div "1 2 20 21 22 84 85" at bounding box center [723, 534] width 401 height 26
click at [751, 521] on button "22" at bounding box center [757, 534] width 26 height 26
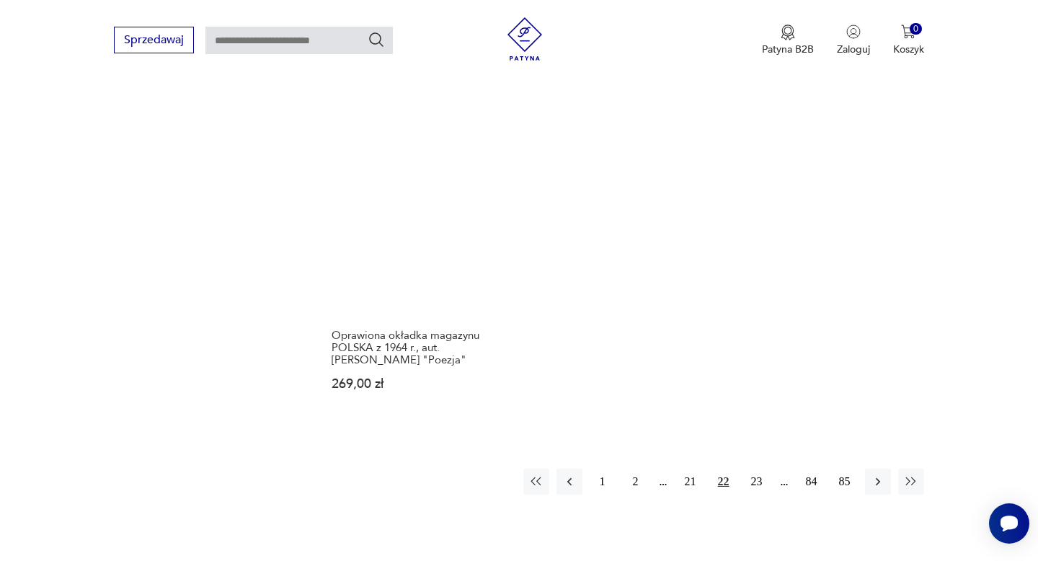
scroll to position [2044, 0]
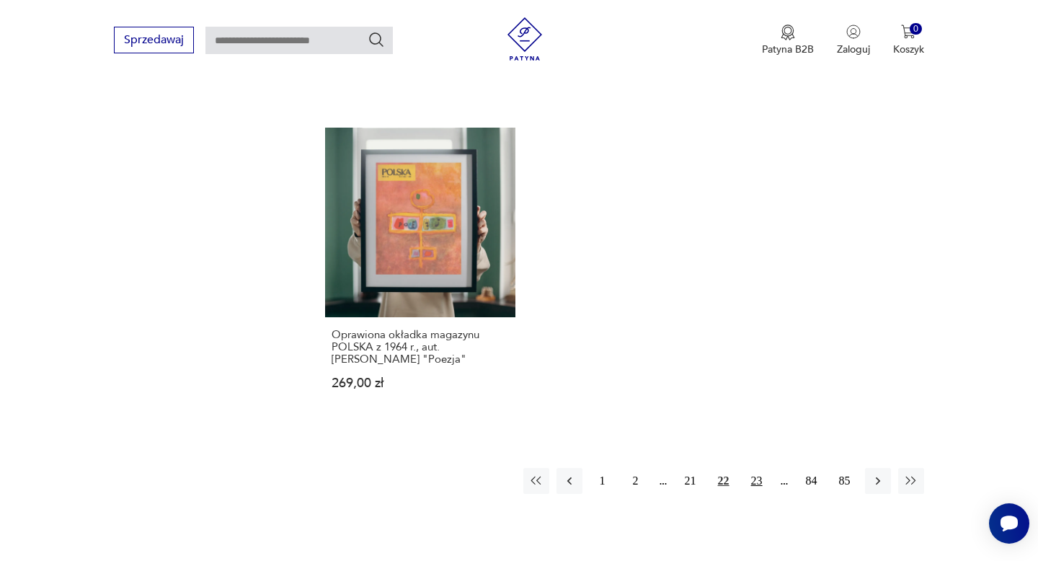
click at [759, 468] on button "23" at bounding box center [757, 481] width 26 height 26
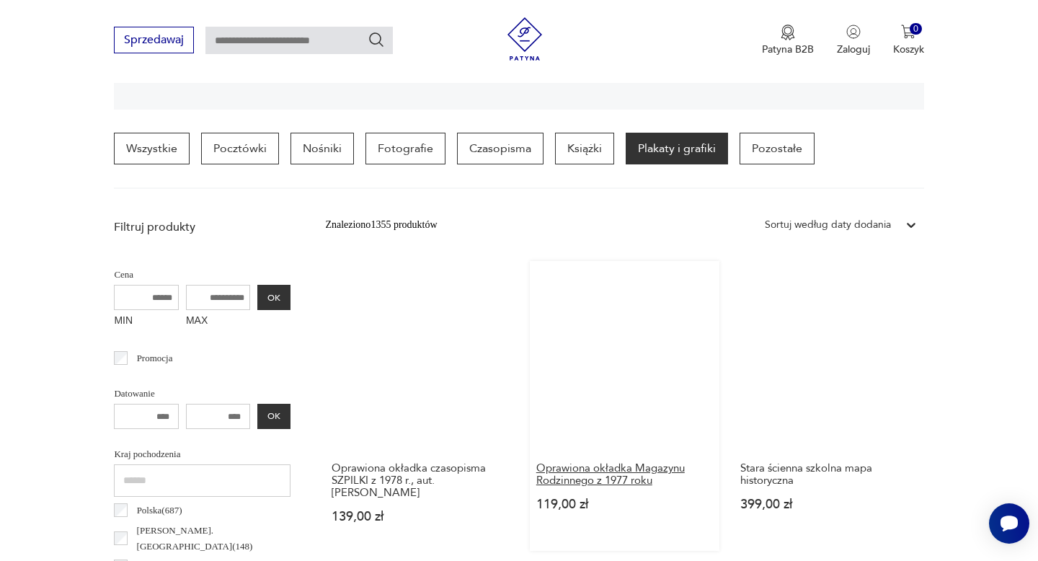
scroll to position [341, 0]
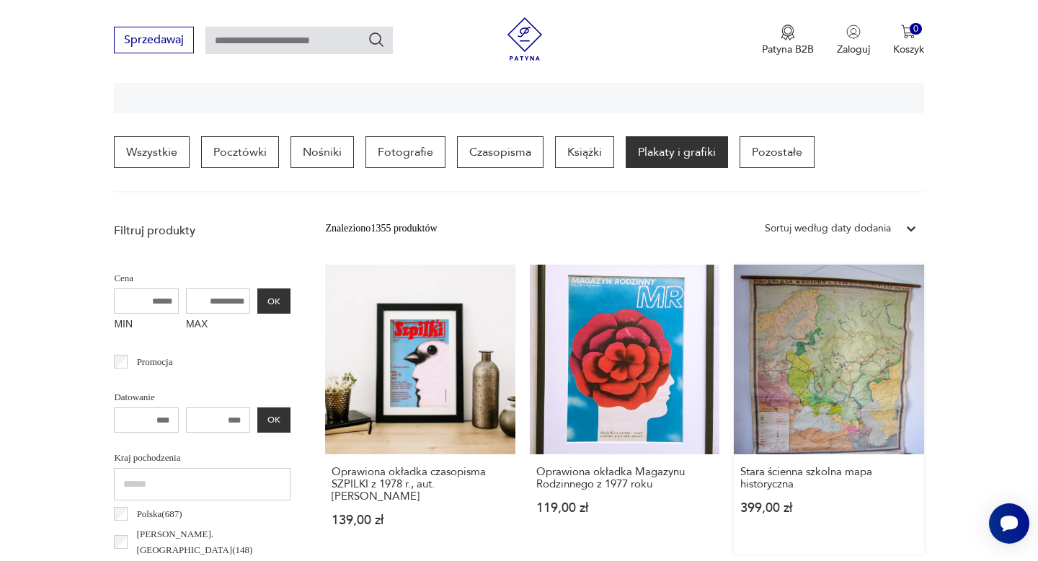
click at [814, 392] on link "Stara ścienna szkolna mapa historyczna 399,00 zł" at bounding box center [829, 410] width 190 height 290
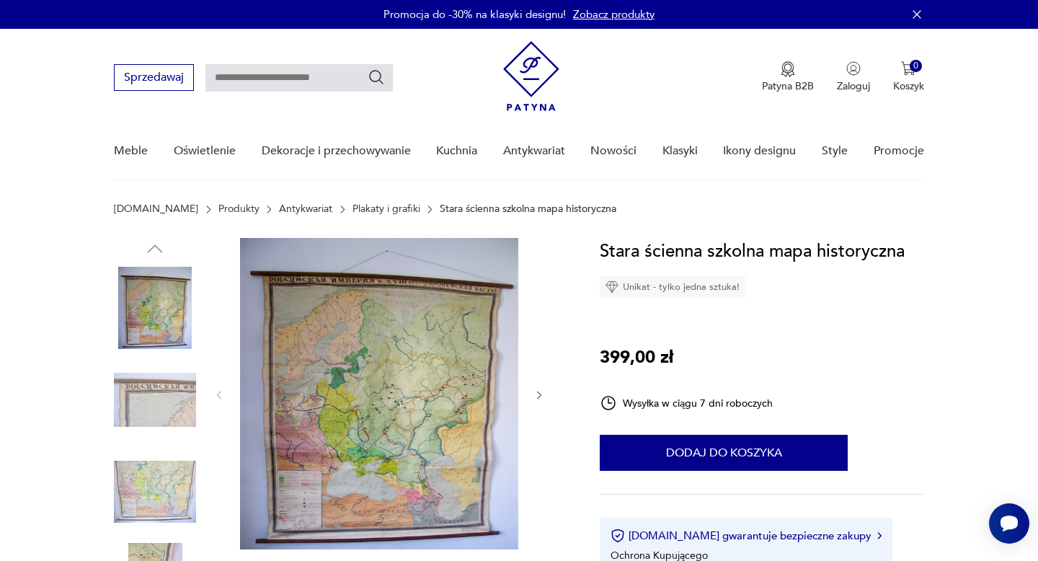
click at [358, 403] on img at bounding box center [379, 393] width 278 height 311
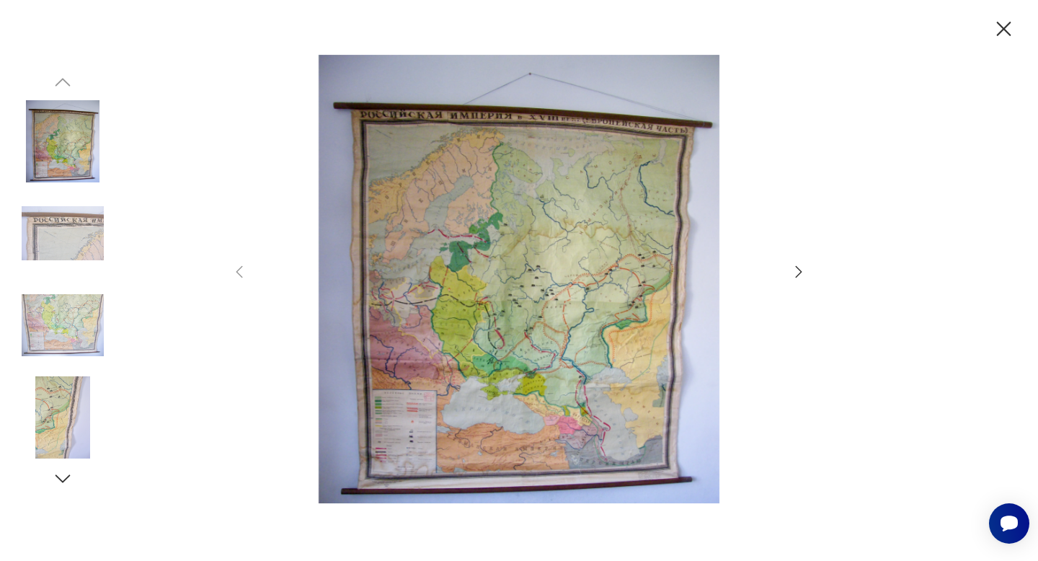
click at [1002, 26] on icon "button" at bounding box center [1004, 29] width 14 height 14
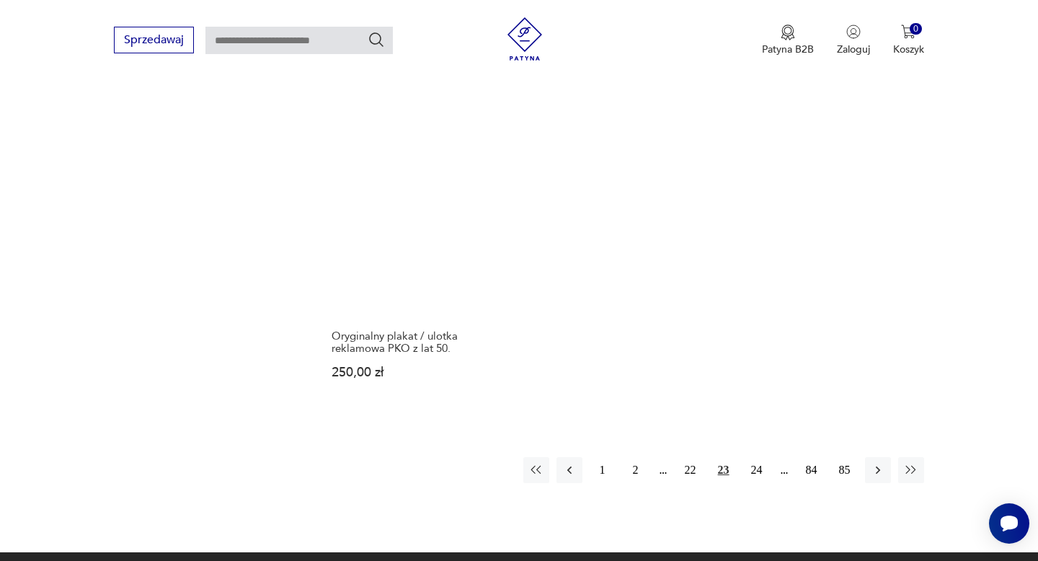
scroll to position [2005, 0]
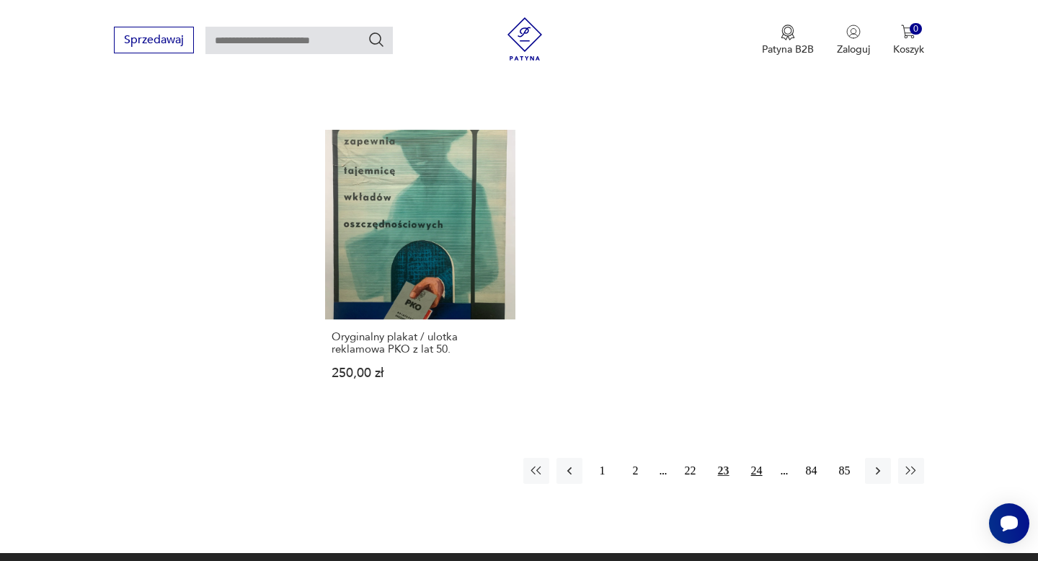
click at [751, 471] on button "24" at bounding box center [757, 471] width 26 height 26
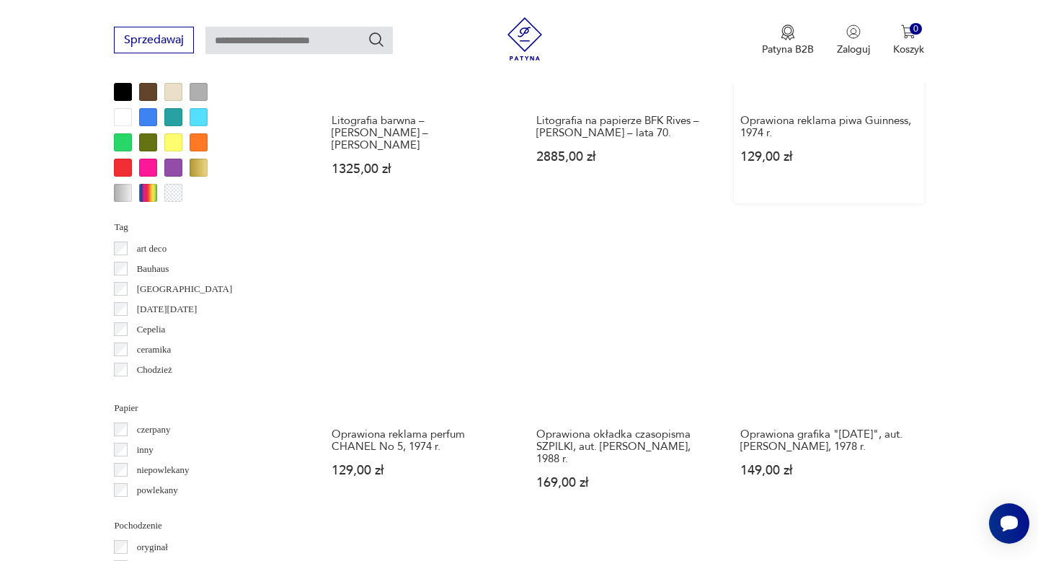
scroll to position [1329, 0]
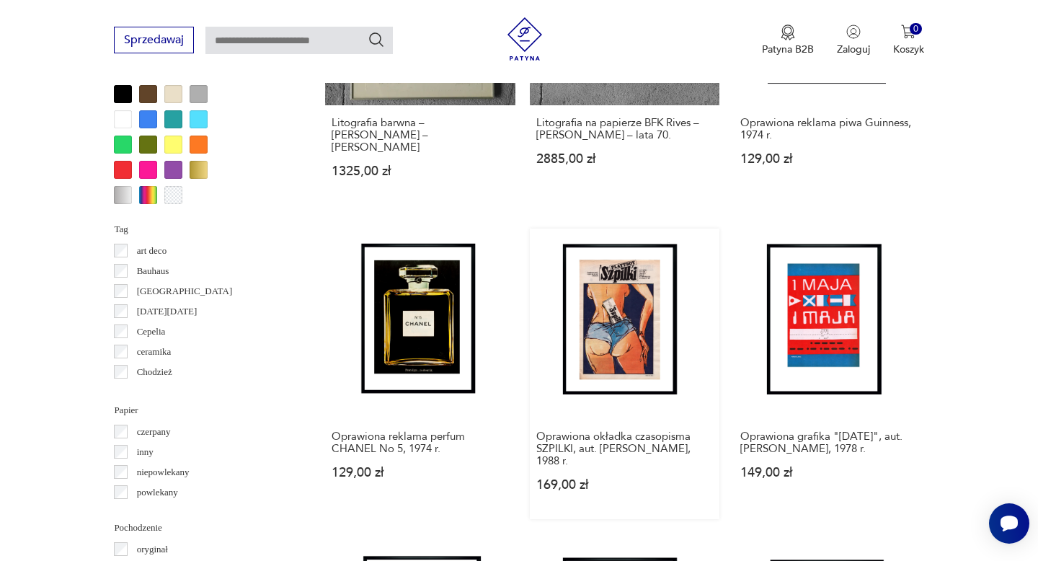
click at [614, 303] on link "Oprawiona okładka czasopisma SZPILKI, aut. Tomasz Jura, 1988 r. 169,00 zł" at bounding box center [625, 374] width 190 height 290
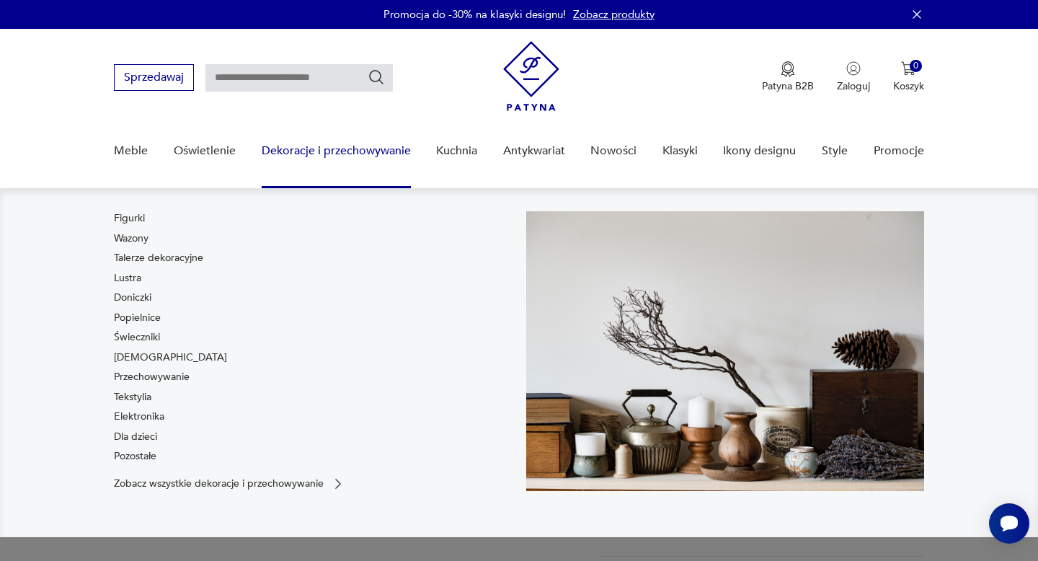
click at [296, 77] on input "text" at bounding box center [298, 77] width 187 height 27
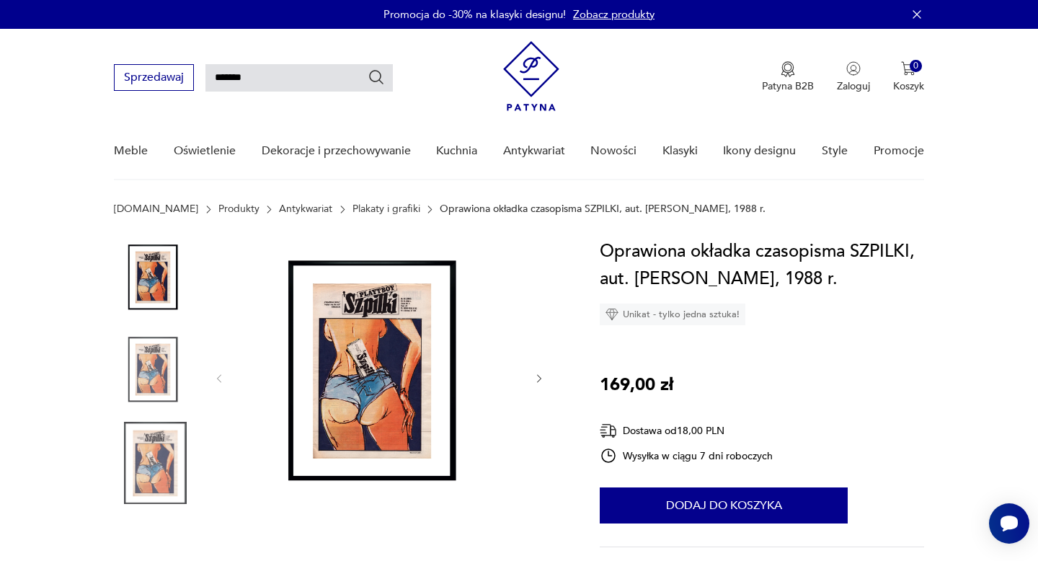
type input "*******"
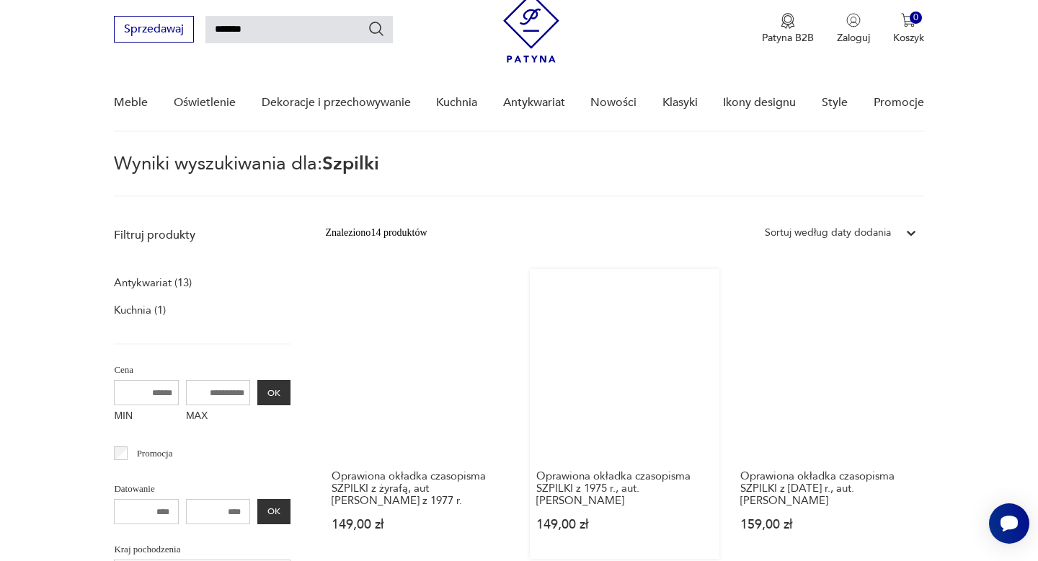
scroll to position [55, 0]
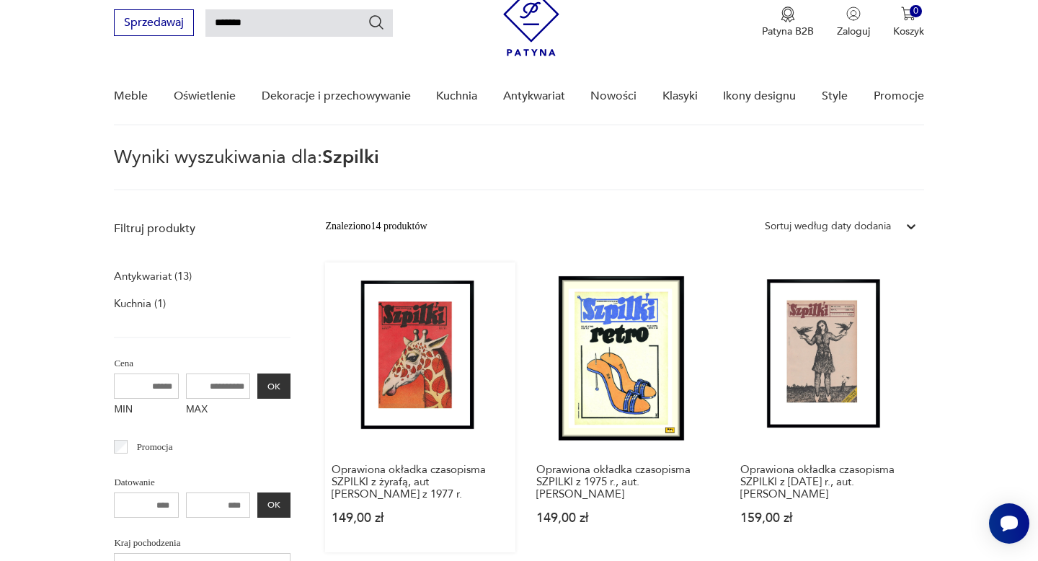
click at [412, 353] on link "Oprawiona okładka czasopisma SZPILKI z żyrafą, aut Edward Lutczyn z 1977 r. 149…" at bounding box center [420, 407] width 190 height 290
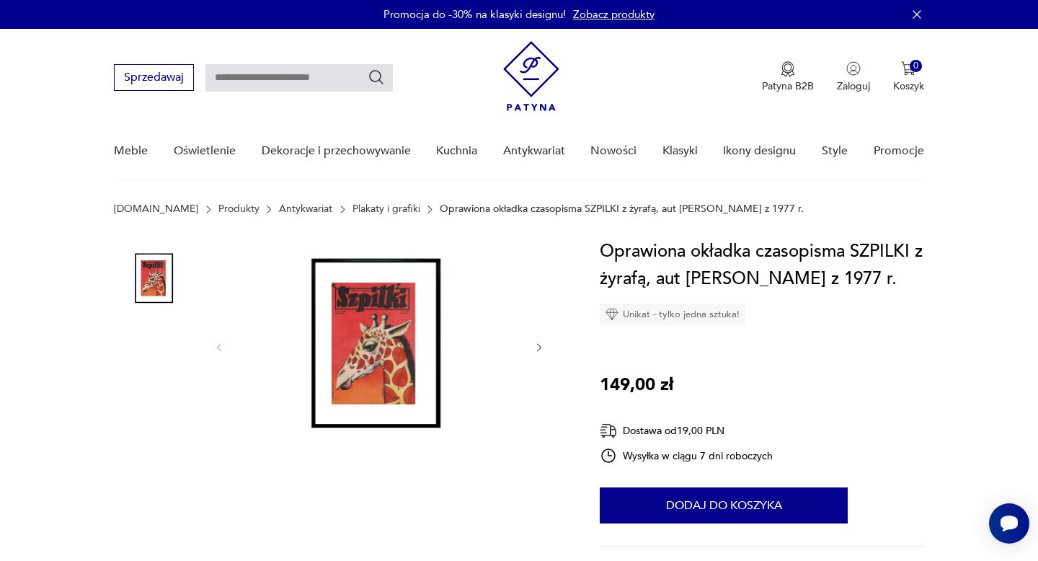
click at [412, 353] on img at bounding box center [379, 346] width 278 height 216
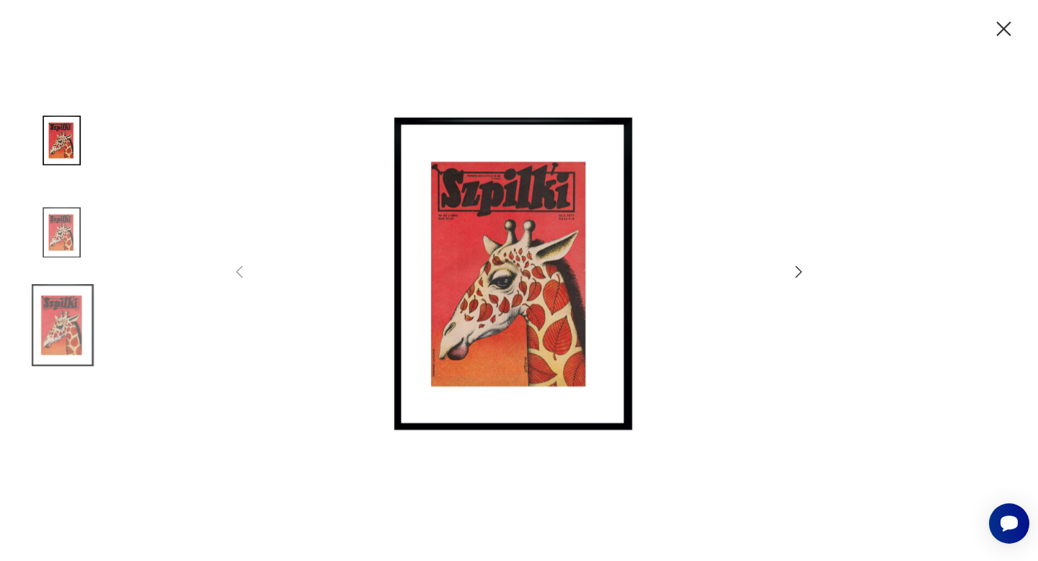
click at [1004, 22] on icon "button" at bounding box center [1003, 29] width 25 height 25
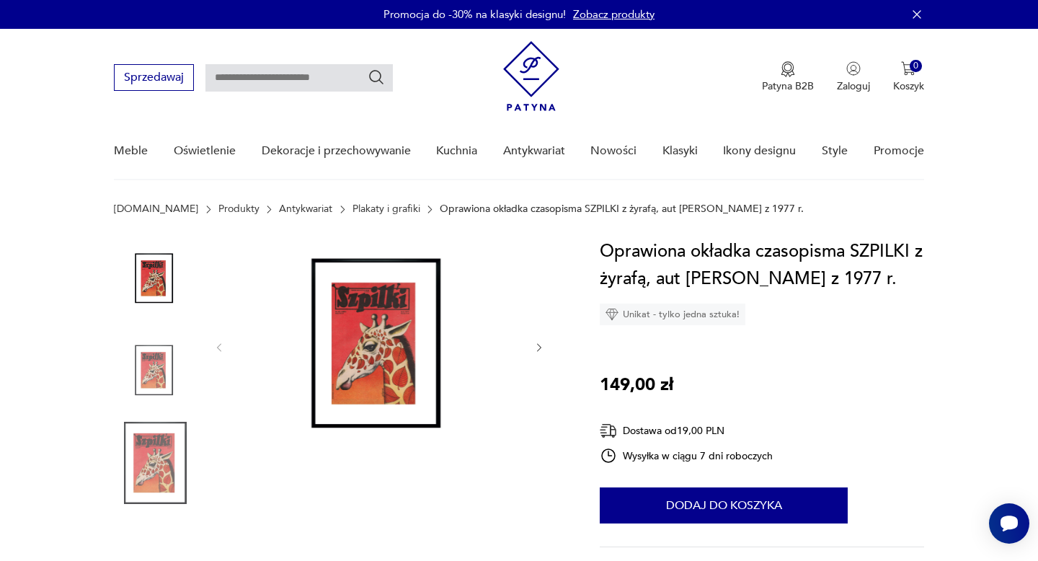
click at [285, 79] on input "text" at bounding box center [298, 77] width 187 height 27
click at [697, 50] on div "Patyna B2B Zaloguj 0 Koszyk Twój koszyk ( 0 ) Brak produktów w koszyku IDŹ DO K…" at bounding box center [713, 77] width 421 height 73
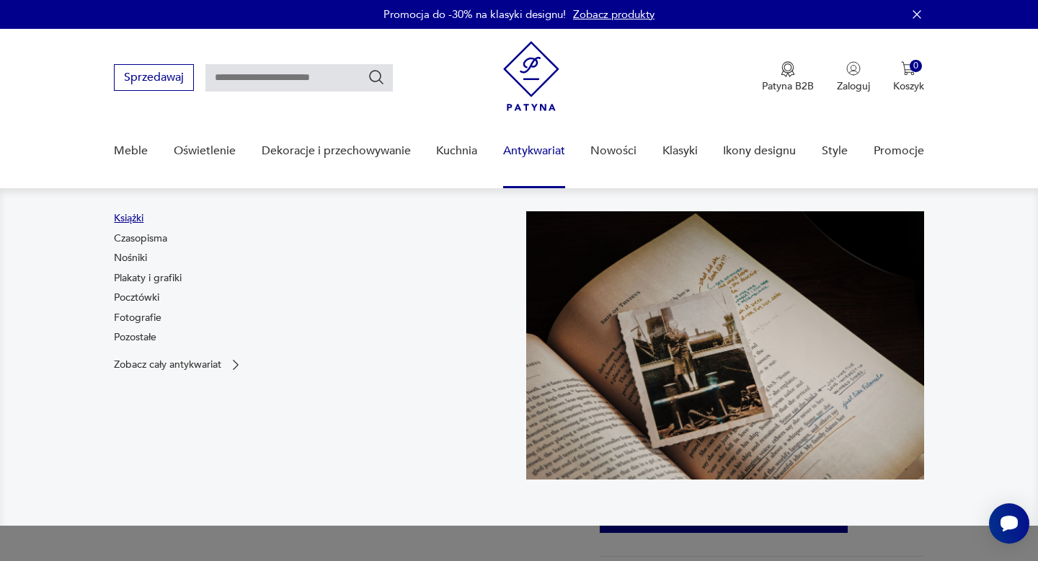
click at [123, 217] on link "Książki" at bounding box center [129, 218] width 30 height 14
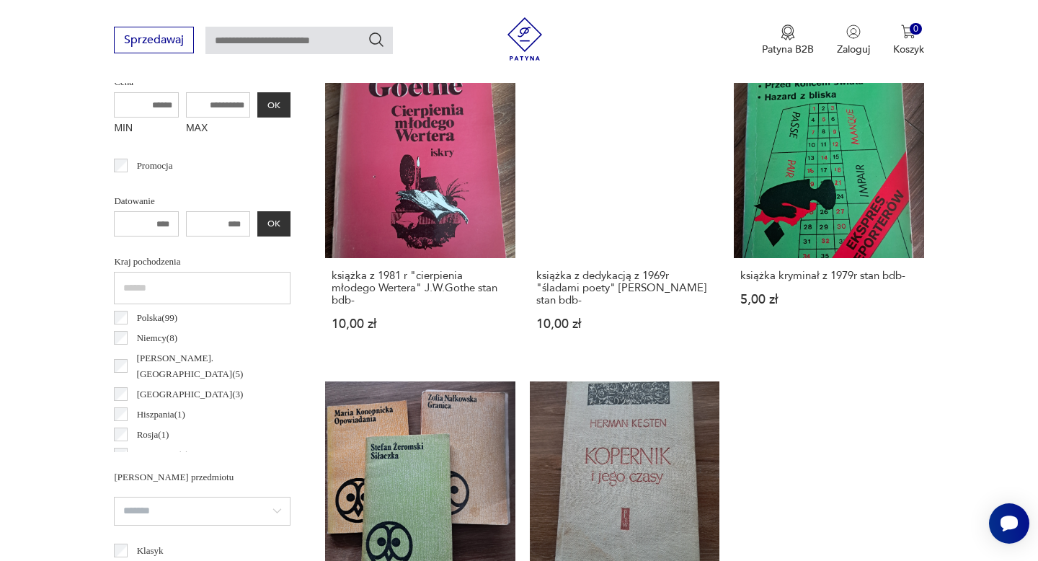
scroll to position [17, 0]
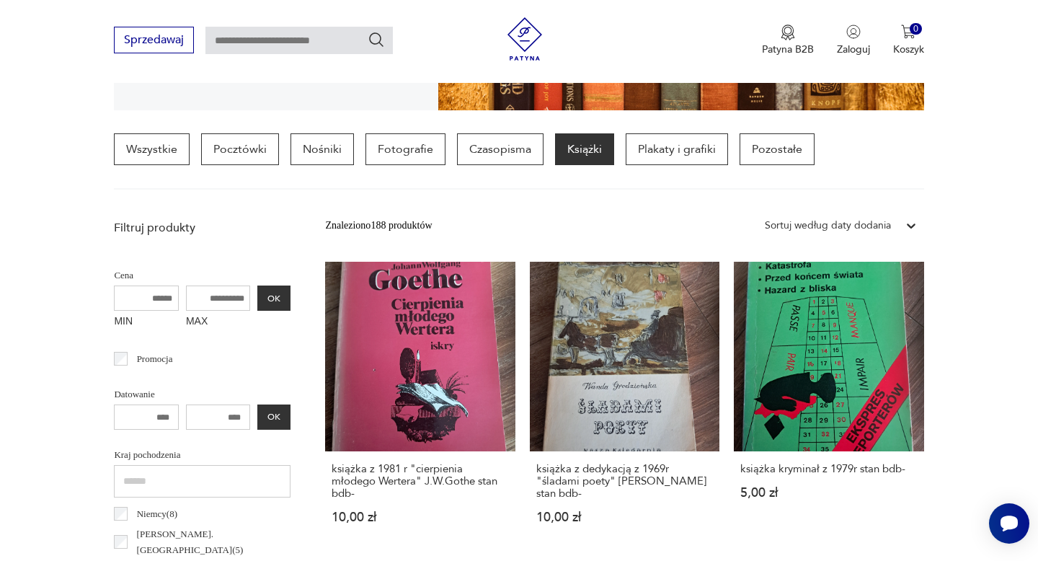
scroll to position [340, 0]
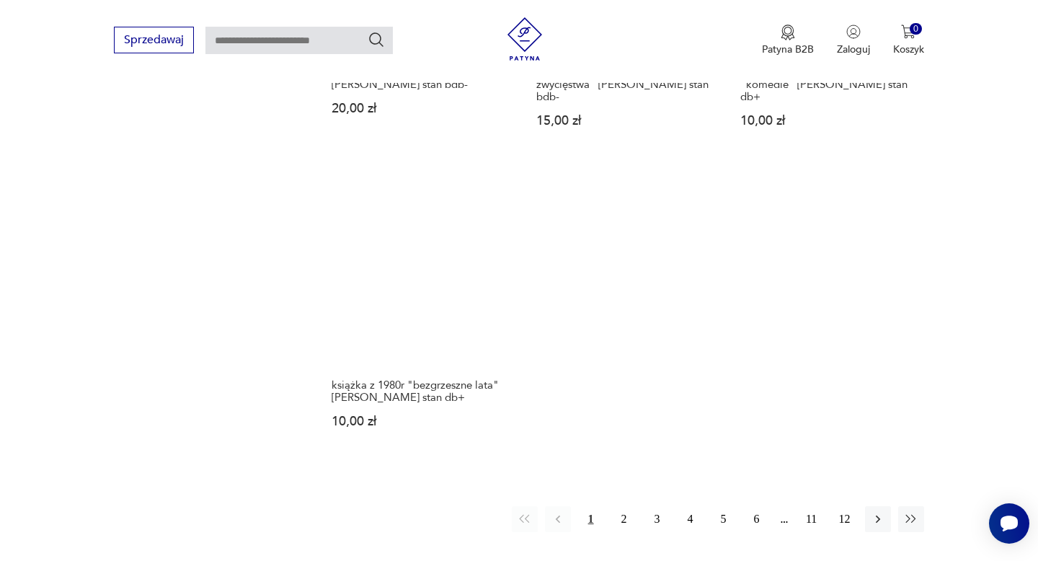
scroll to position [2022, 0]
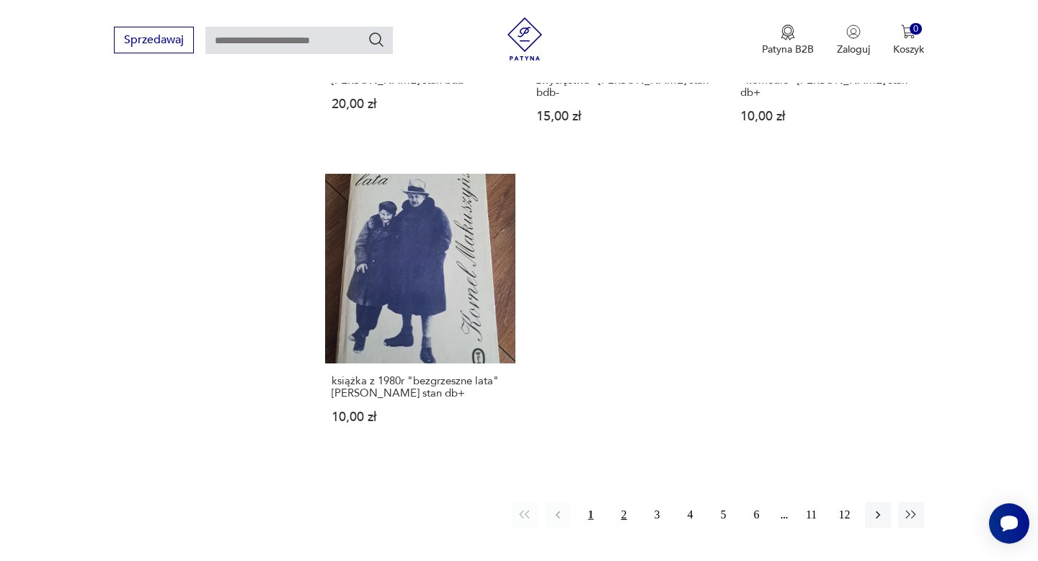
click at [630, 502] on button "2" at bounding box center [624, 515] width 26 height 26
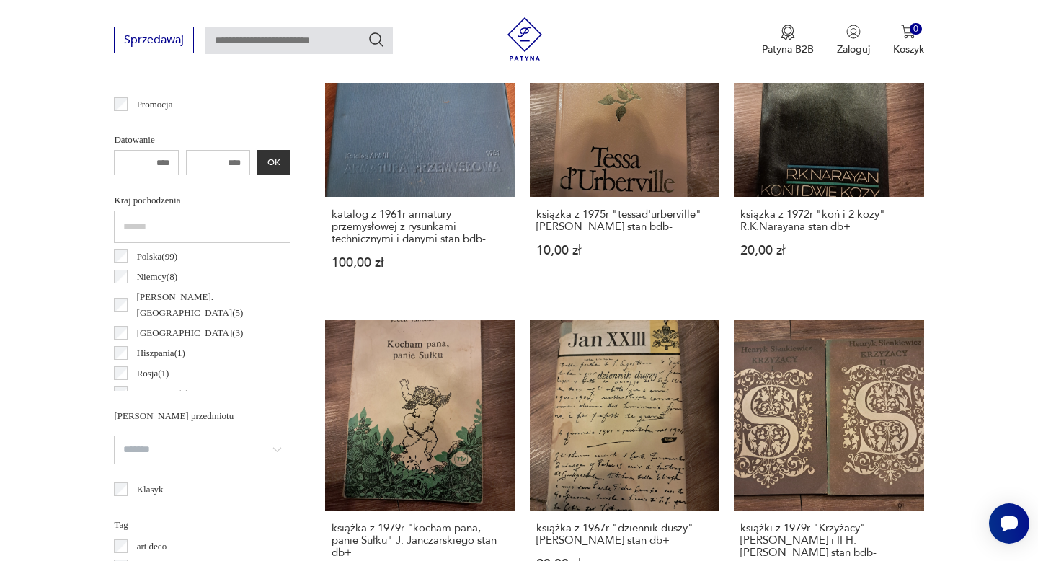
scroll to position [1, 0]
click at [219, 153] on input "number" at bounding box center [218, 162] width 65 height 25
type input "****"
click at [268, 157] on div "**** OK" at bounding box center [202, 162] width 177 height 25
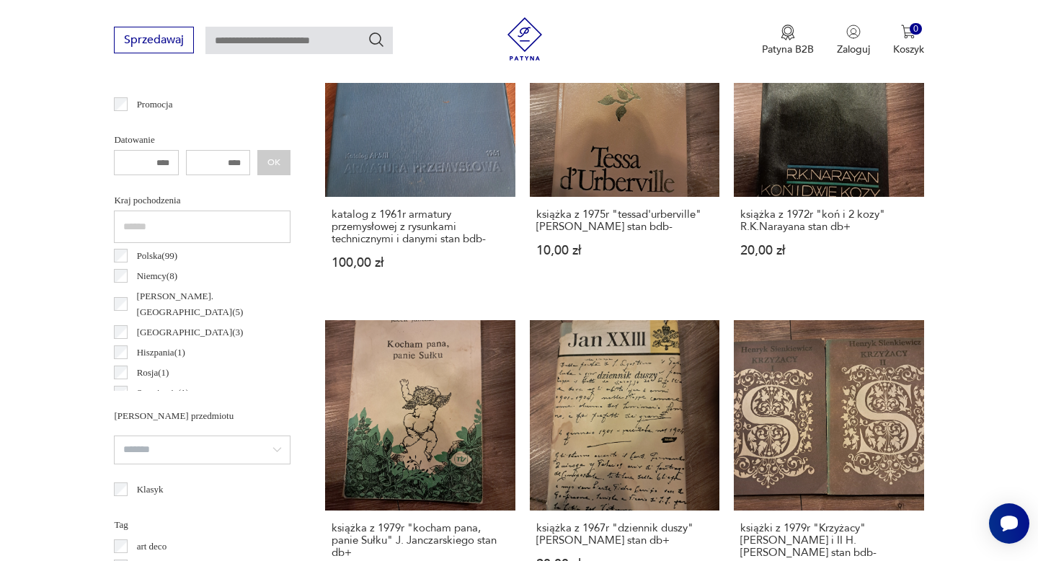
click at [272, 165] on div "**** OK" at bounding box center [202, 162] width 177 height 25
click at [156, 154] on input "number" at bounding box center [146, 162] width 65 height 25
click at [278, 163] on div "**** OK" at bounding box center [202, 162] width 177 height 25
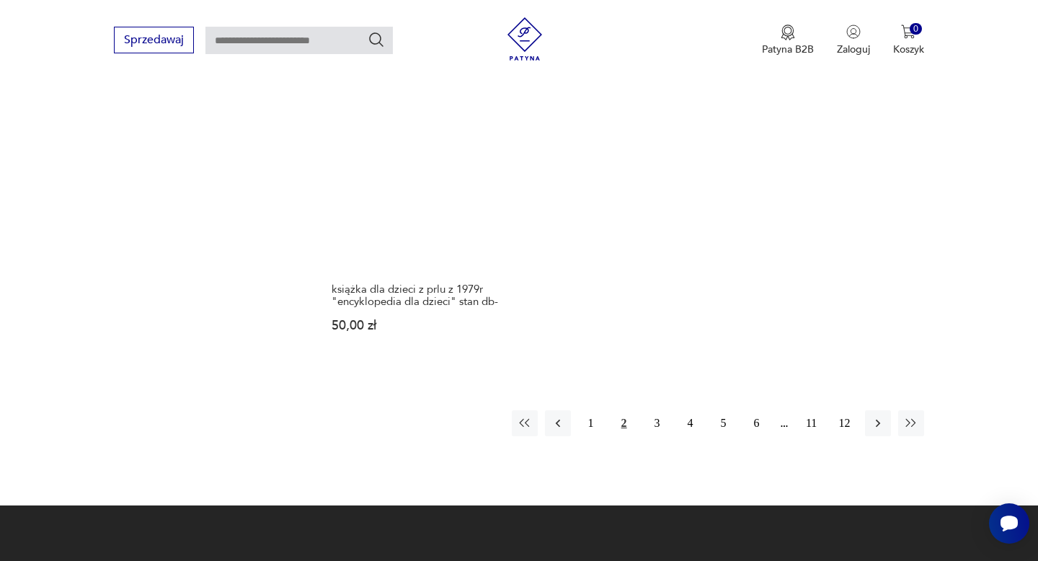
scroll to position [2102, 0]
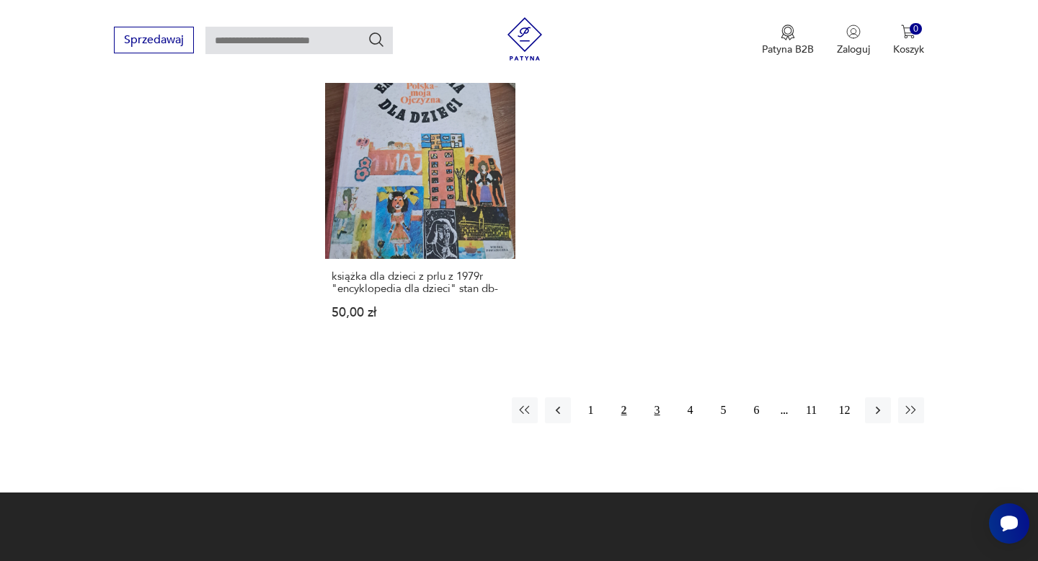
click at [652, 403] on button "3" at bounding box center [658, 410] width 26 height 26
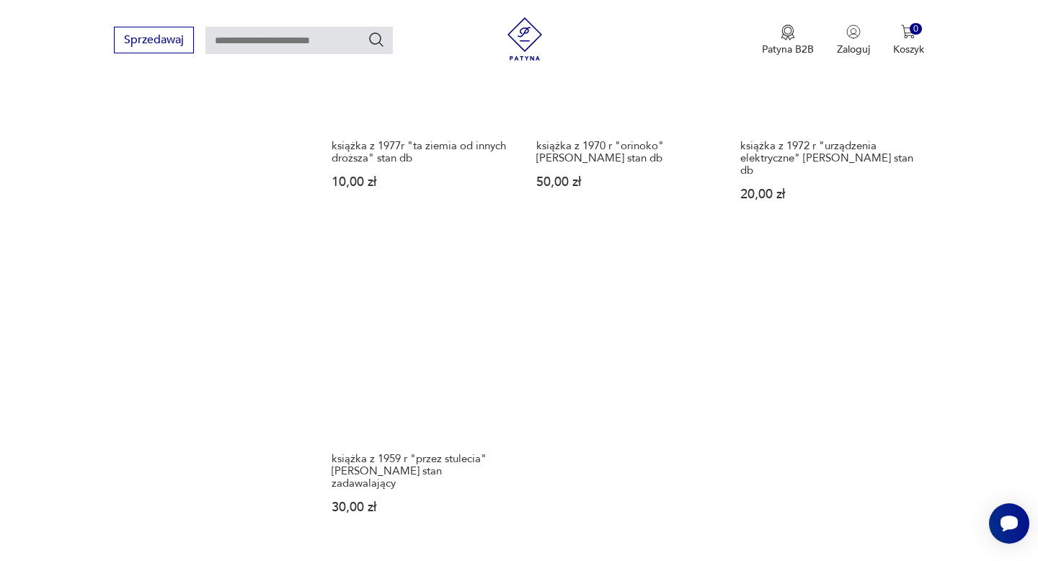
scroll to position [1925, 0]
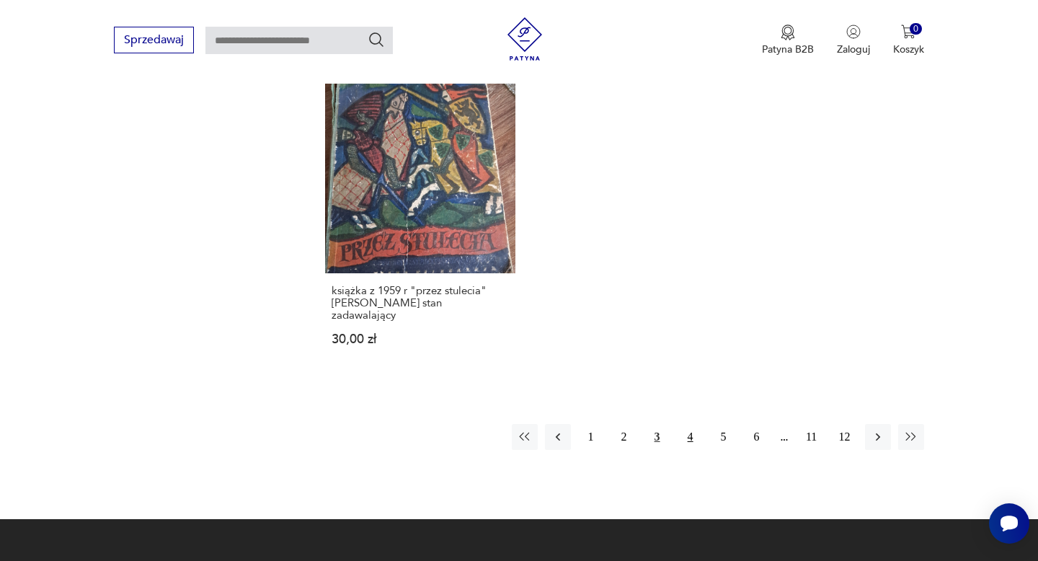
click at [694, 424] on button "4" at bounding box center [691, 437] width 26 height 26
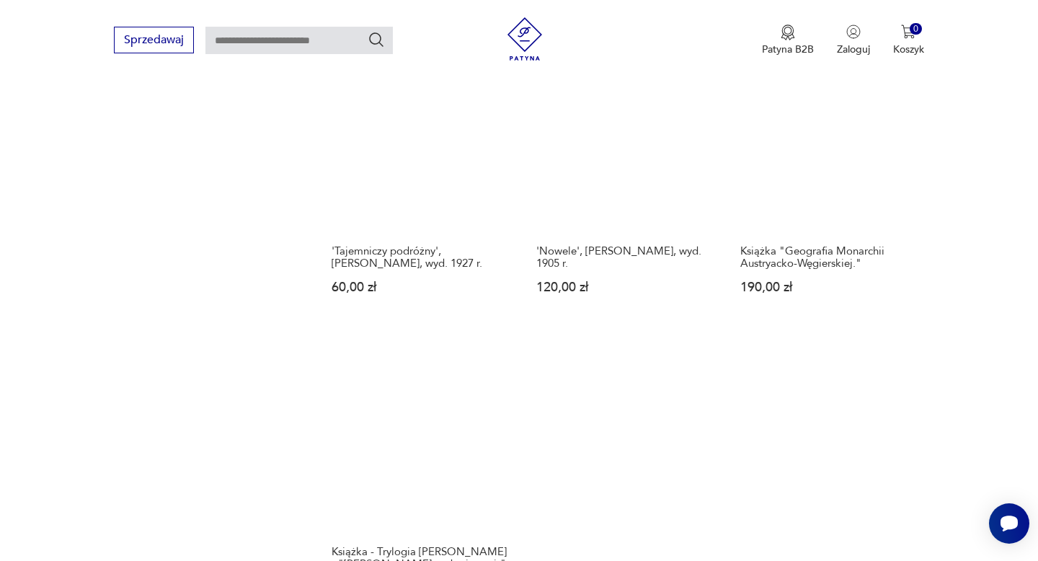
scroll to position [2017, 0]
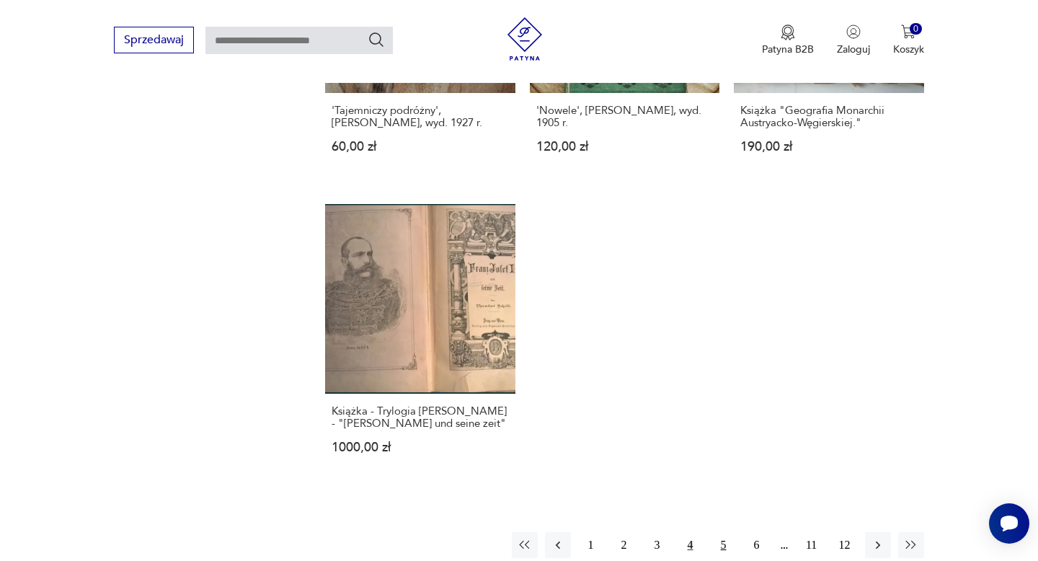
click at [720, 532] on button "5" at bounding box center [724, 545] width 26 height 26
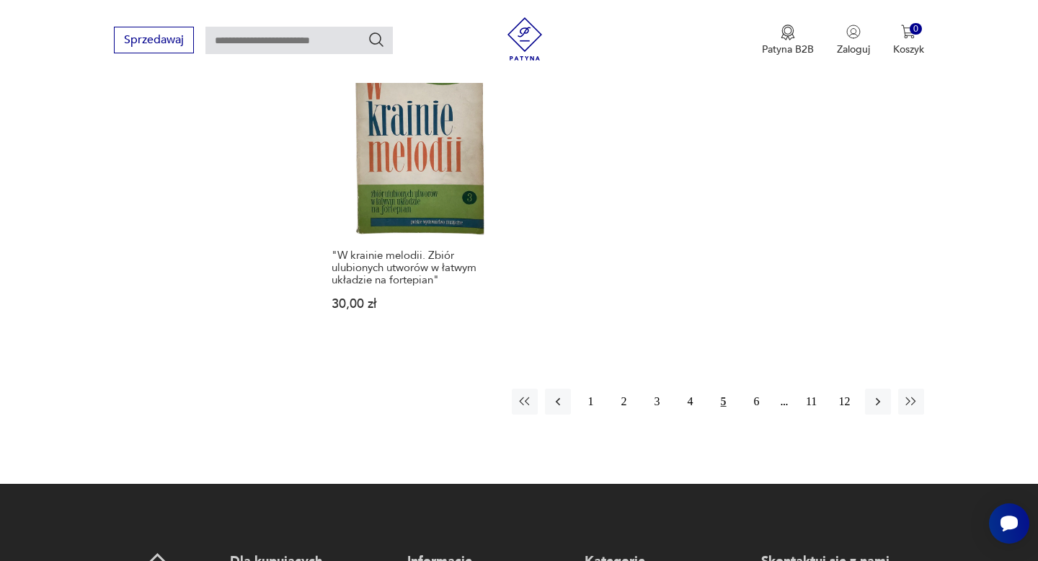
scroll to position [2045, 0]
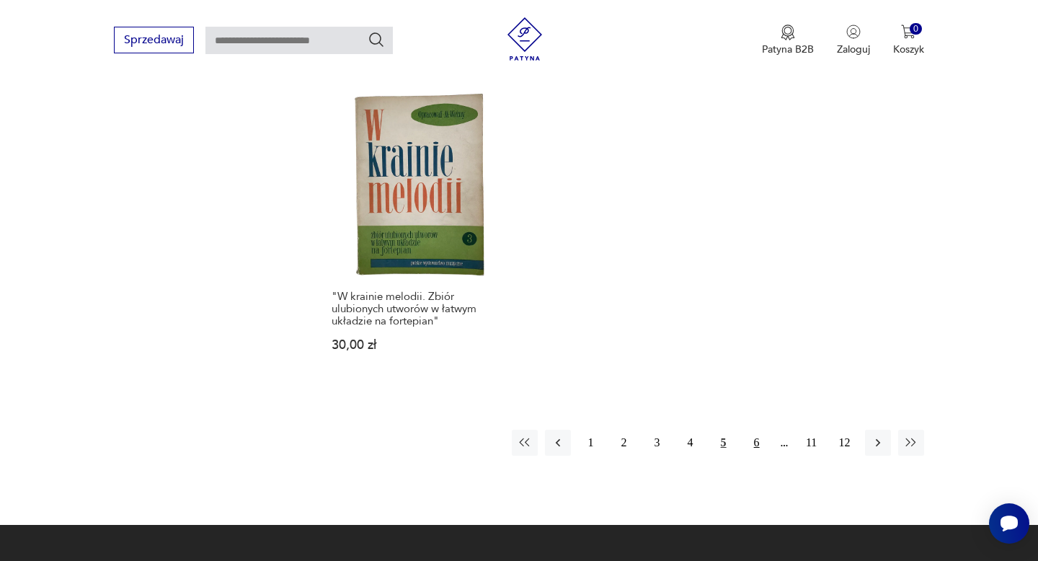
click at [748, 435] on button "6" at bounding box center [757, 443] width 26 height 26
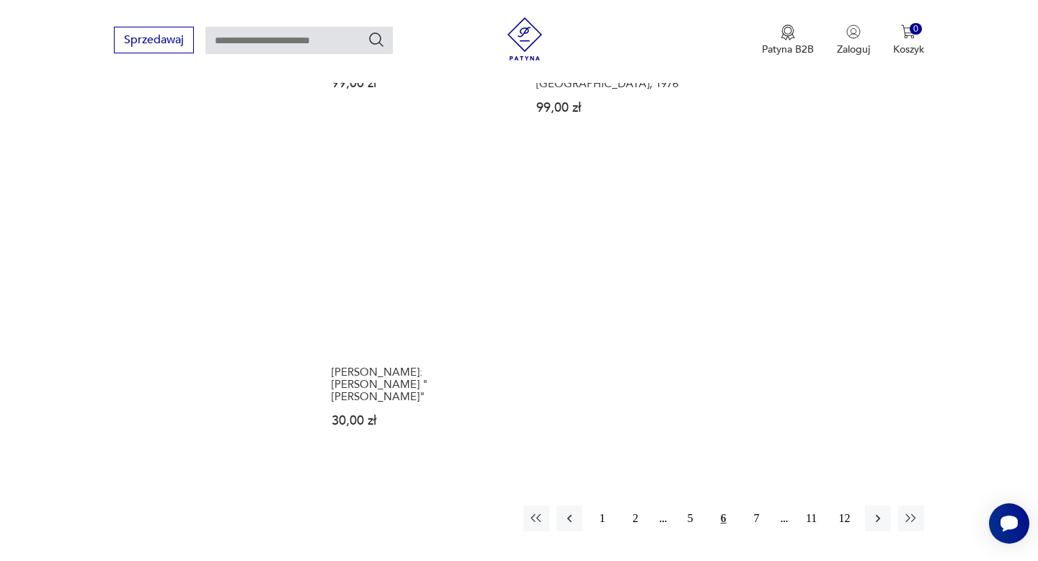
scroll to position [2035, 0]
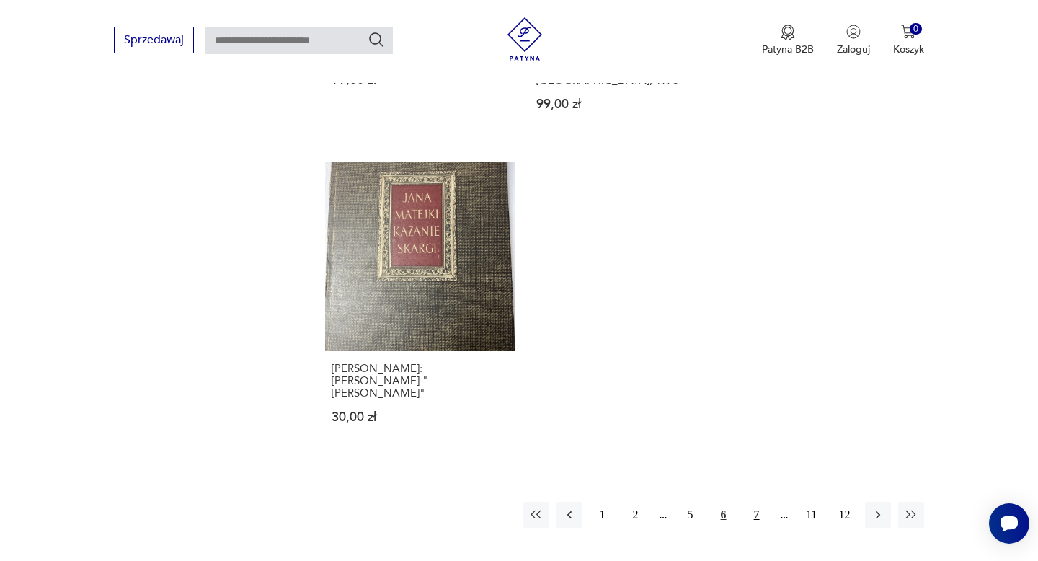
click at [756, 502] on button "7" at bounding box center [757, 515] width 26 height 26
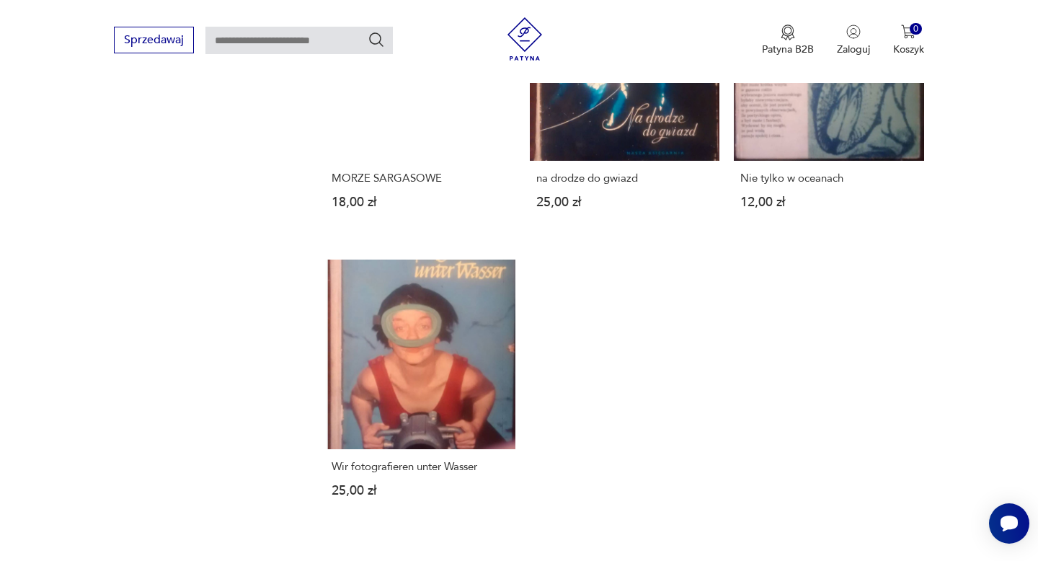
scroll to position [1883, 0]
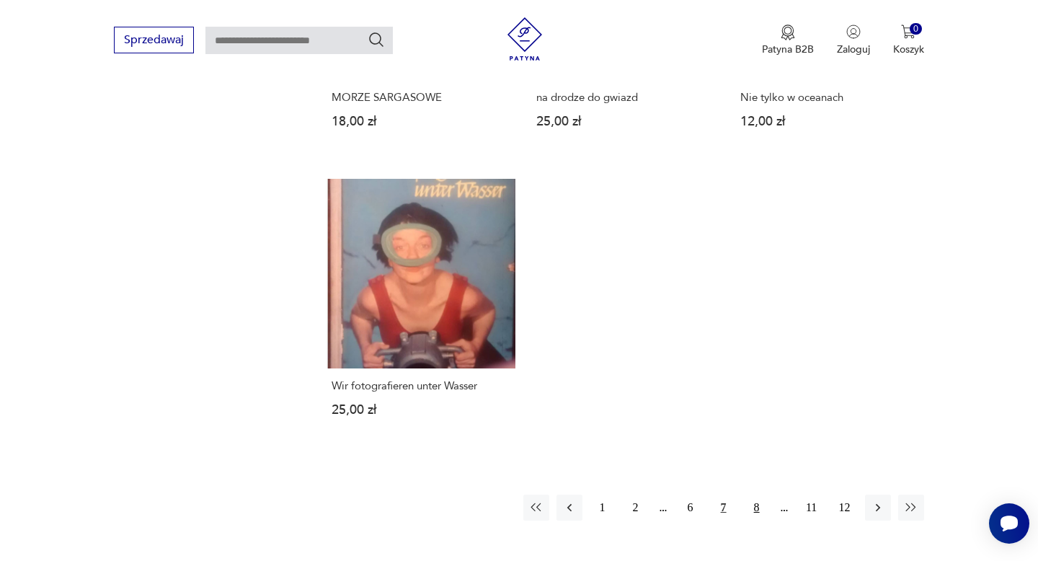
click at [746, 504] on button "8" at bounding box center [757, 508] width 26 height 26
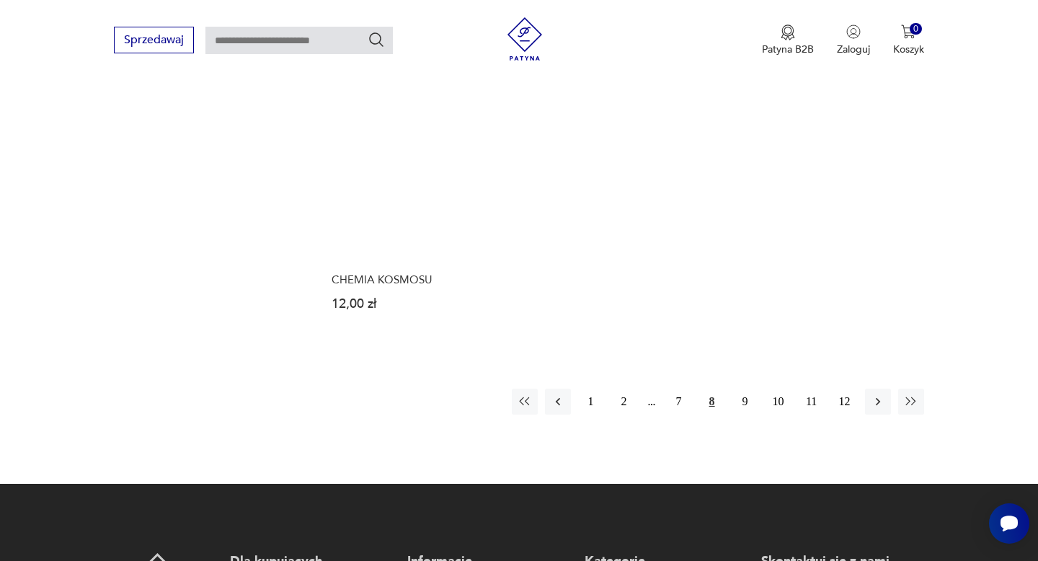
scroll to position [2034, 0]
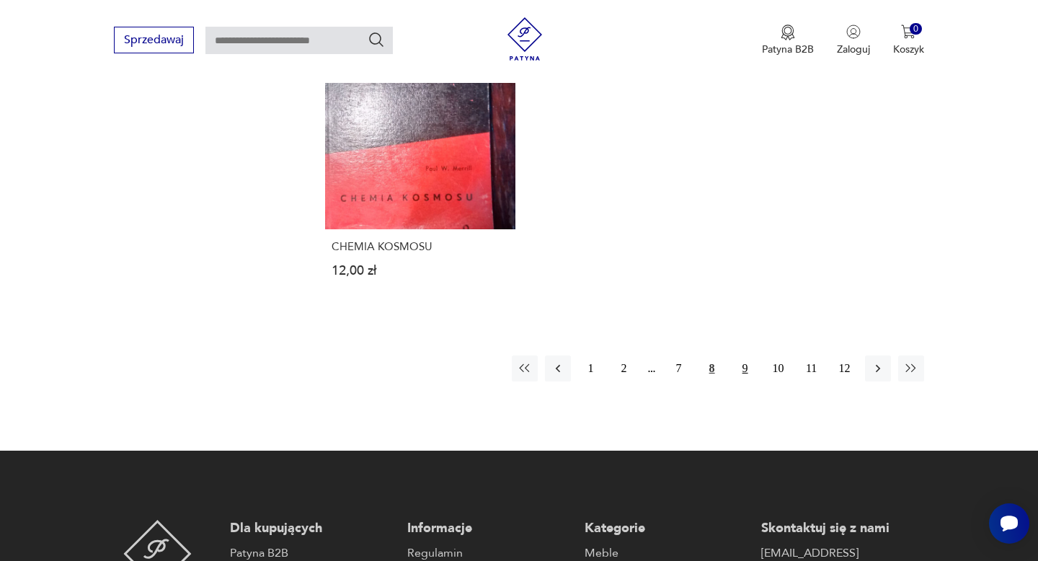
click at [742, 358] on button "9" at bounding box center [746, 368] width 26 height 26
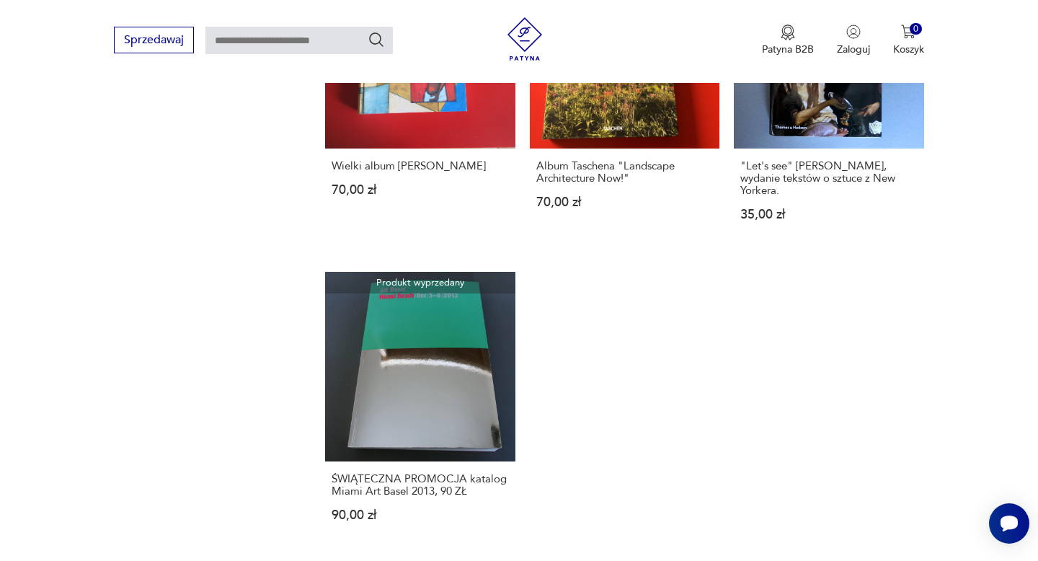
scroll to position [1993, 0]
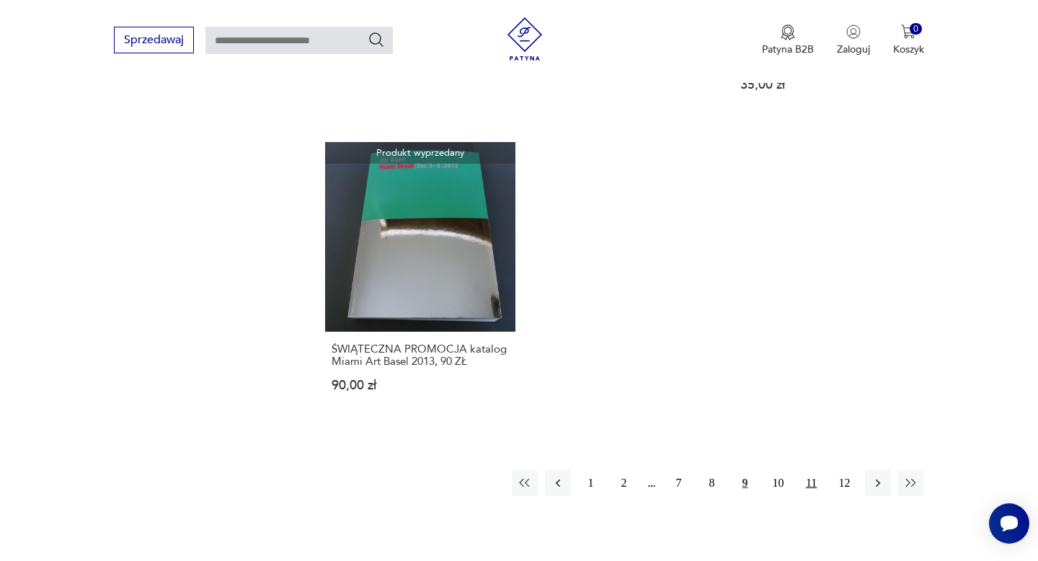
click at [810, 470] on button "11" at bounding box center [812, 483] width 26 height 26
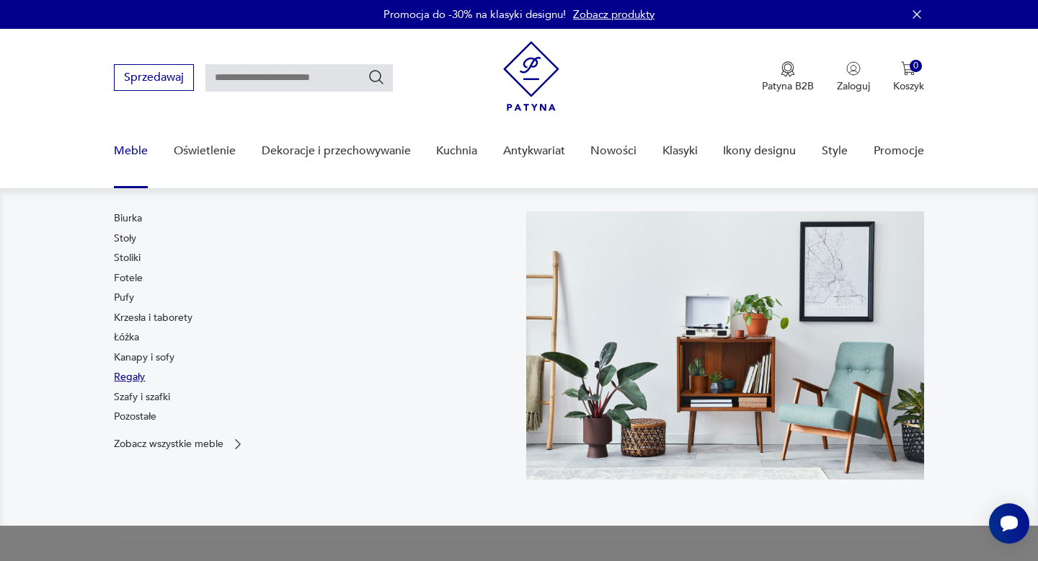
click at [135, 376] on link "Regały" at bounding box center [129, 377] width 31 height 14
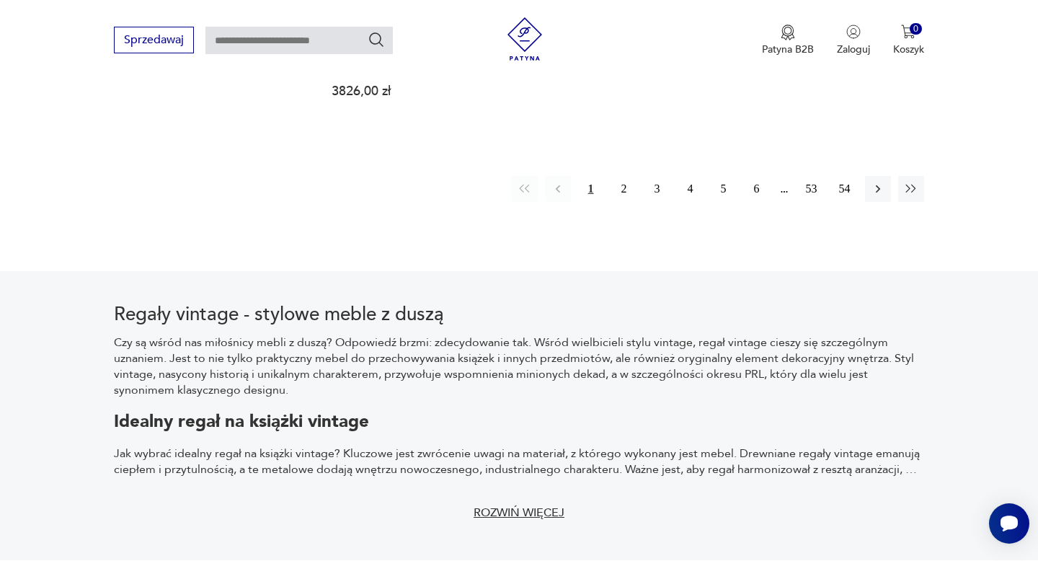
scroll to position [2412, 0]
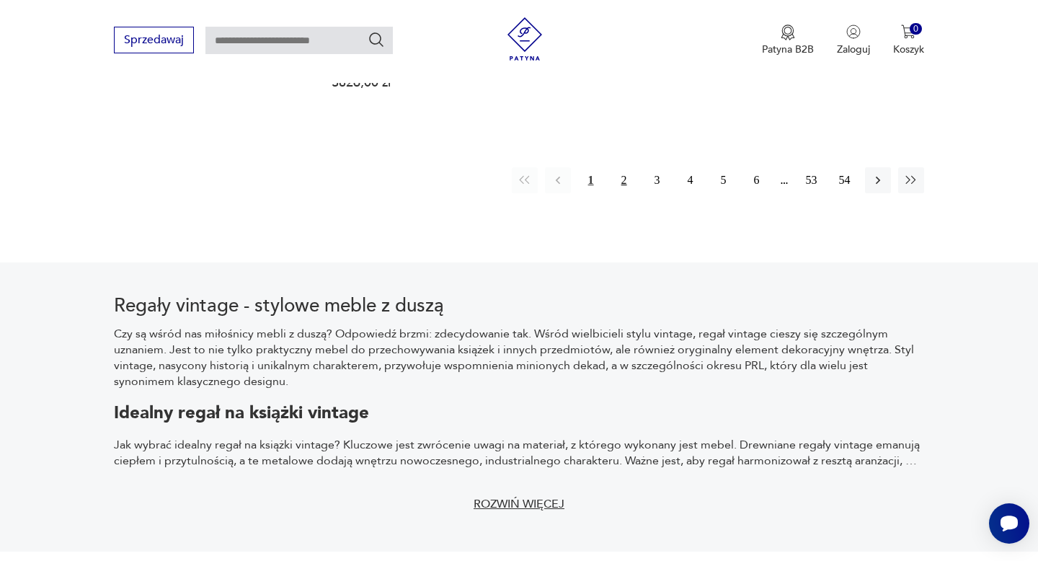
click at [620, 167] on button "2" at bounding box center [624, 180] width 26 height 26
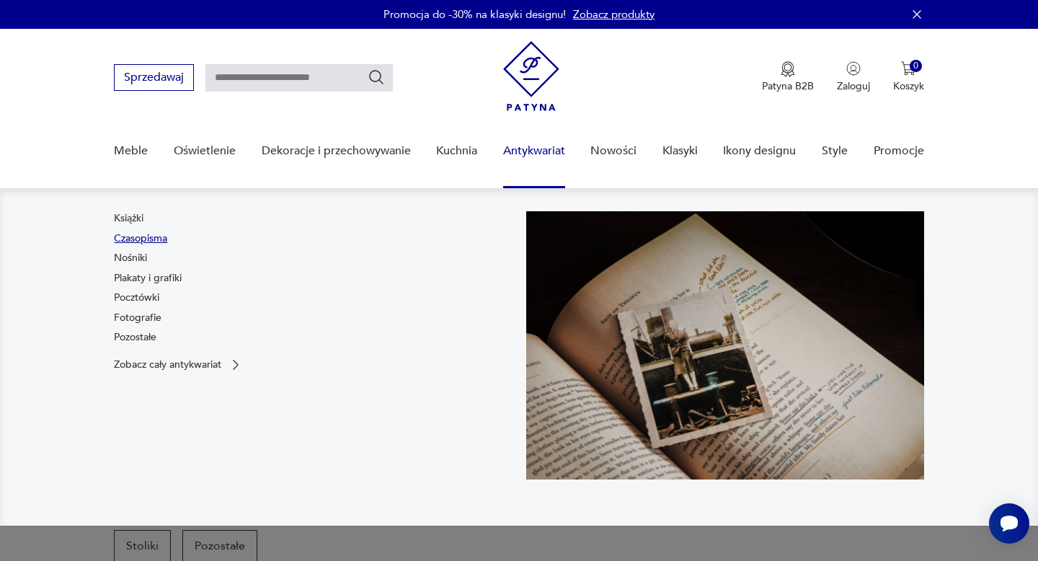
click at [140, 242] on link "Czasopisma" at bounding box center [140, 238] width 53 height 14
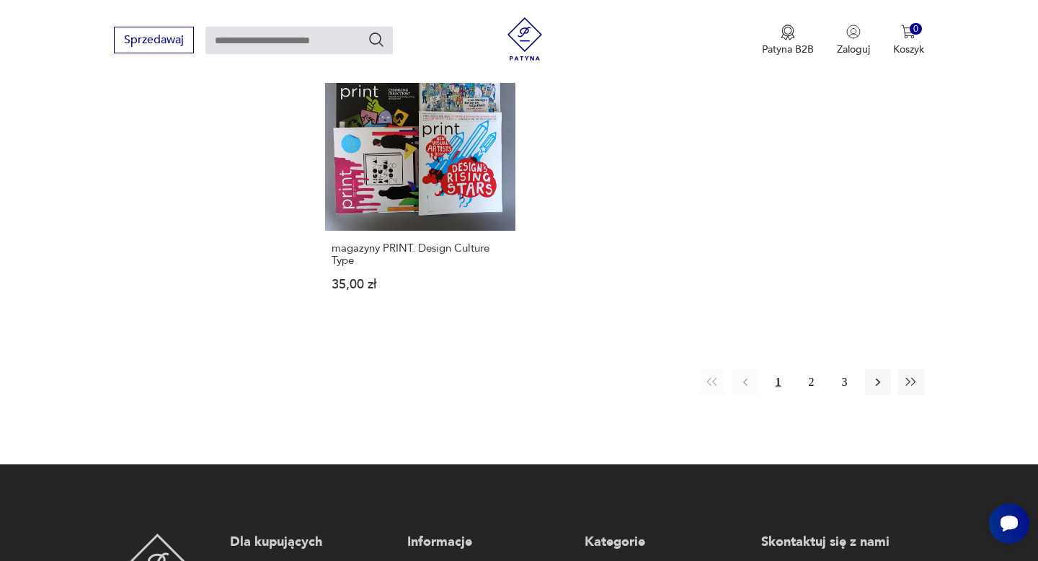
scroll to position [2156, 0]
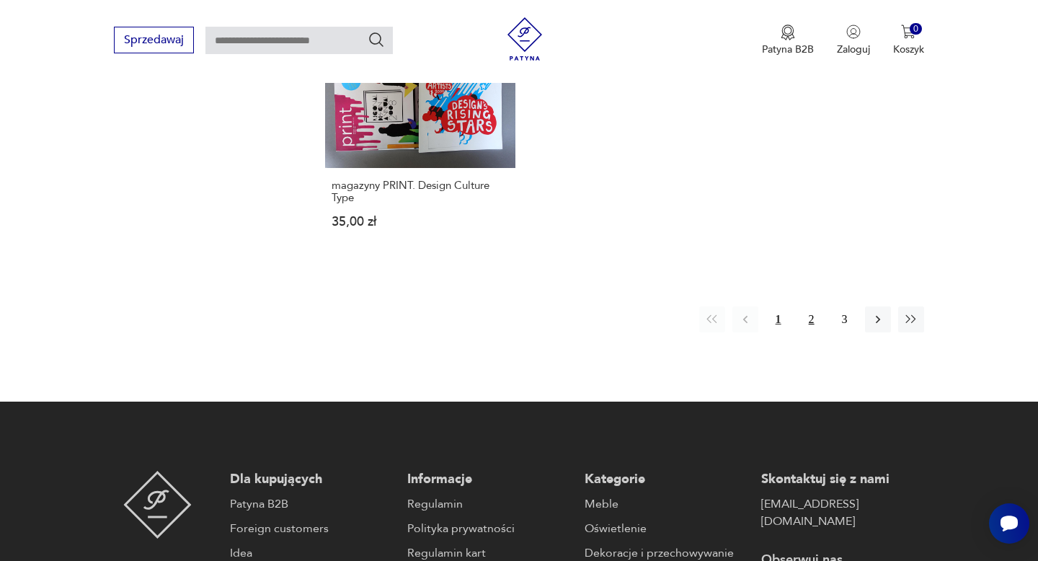
click at [811, 315] on button "2" at bounding box center [812, 319] width 26 height 26
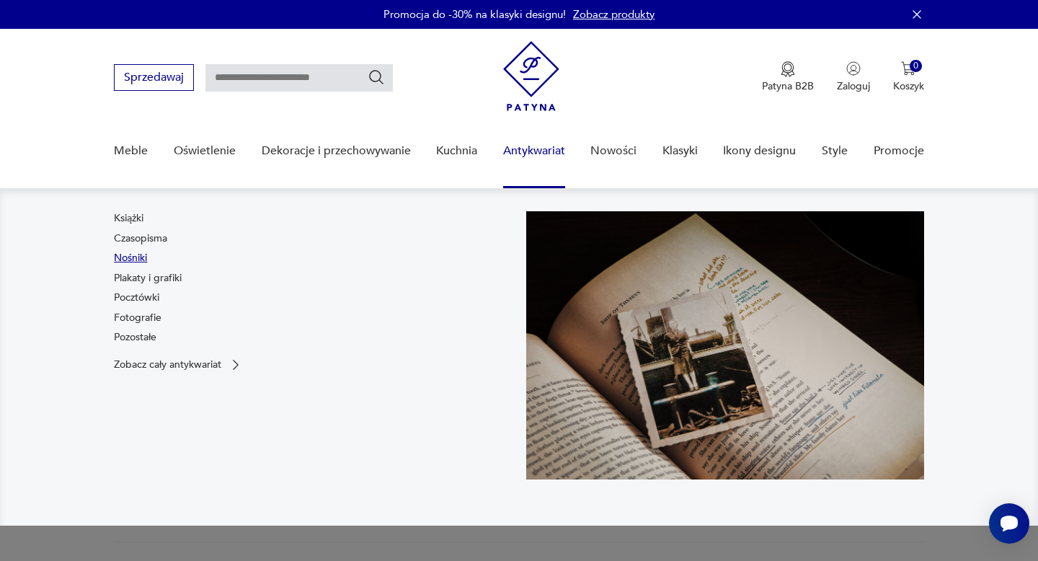
click at [132, 261] on link "Nośniki" at bounding box center [130, 258] width 33 height 14
click at [140, 340] on link "Pozostałe" at bounding box center [135, 337] width 43 height 14
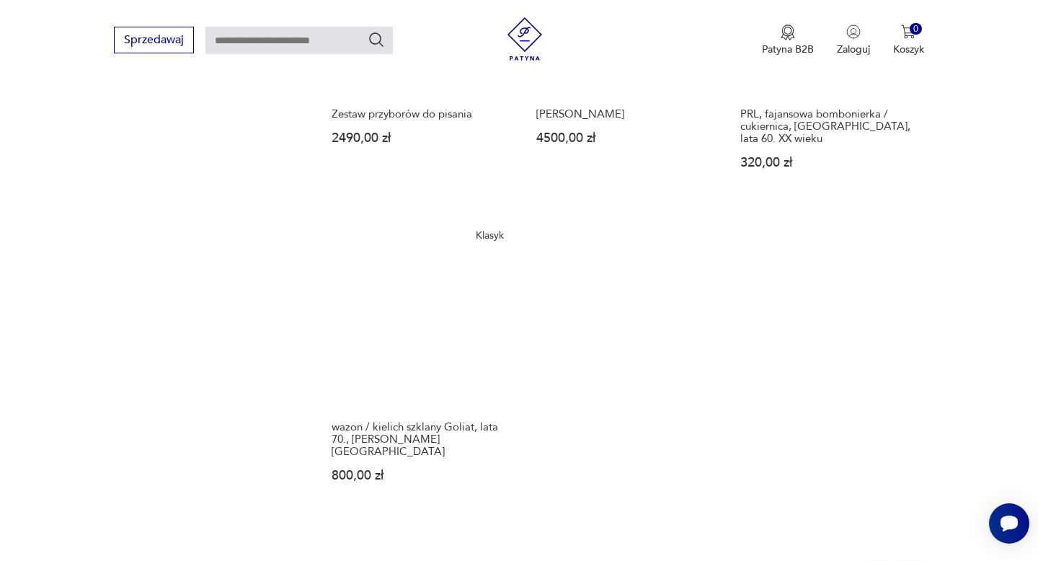
scroll to position [1972, 0]
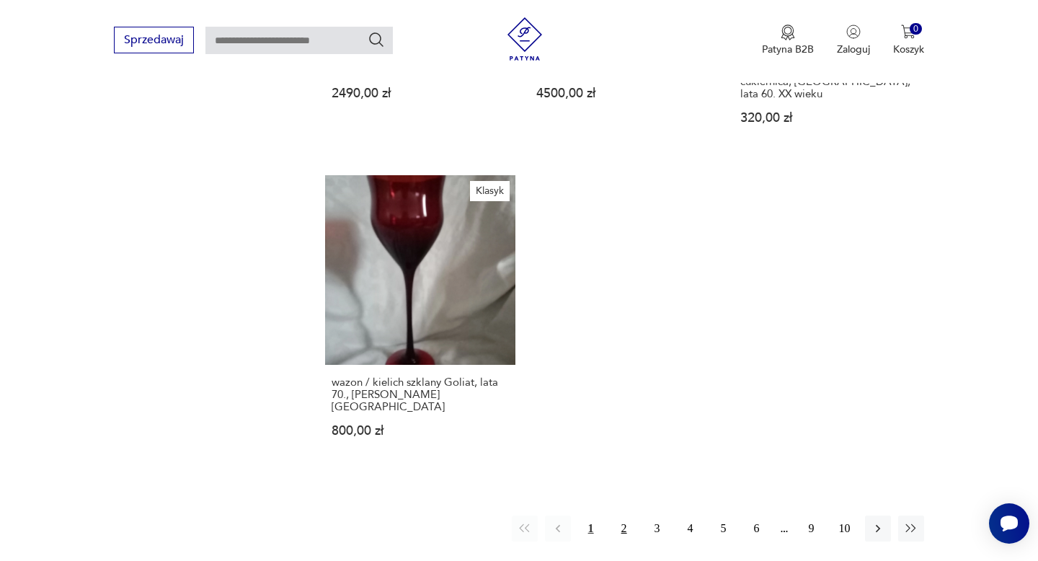
click at [626, 516] on button "2" at bounding box center [624, 529] width 26 height 26
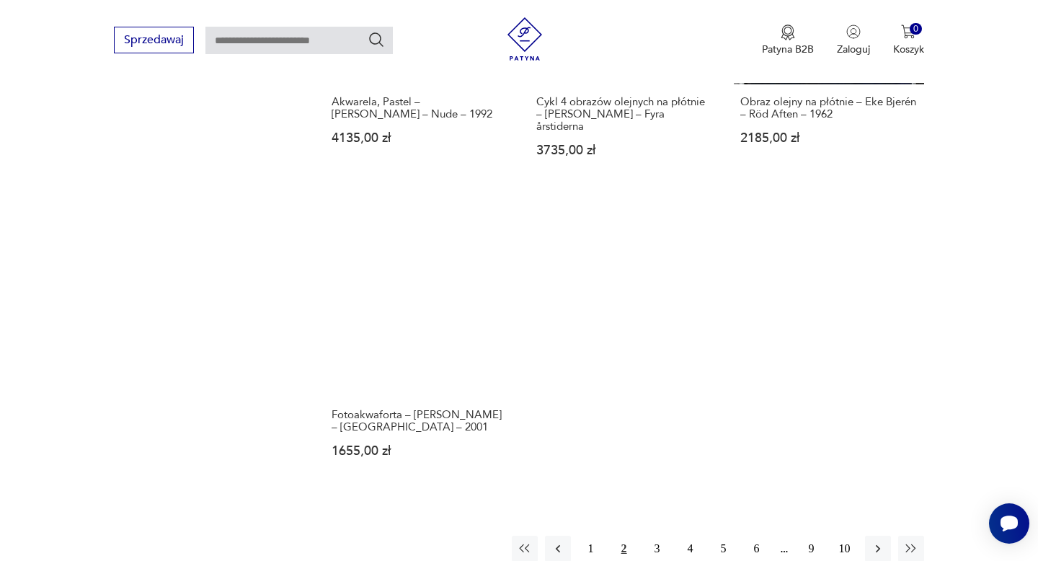
scroll to position [2251, 0]
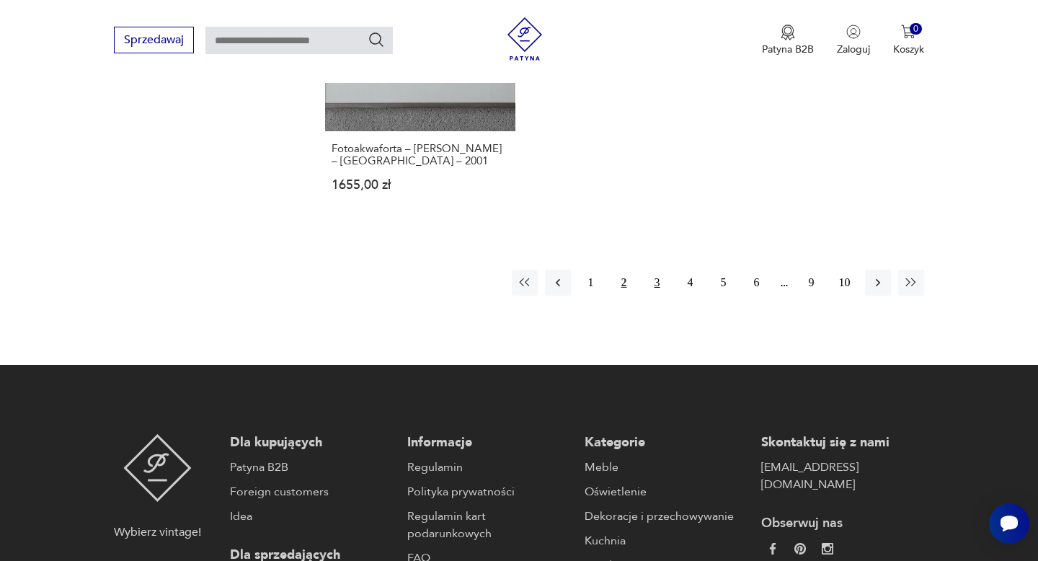
click at [655, 270] on button "3" at bounding box center [658, 283] width 26 height 26
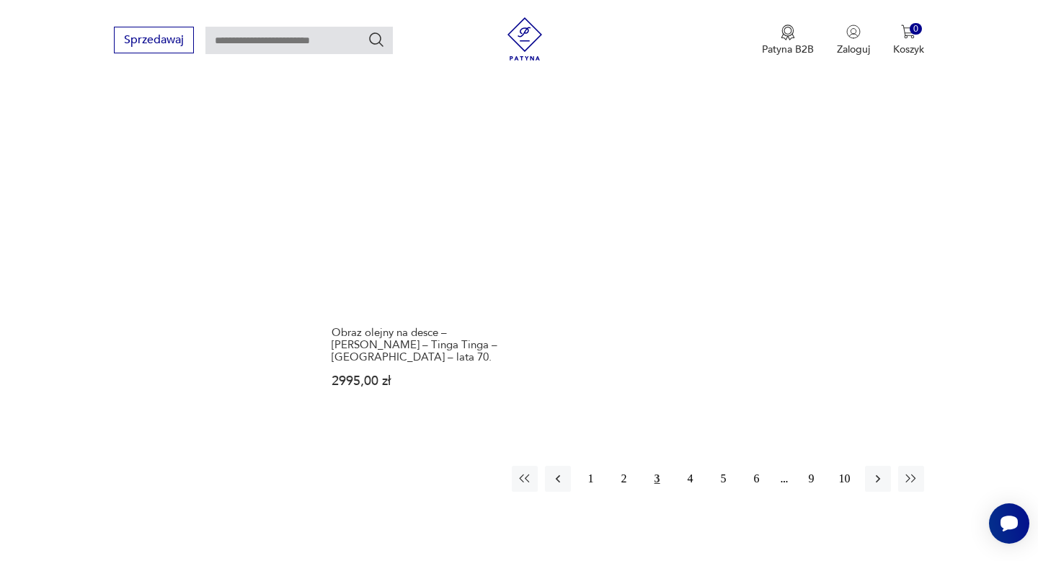
scroll to position [2071, 0]
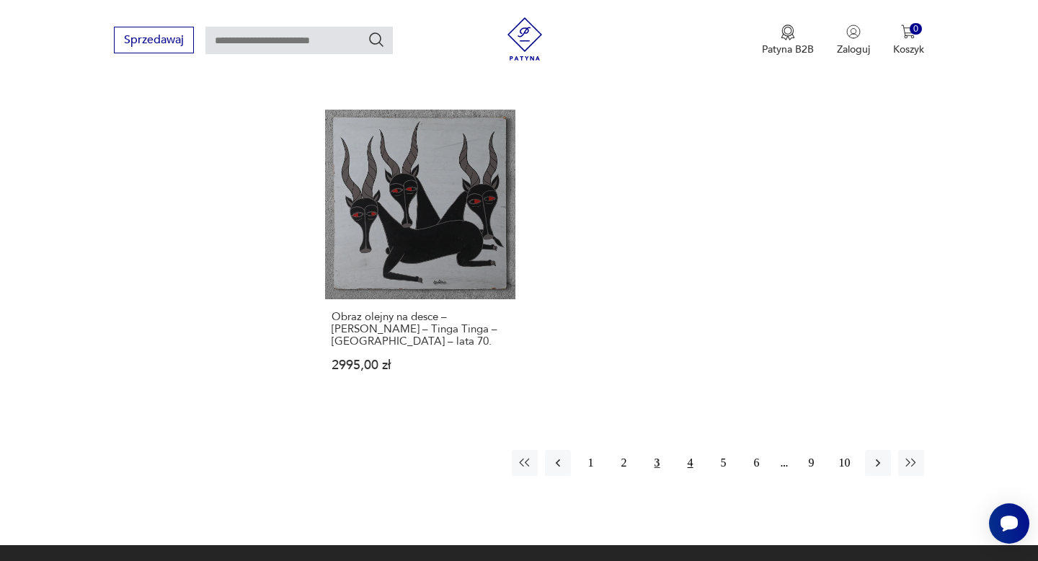
click at [687, 450] on button "4" at bounding box center [691, 463] width 26 height 26
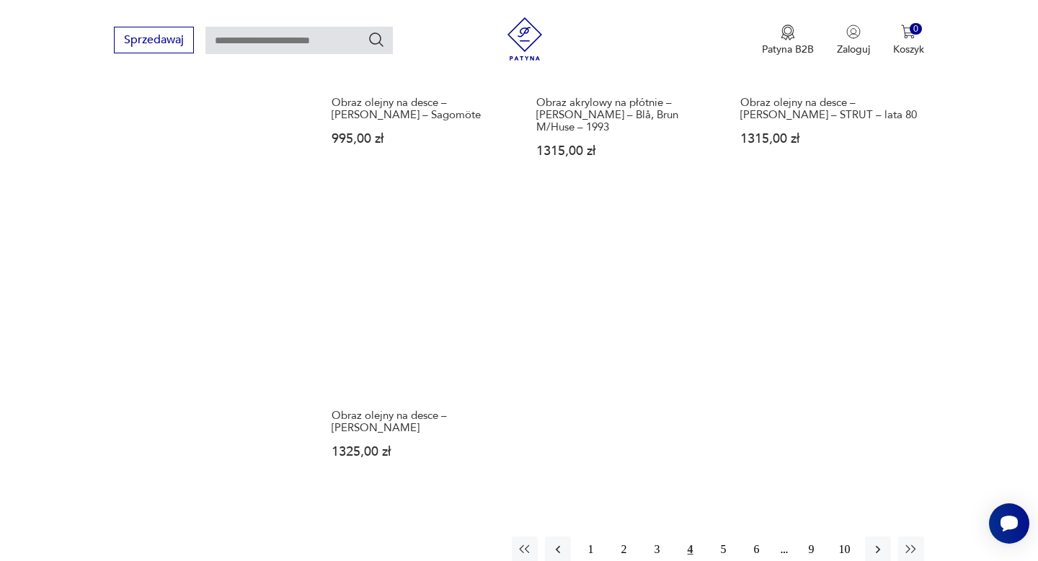
scroll to position [1976, 0]
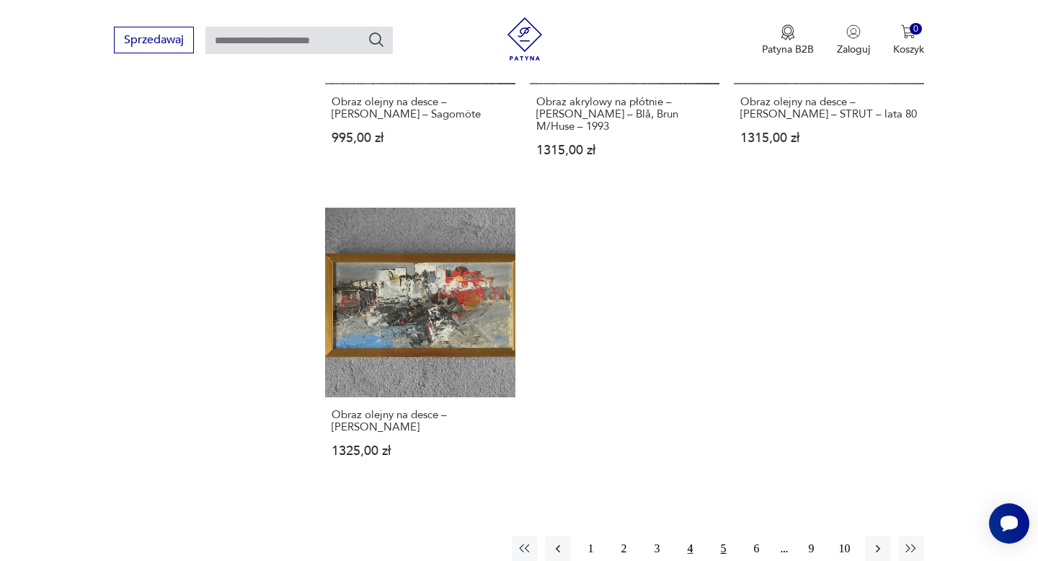
click at [725, 536] on button "5" at bounding box center [724, 549] width 26 height 26
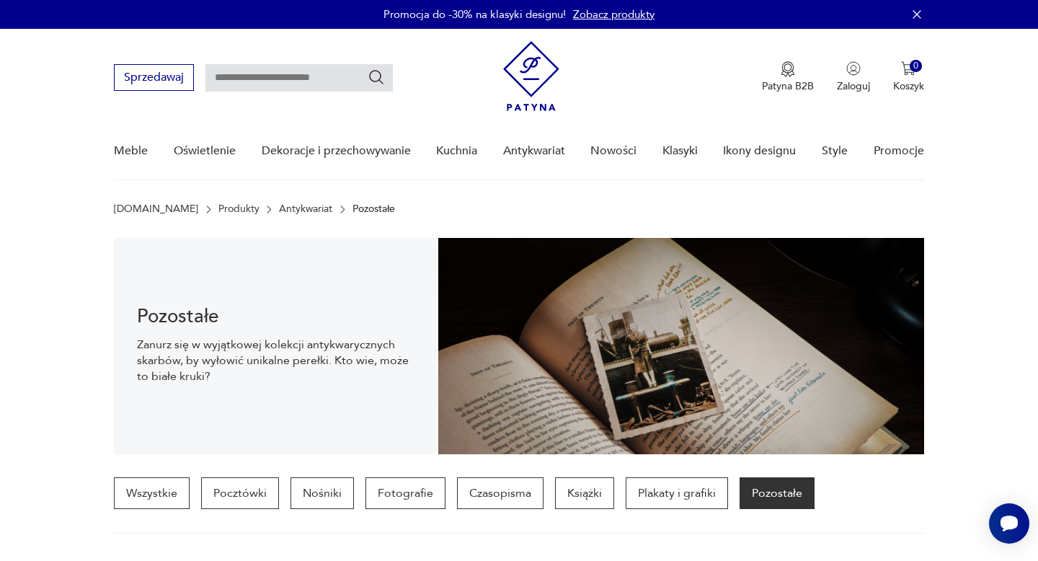
click at [245, 78] on input "text" at bounding box center [298, 77] width 187 height 27
type input "**********"
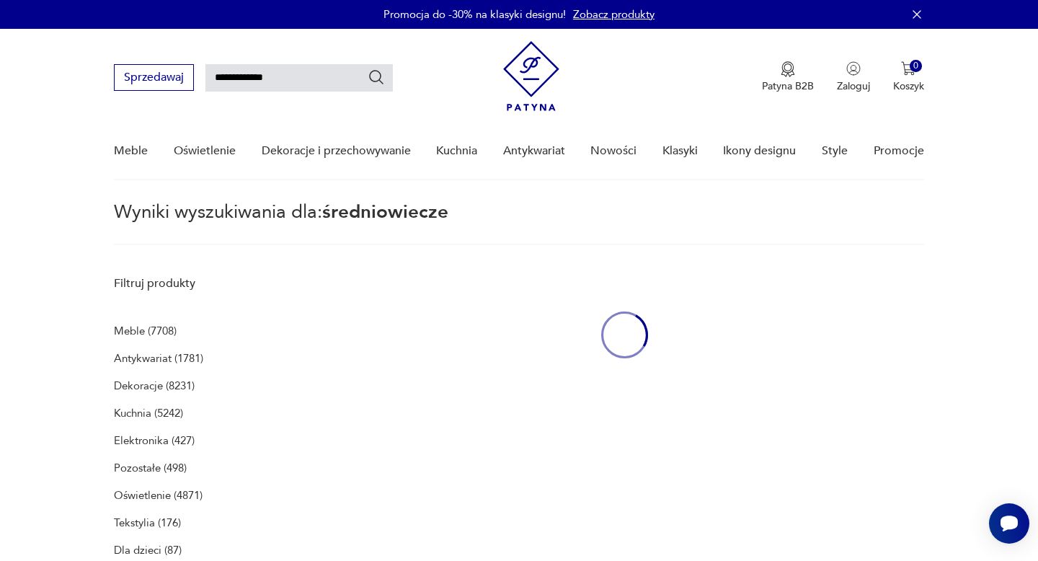
scroll to position [51, 0]
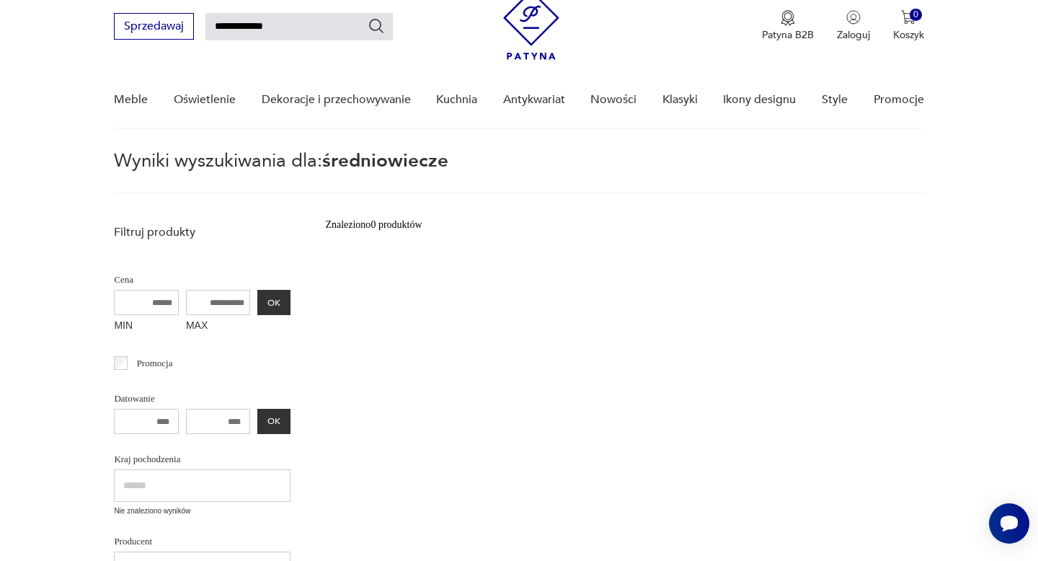
drag, startPoint x: 291, startPoint y: 31, endPoint x: 218, endPoint y: 28, distance: 73.6
click at [218, 28] on input "**********" at bounding box center [298, 26] width 187 height 27
type input "****"
